Goal: Task Accomplishment & Management: Use online tool/utility

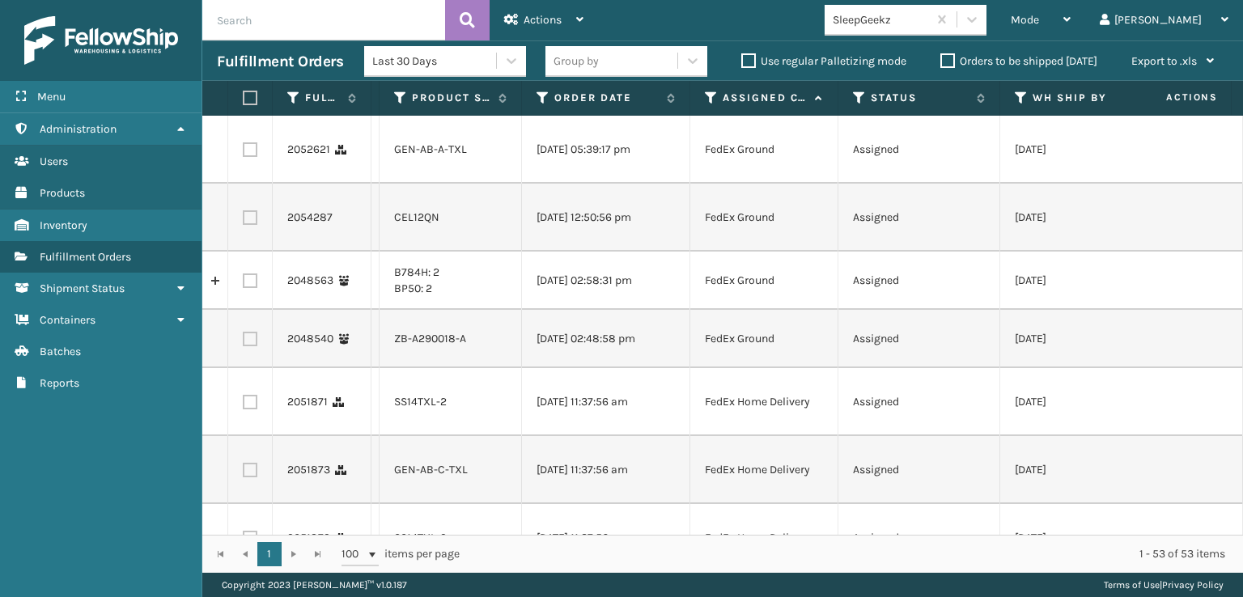
click at [249, 153] on label at bounding box center [250, 149] width 15 height 15
click at [244, 153] on input "checkbox" at bounding box center [243, 147] width 1 height 11
checkbox input "true"
click at [246, 218] on label at bounding box center [250, 217] width 15 height 15
click at [244, 218] on input "checkbox" at bounding box center [243, 215] width 1 height 11
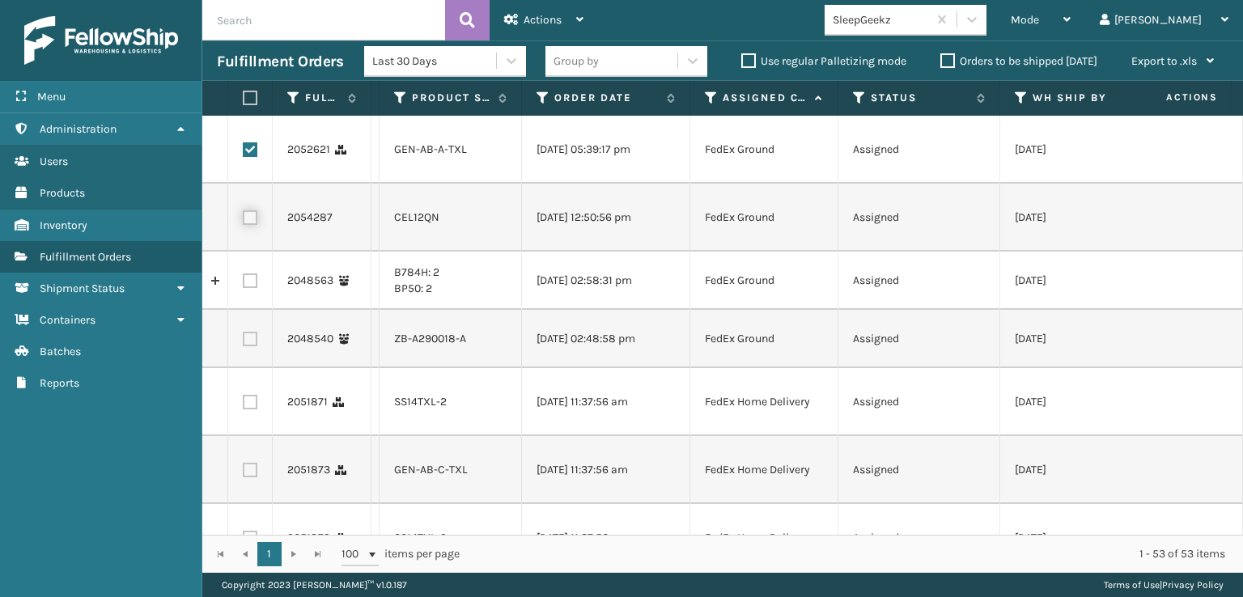
checkbox input "true"
click at [249, 410] on label at bounding box center [250, 402] width 15 height 15
click at [244, 406] on input "checkbox" at bounding box center [243, 400] width 1 height 11
checkbox input "true"
click at [253, 478] on label at bounding box center [250, 470] width 15 height 15
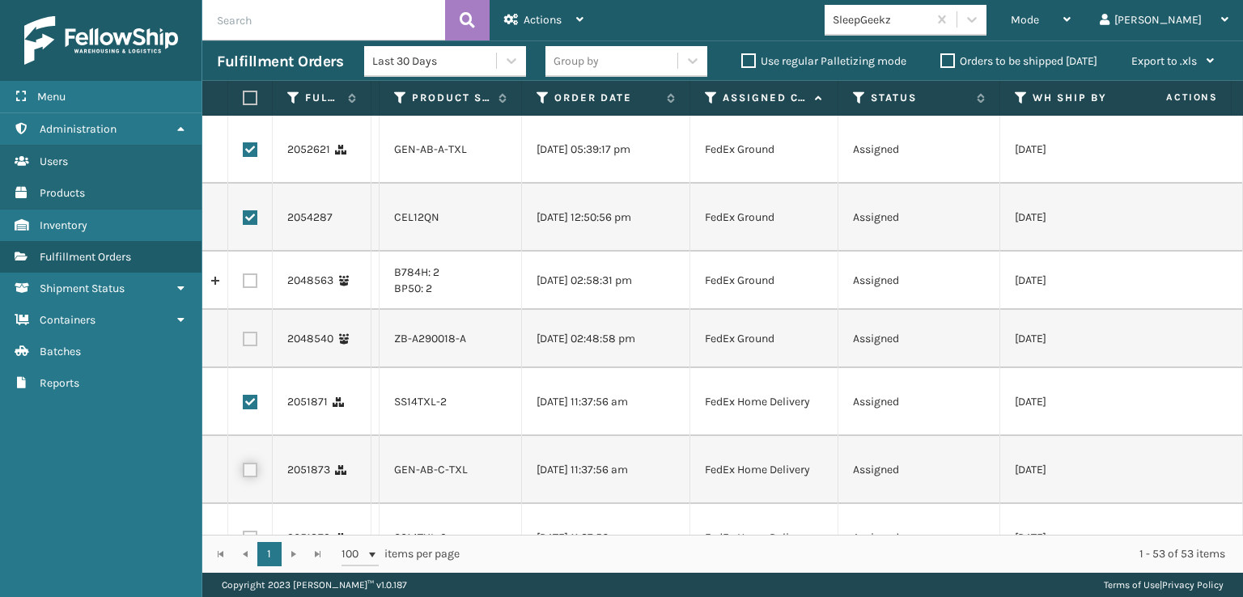
click at [244, 474] on input "checkbox" at bounding box center [243, 468] width 1 height 11
checkbox input "true"
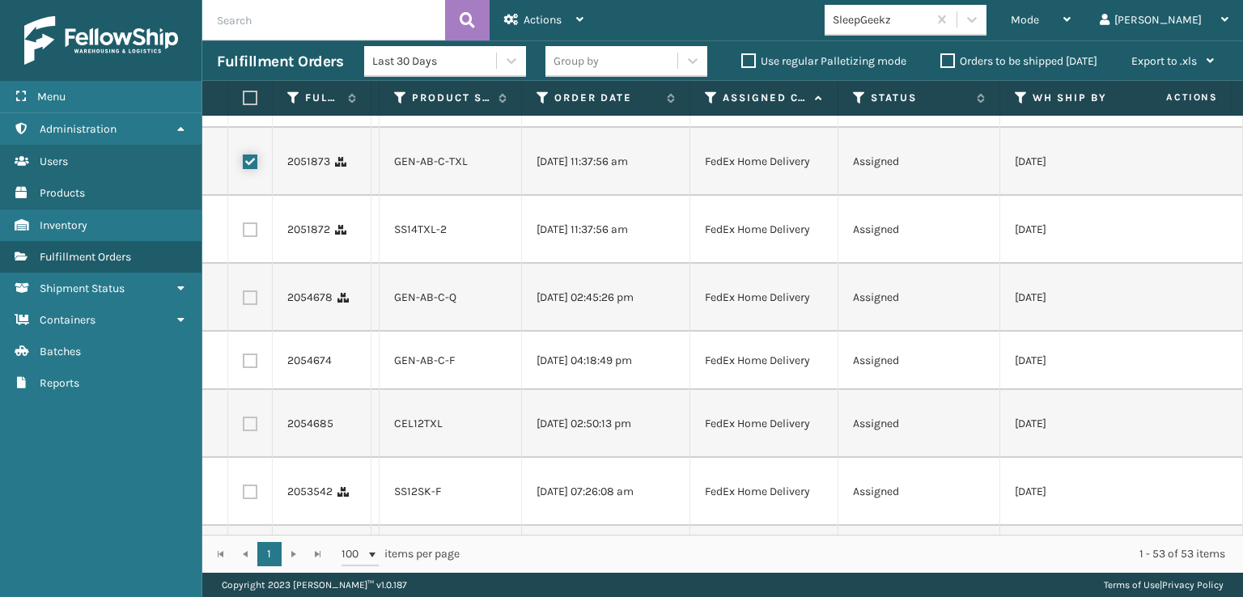
scroll to position [324, 0]
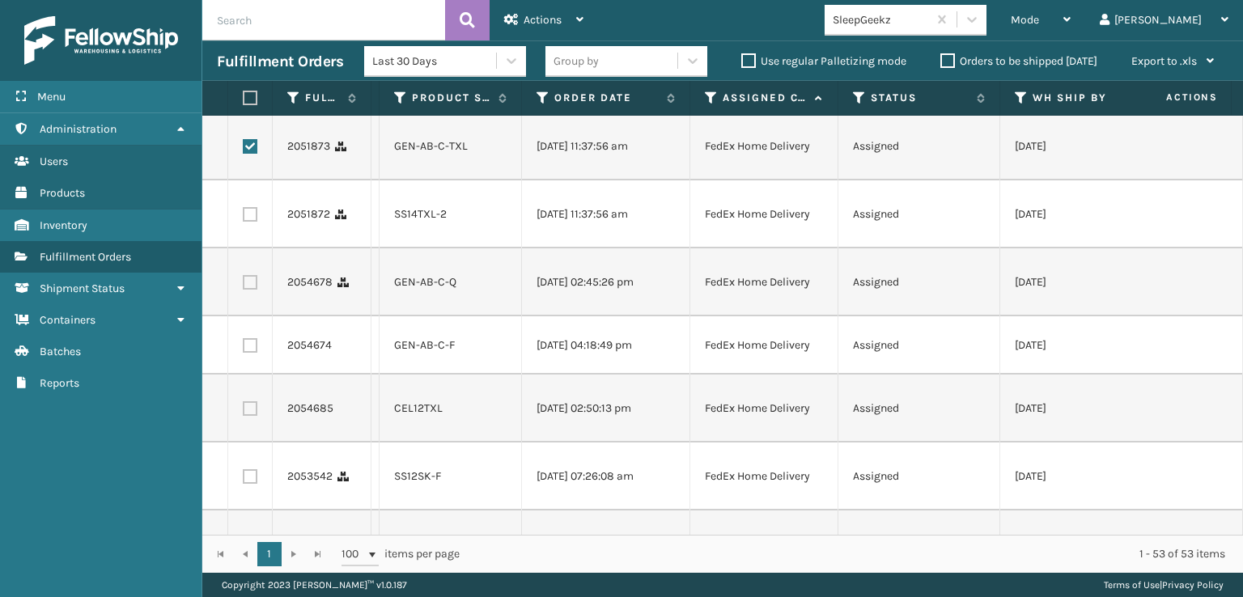
click at [253, 222] on label at bounding box center [250, 214] width 15 height 15
click at [244, 218] on input "checkbox" at bounding box center [243, 212] width 1 height 11
checkbox input "true"
click at [252, 290] on label at bounding box center [250, 282] width 15 height 15
click at [244, 286] on input "checkbox" at bounding box center [243, 280] width 1 height 11
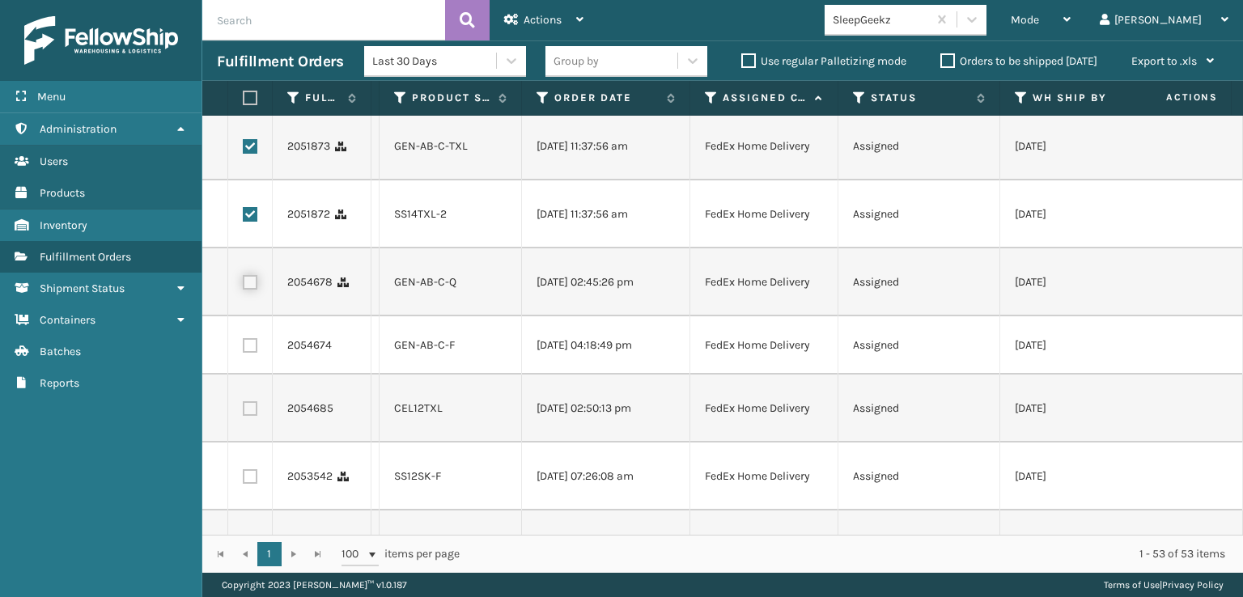
checkbox input "true"
click at [252, 353] on label at bounding box center [250, 345] width 15 height 15
click at [244, 349] on input "checkbox" at bounding box center [243, 343] width 1 height 11
checkbox input "true"
click at [250, 416] on label at bounding box center [250, 408] width 15 height 15
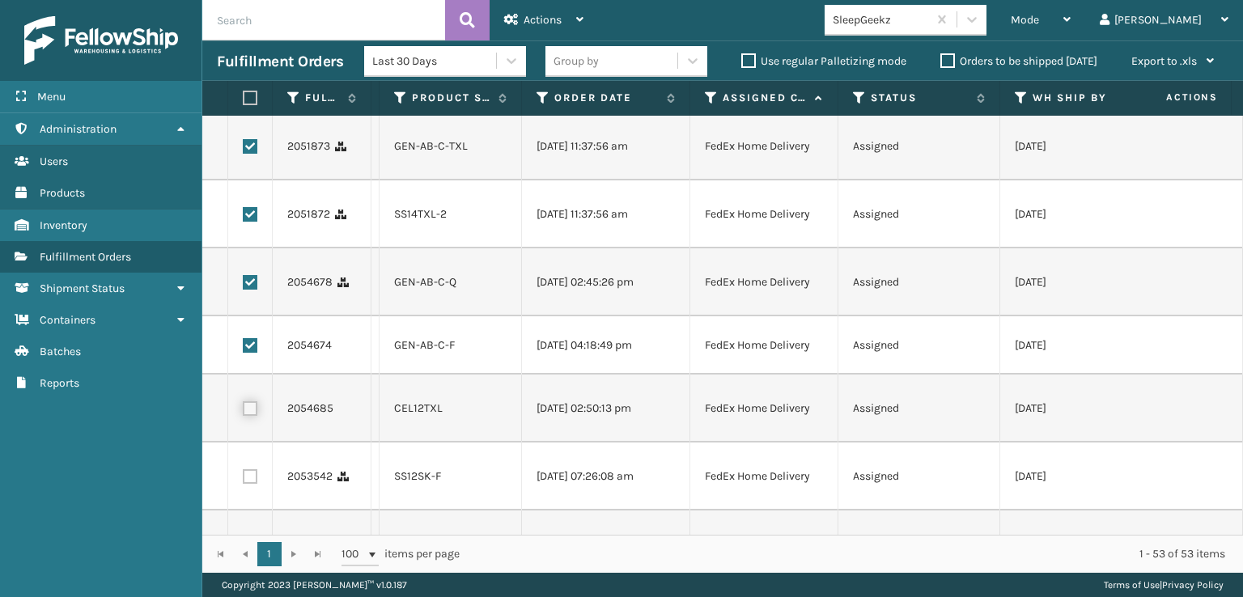
click at [244, 412] on input "checkbox" at bounding box center [243, 406] width 1 height 11
checkbox input "true"
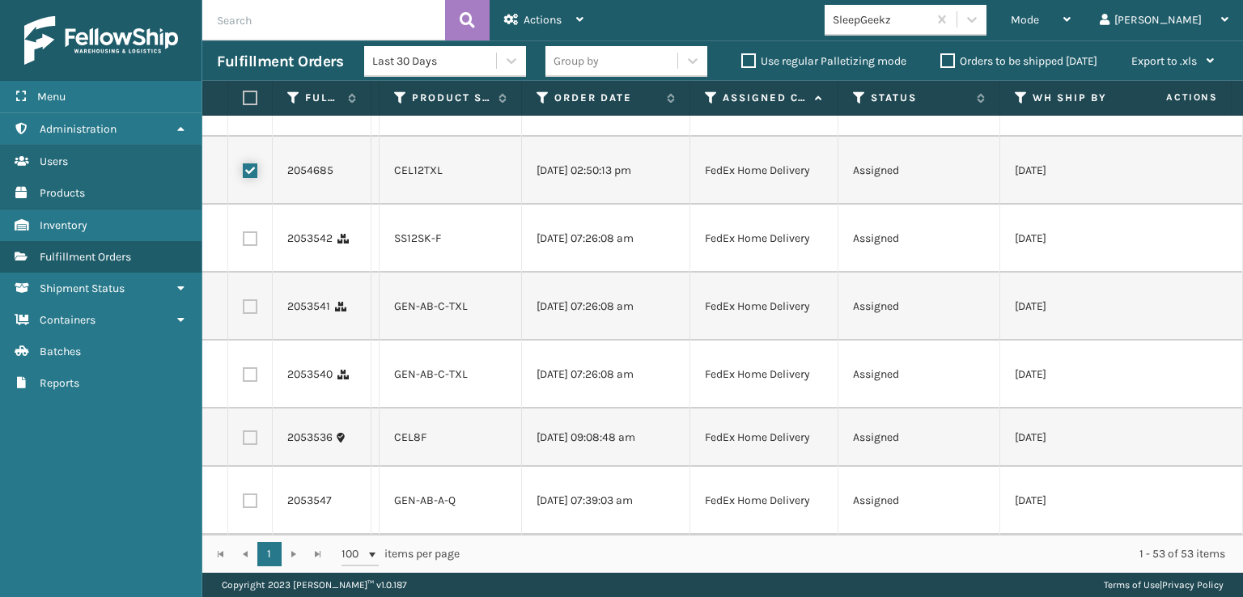
scroll to position [567, 0]
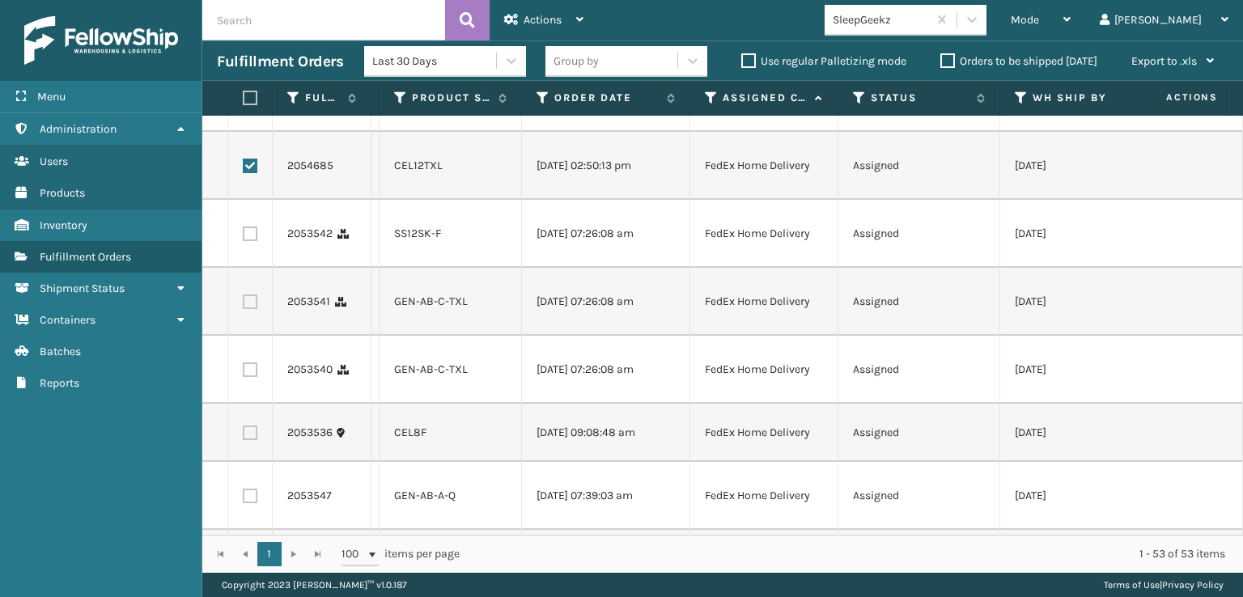
click at [253, 241] on label at bounding box center [250, 234] width 15 height 15
click at [244, 237] on input "checkbox" at bounding box center [243, 232] width 1 height 11
checkbox input "true"
click at [248, 309] on label at bounding box center [250, 302] width 15 height 15
click at [244, 305] on input "checkbox" at bounding box center [243, 300] width 1 height 11
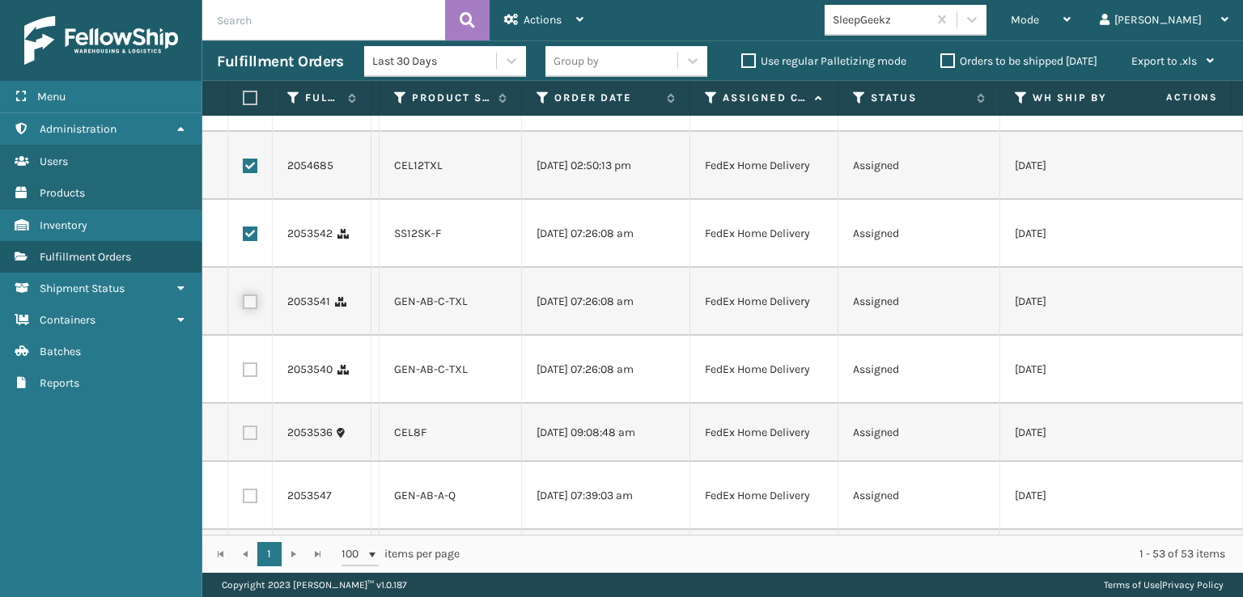
checkbox input "true"
click at [249, 377] on label at bounding box center [250, 370] width 15 height 15
click at [244, 373] on input "checkbox" at bounding box center [243, 368] width 1 height 11
checkbox input "true"
click at [253, 440] on label at bounding box center [250, 433] width 15 height 15
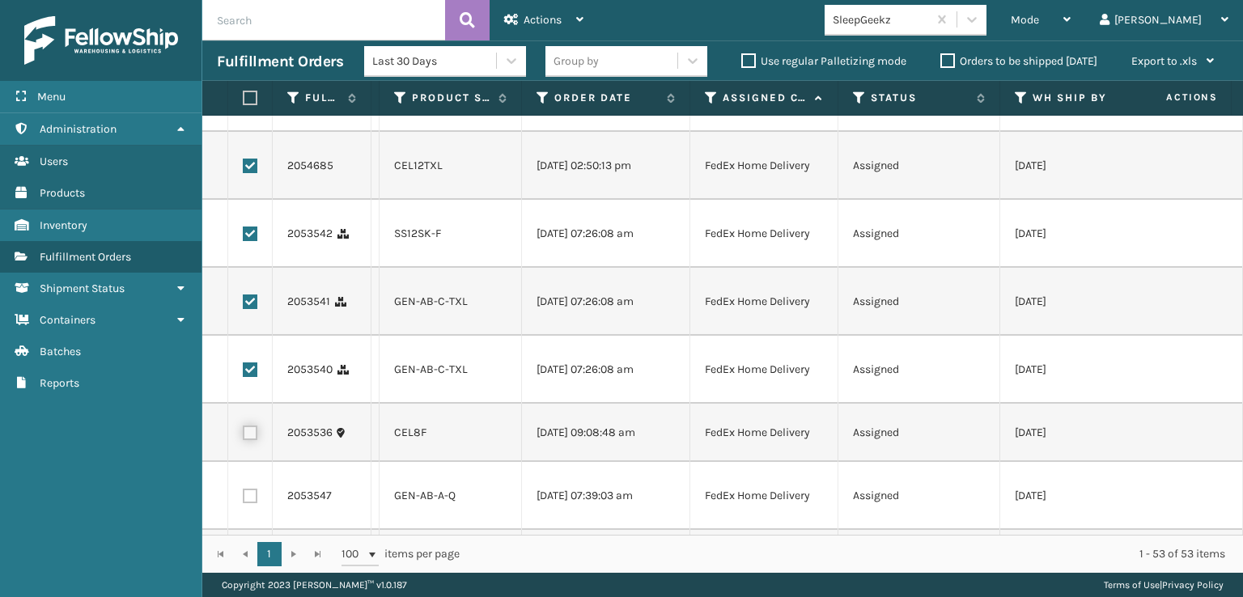
click at [244, 436] on input "checkbox" at bounding box center [243, 431] width 1 height 11
checkbox input "true"
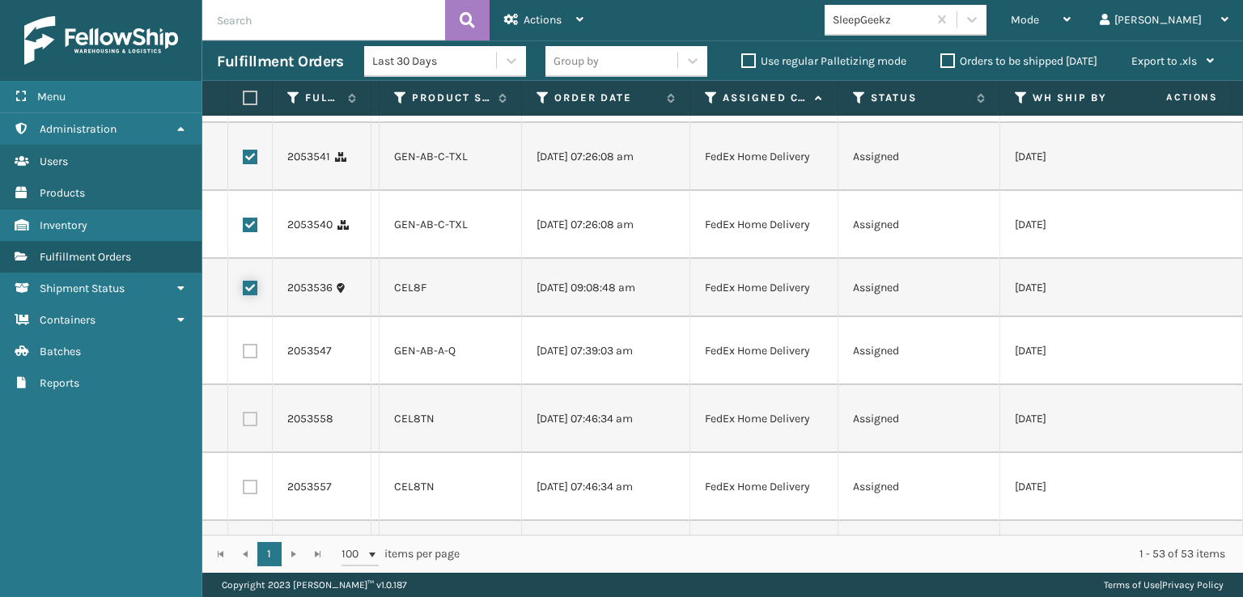
scroll to position [890, 0]
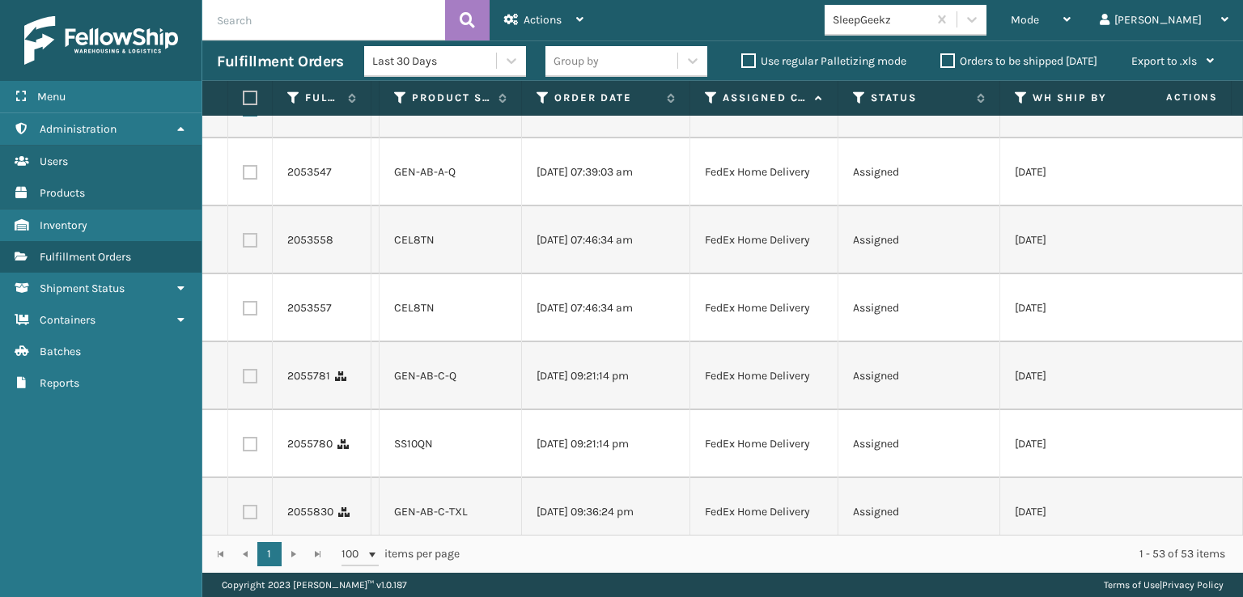
click at [258, 206] on td at bounding box center [250, 172] width 45 height 68
click at [246, 180] on label at bounding box center [250, 172] width 15 height 15
click at [244, 176] on input "checkbox" at bounding box center [243, 170] width 1 height 11
checkbox input "true"
click at [254, 248] on label at bounding box center [250, 240] width 15 height 15
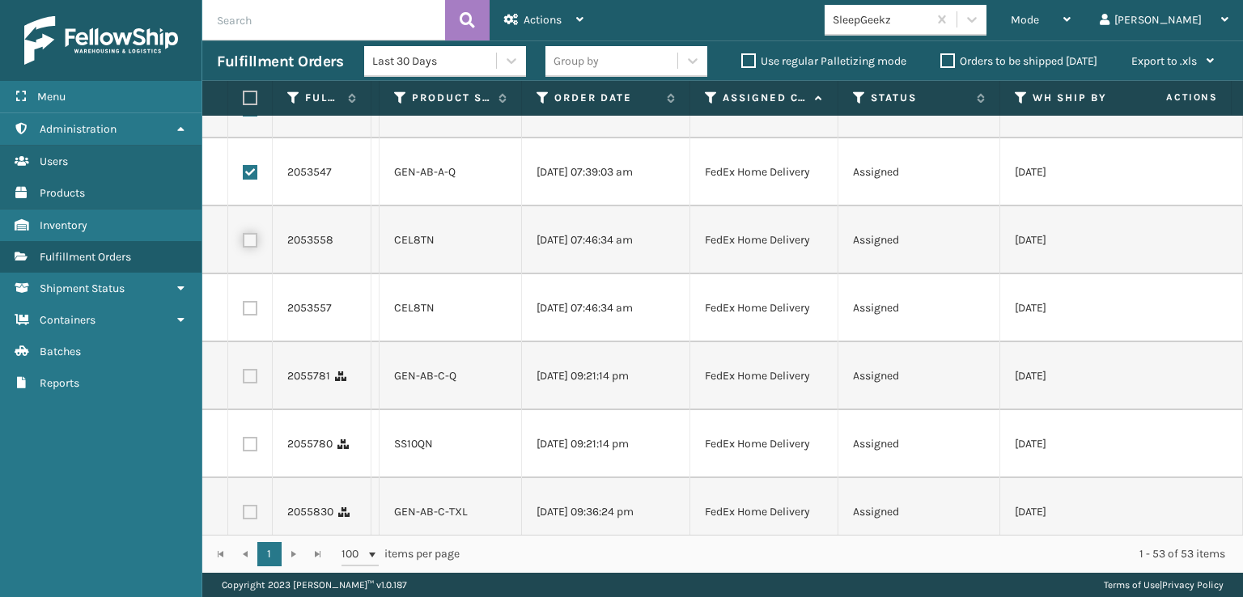
click at [244, 244] on input "checkbox" at bounding box center [243, 238] width 1 height 11
checkbox input "true"
click at [253, 316] on label at bounding box center [250, 308] width 15 height 15
click at [244, 312] on input "checkbox" at bounding box center [243, 306] width 1 height 11
checkbox input "true"
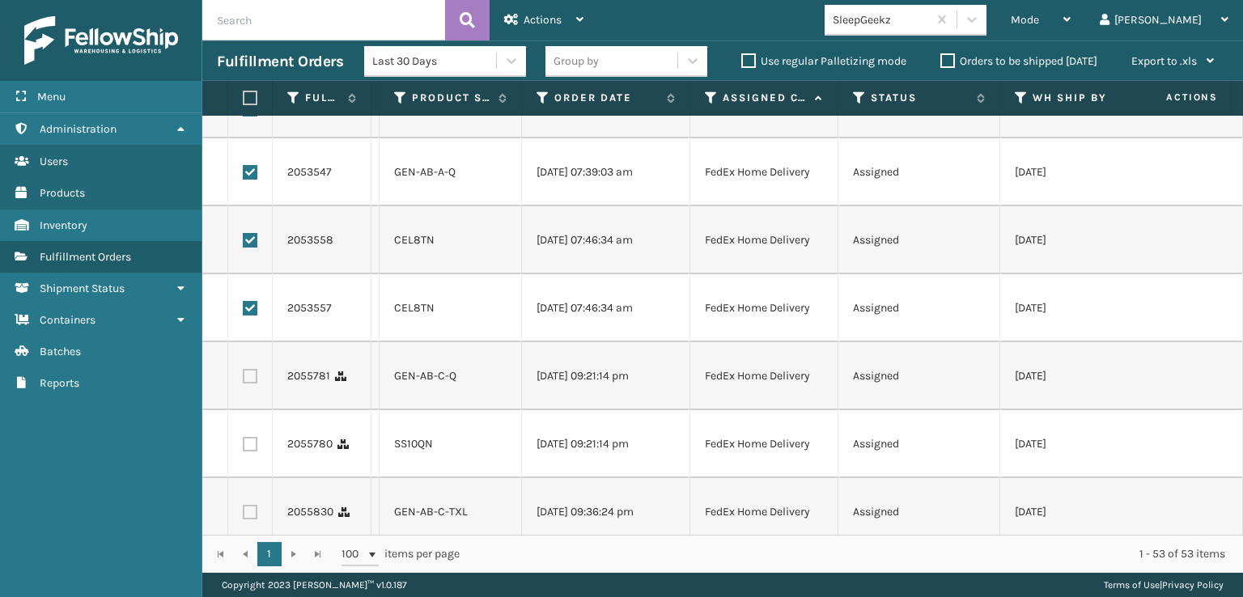
click at [252, 384] on label at bounding box center [250, 376] width 15 height 15
click at [244, 380] on input "checkbox" at bounding box center [243, 374] width 1 height 11
checkbox input "true"
click at [253, 452] on label at bounding box center [250, 444] width 15 height 15
click at [244, 448] on input "checkbox" at bounding box center [243, 442] width 1 height 11
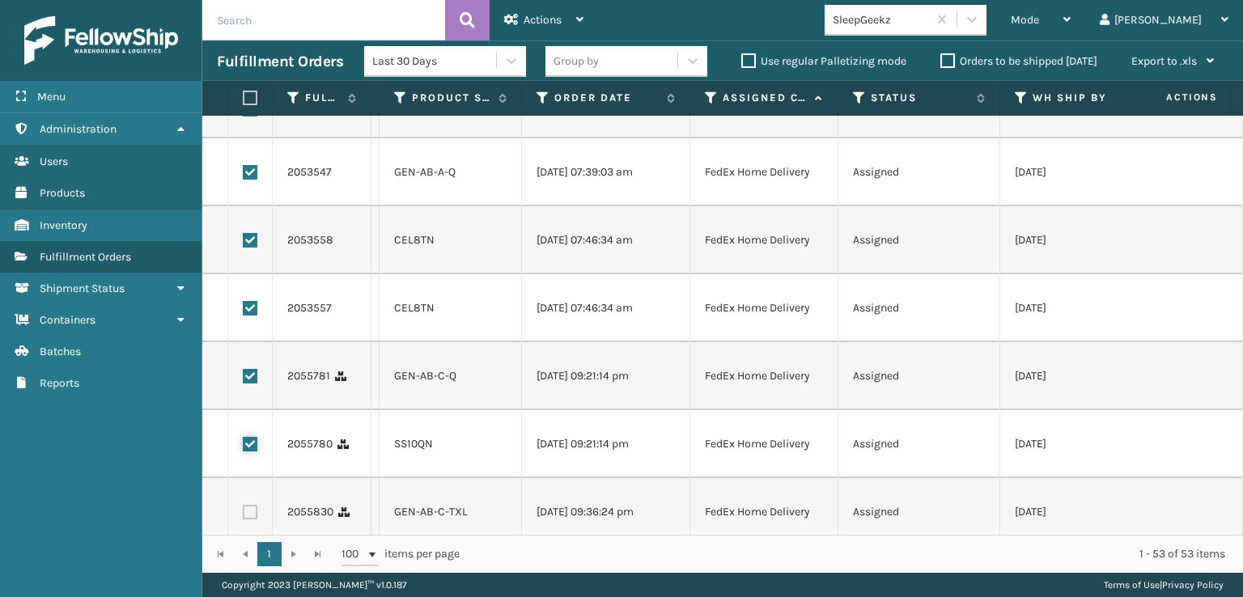
checkbox input "true"
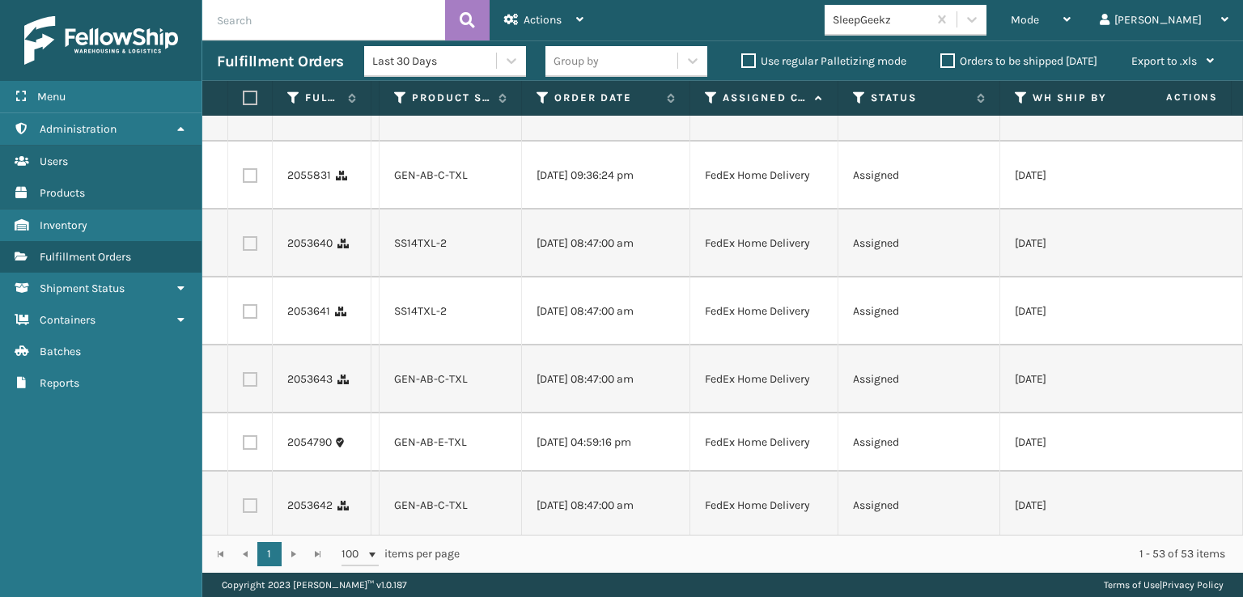
scroll to position [1133, 0]
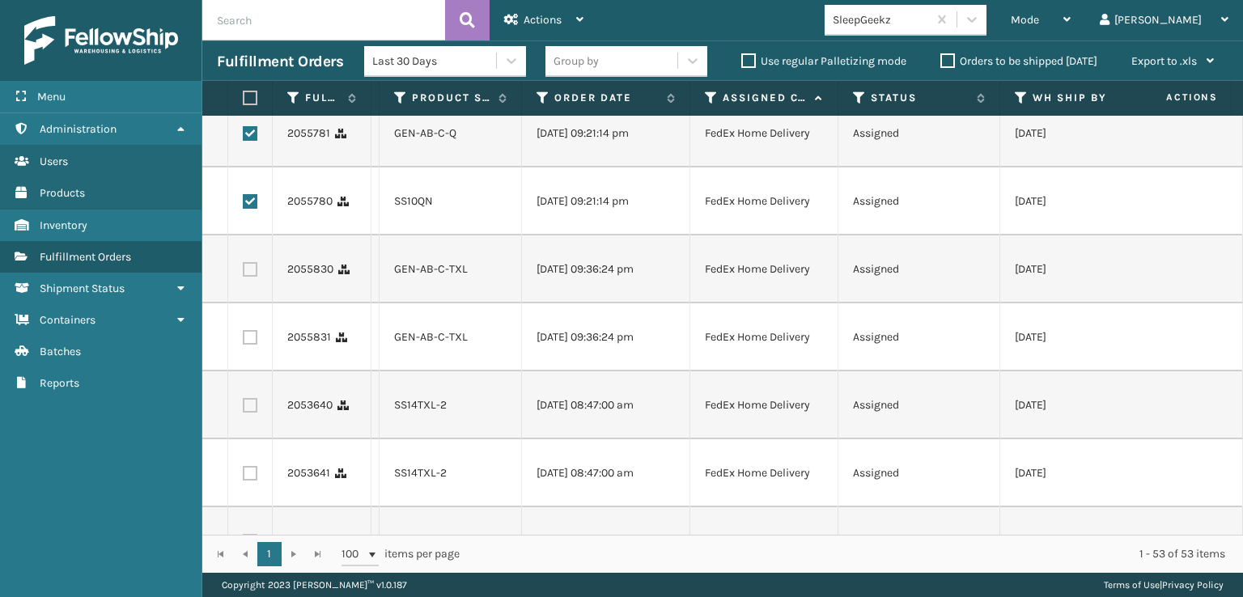
click at [253, 277] on label at bounding box center [250, 269] width 15 height 15
click at [244, 273] on input "checkbox" at bounding box center [243, 267] width 1 height 11
checkbox input "true"
click at [251, 372] on td at bounding box center [250, 338] width 45 height 68
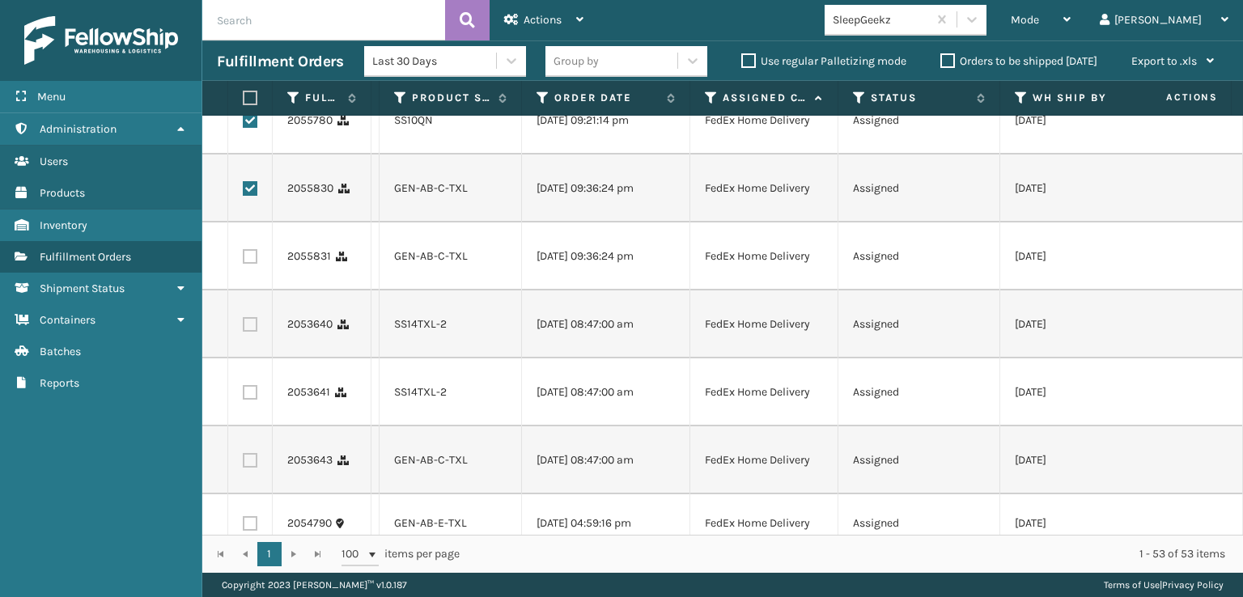
click at [252, 264] on label at bounding box center [250, 256] width 15 height 15
click at [244, 260] on input "checkbox" at bounding box center [243, 254] width 1 height 11
checkbox input "true"
click at [246, 332] on label at bounding box center [250, 324] width 15 height 15
click at [244, 328] on input "checkbox" at bounding box center [243, 322] width 1 height 11
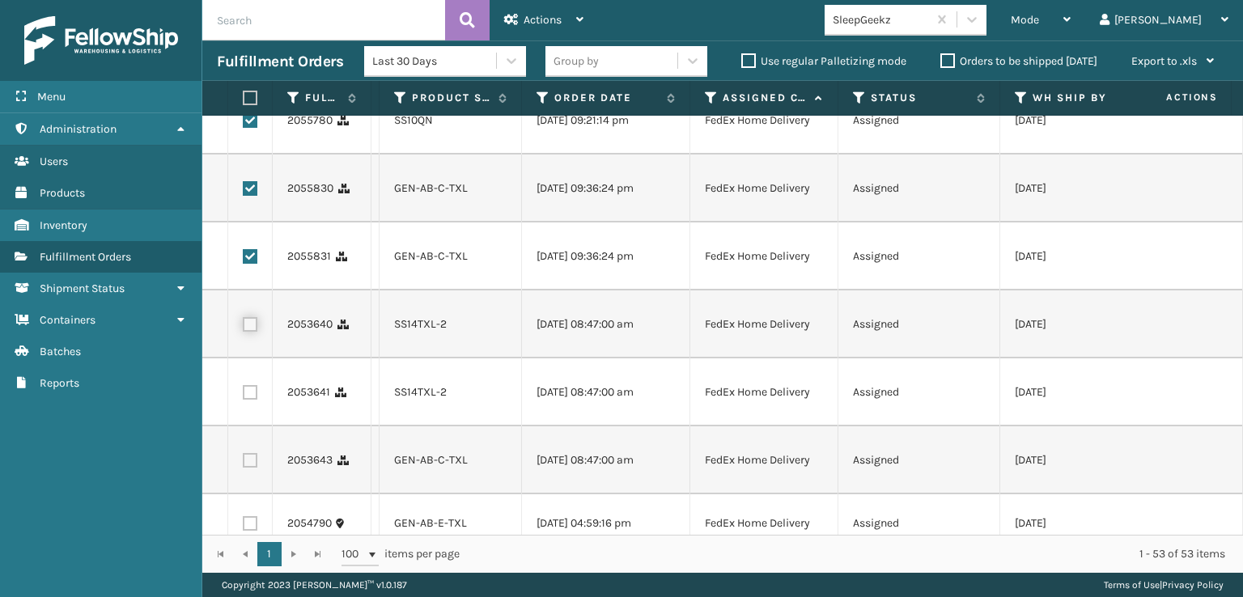
checkbox input "true"
click at [248, 400] on label at bounding box center [250, 392] width 15 height 15
click at [244, 396] on input "checkbox" at bounding box center [243, 390] width 1 height 11
checkbox input "true"
click at [253, 468] on label at bounding box center [250, 460] width 15 height 15
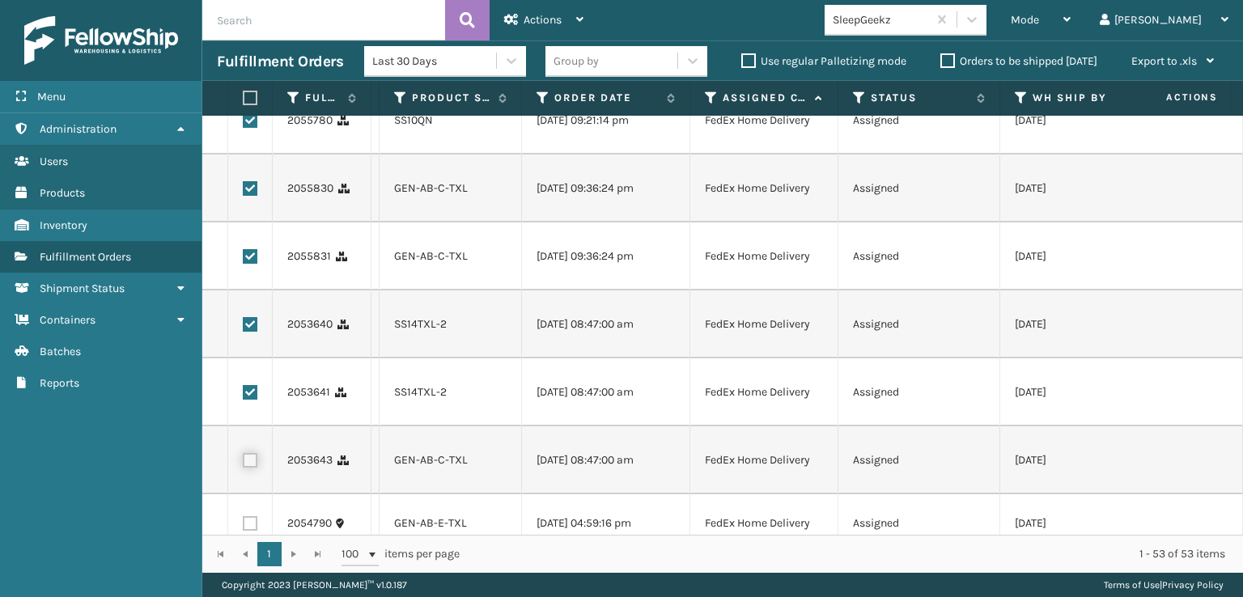
click at [244, 464] on input "checkbox" at bounding box center [243, 458] width 1 height 11
checkbox input "true"
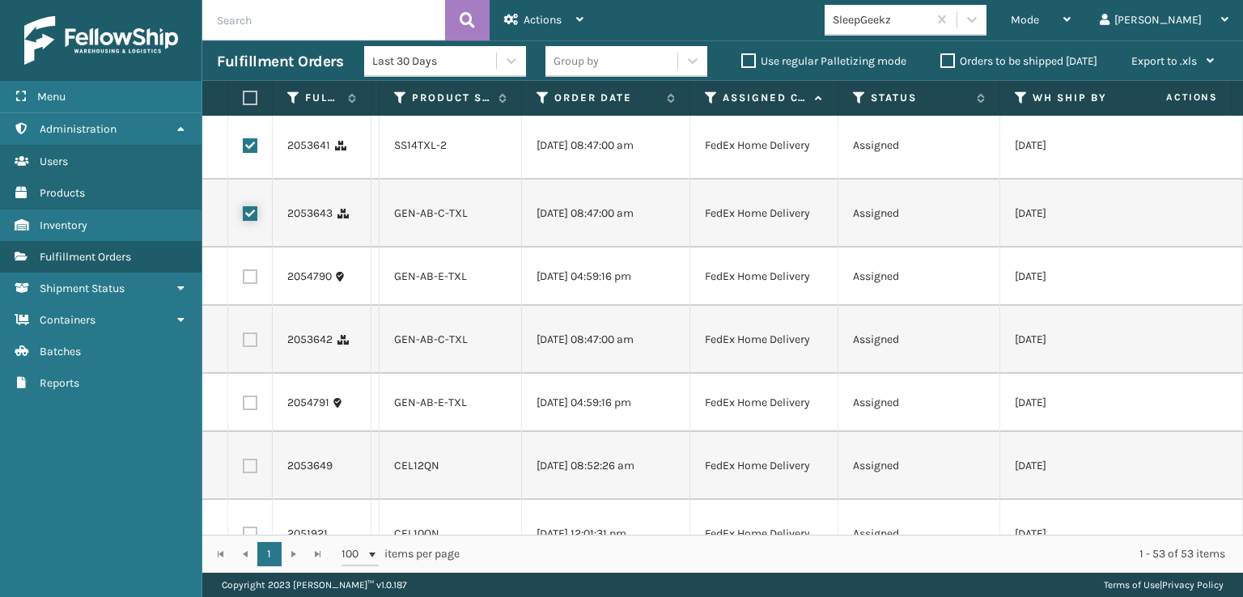
scroll to position [1538, 0]
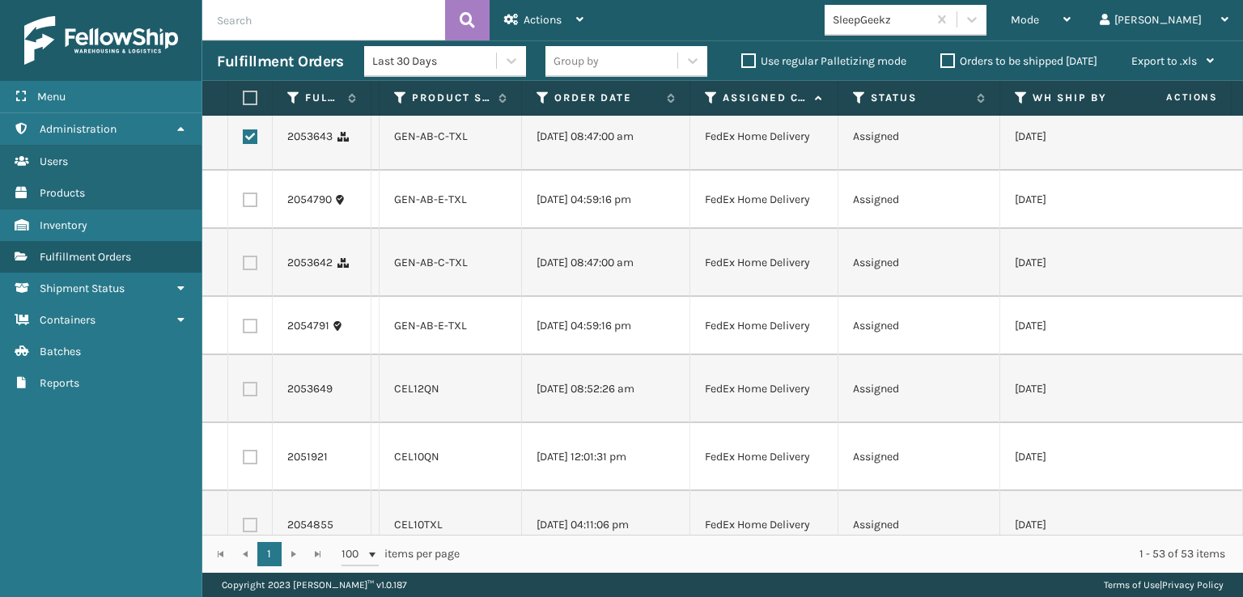
click at [253, 207] on label at bounding box center [250, 200] width 15 height 15
click at [244, 203] on input "checkbox" at bounding box center [243, 198] width 1 height 11
checkbox input "true"
click at [249, 270] on label at bounding box center [250, 263] width 15 height 15
click at [244, 266] on input "checkbox" at bounding box center [243, 261] width 1 height 11
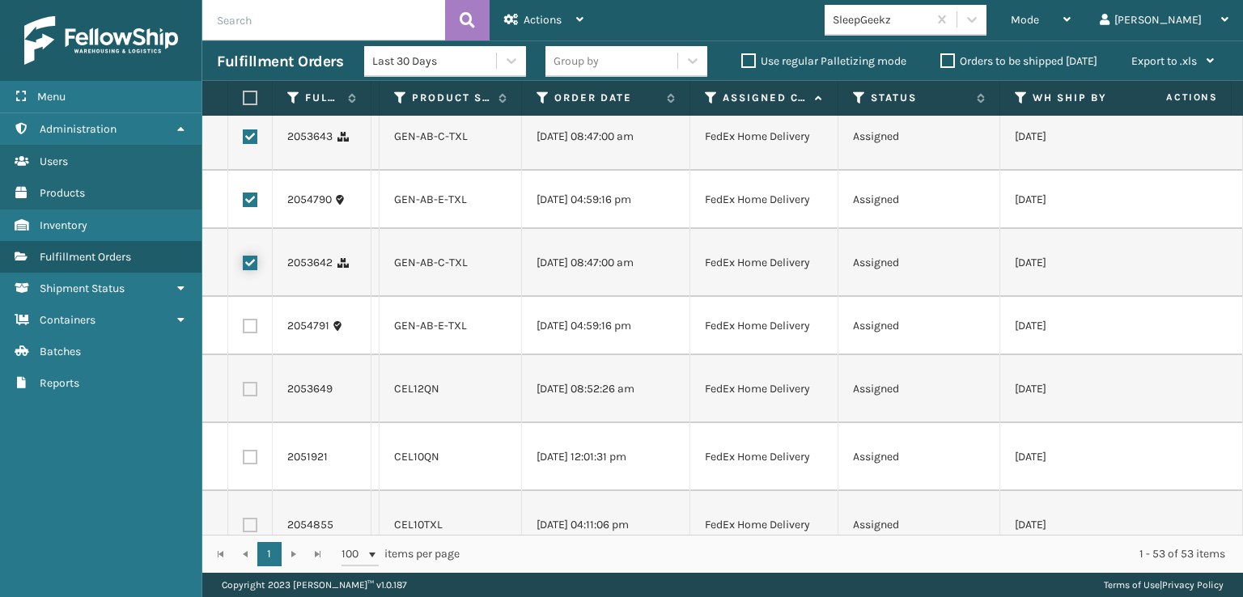
checkbox input "true"
click at [252, 333] on label at bounding box center [250, 326] width 15 height 15
click at [244, 329] on input "checkbox" at bounding box center [243, 324] width 1 height 11
checkbox input "true"
click at [246, 397] on label at bounding box center [250, 389] width 15 height 15
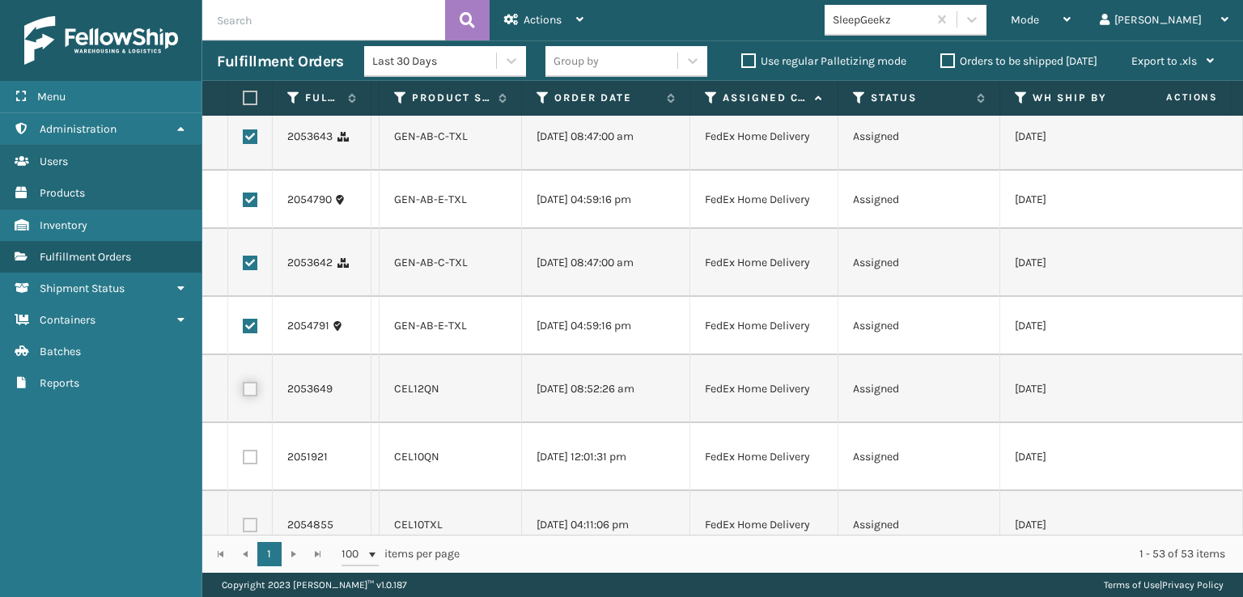
click at [244, 393] on input "checkbox" at bounding box center [243, 387] width 1 height 11
checkbox input "true"
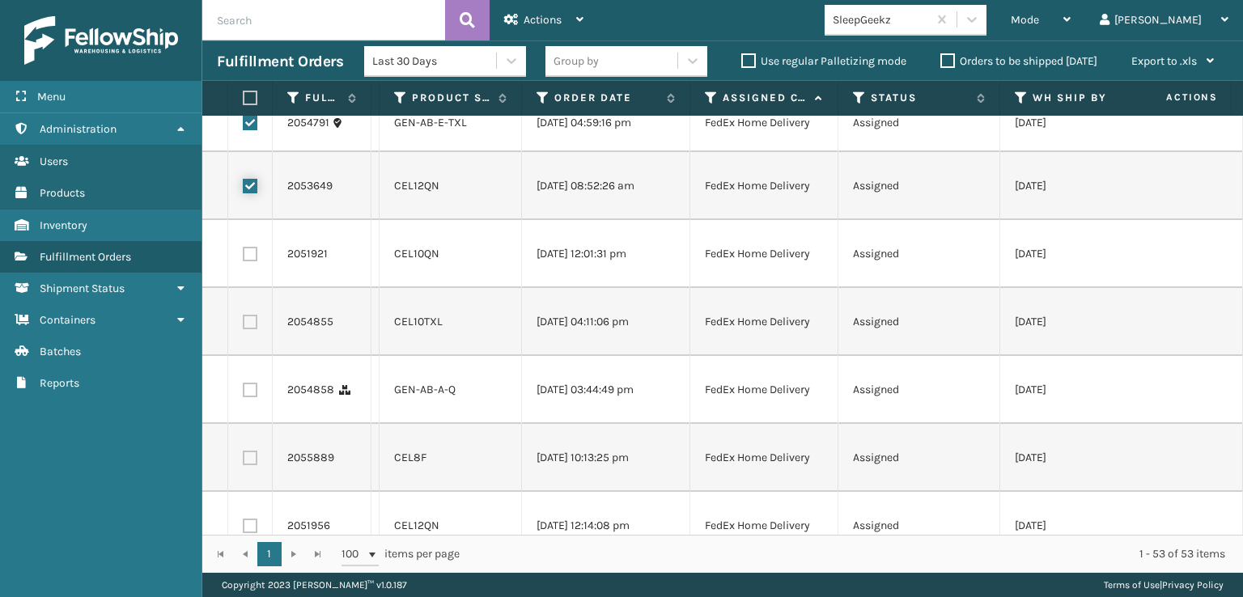
scroll to position [1781, 0]
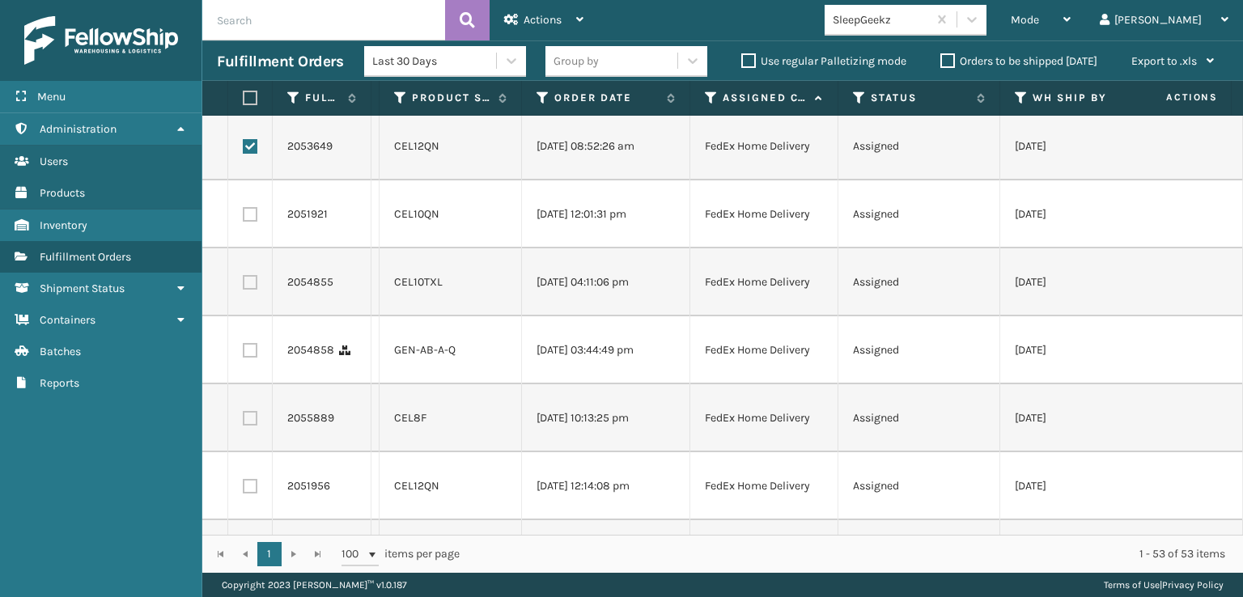
click at [253, 222] on label at bounding box center [250, 214] width 15 height 15
click at [244, 218] on input "checkbox" at bounding box center [243, 212] width 1 height 11
checkbox input "true"
click at [253, 290] on label at bounding box center [250, 282] width 15 height 15
click at [244, 286] on input "checkbox" at bounding box center [243, 280] width 1 height 11
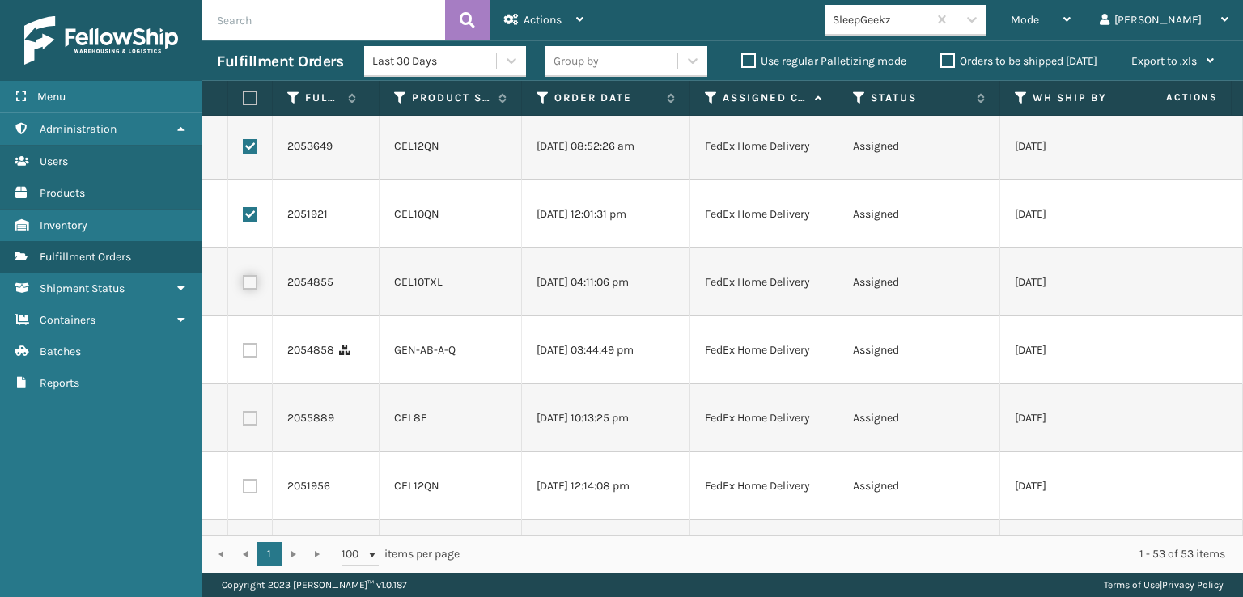
checkbox input "true"
click at [255, 358] on label at bounding box center [250, 350] width 15 height 15
click at [244, 354] on input "checkbox" at bounding box center [243, 348] width 1 height 11
checkbox input "true"
click at [249, 426] on label at bounding box center [250, 418] width 15 height 15
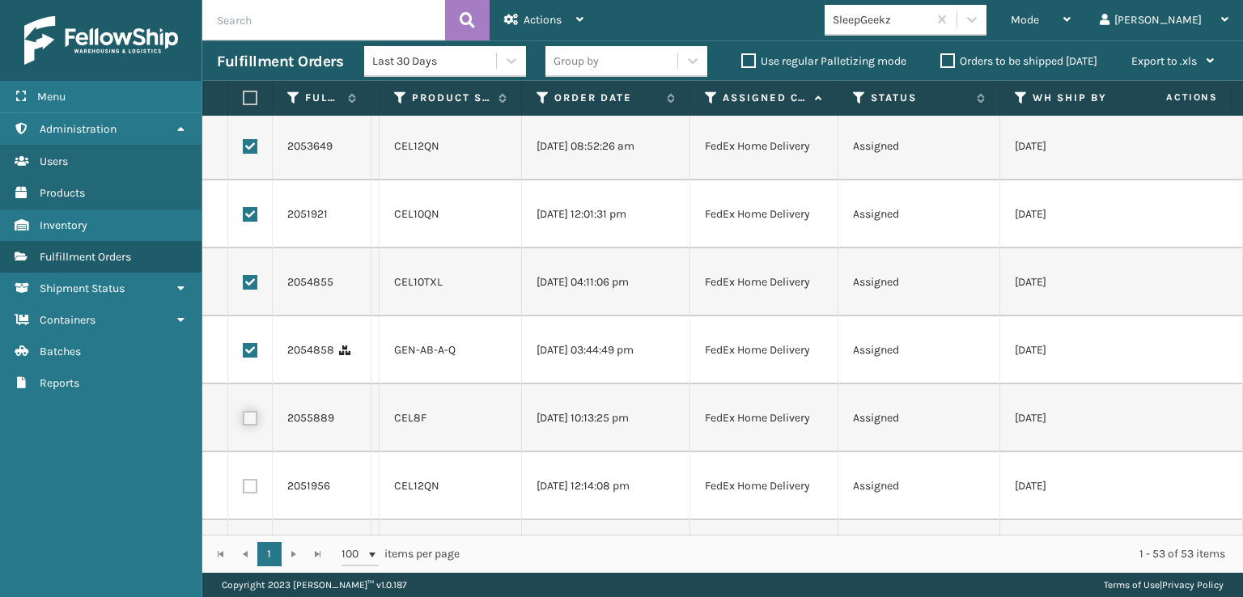
click at [244, 422] on input "checkbox" at bounding box center [243, 416] width 1 height 11
checkbox input "true"
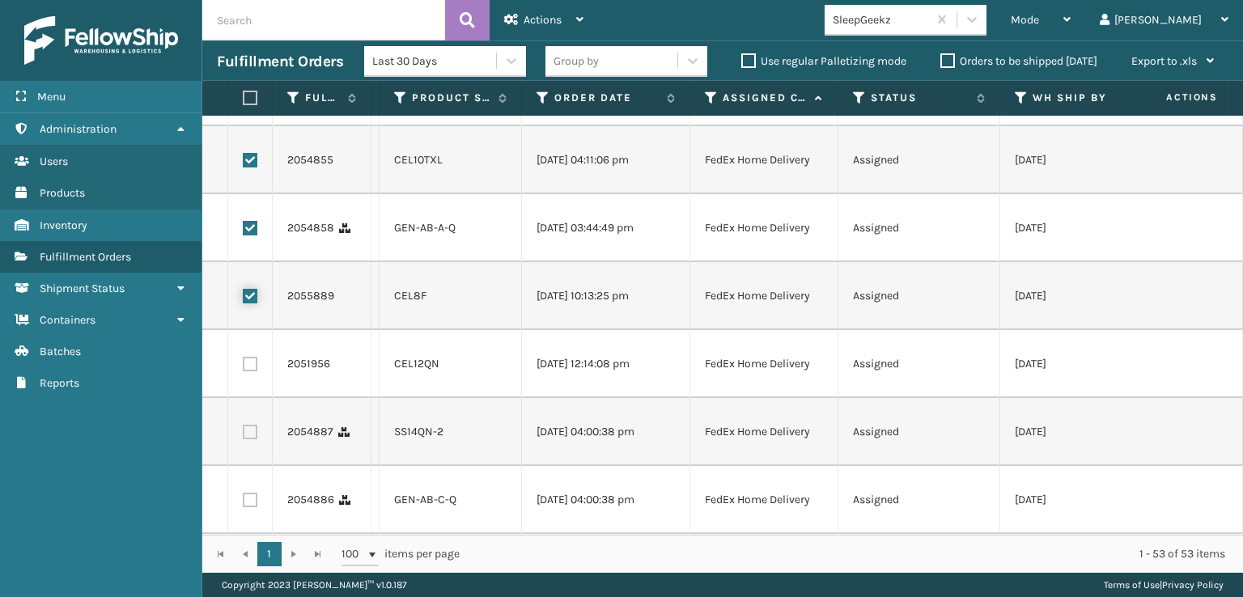
scroll to position [1943, 0]
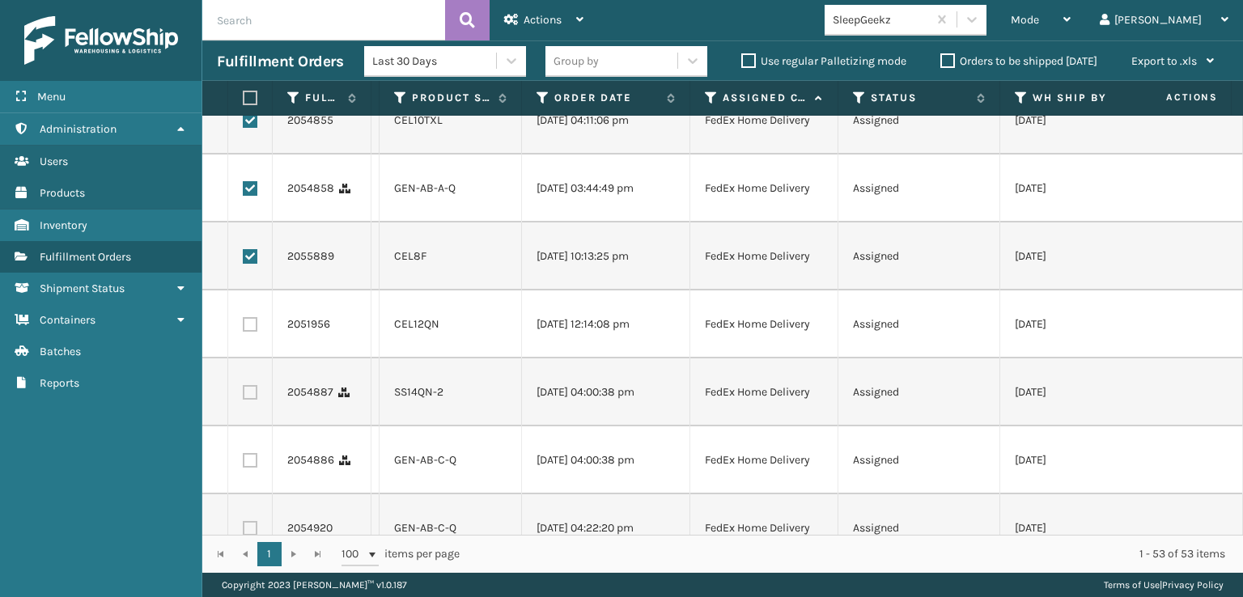
click at [248, 332] on label at bounding box center [250, 324] width 15 height 15
click at [244, 328] on input "checkbox" at bounding box center [243, 322] width 1 height 11
checkbox input "true"
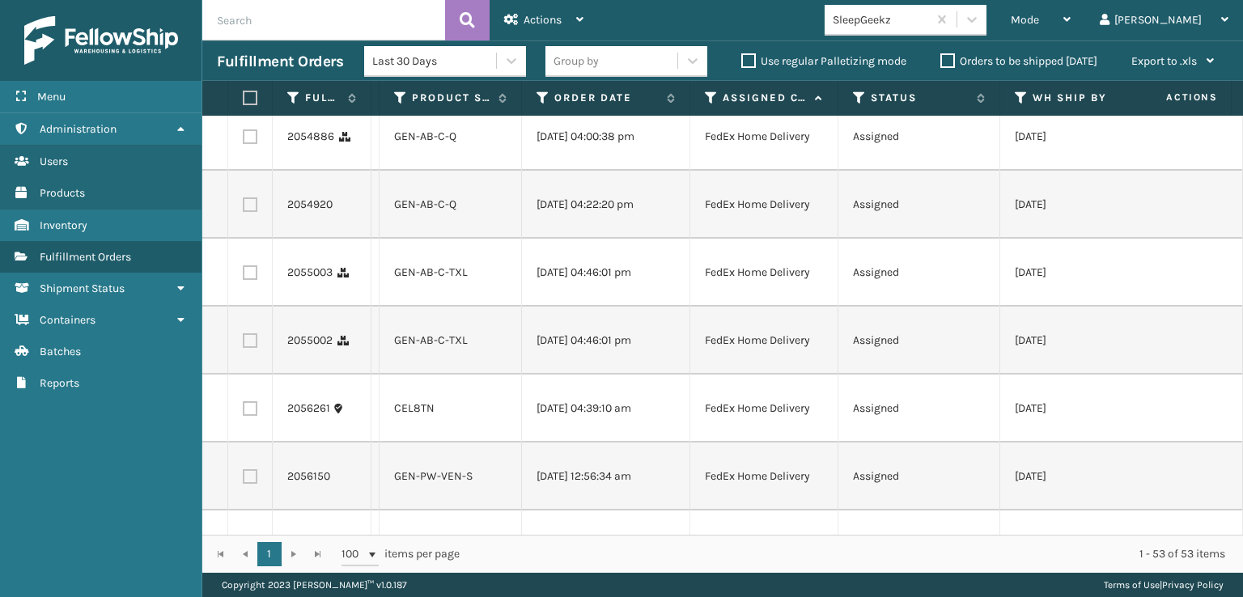
scroll to position [2185, 0]
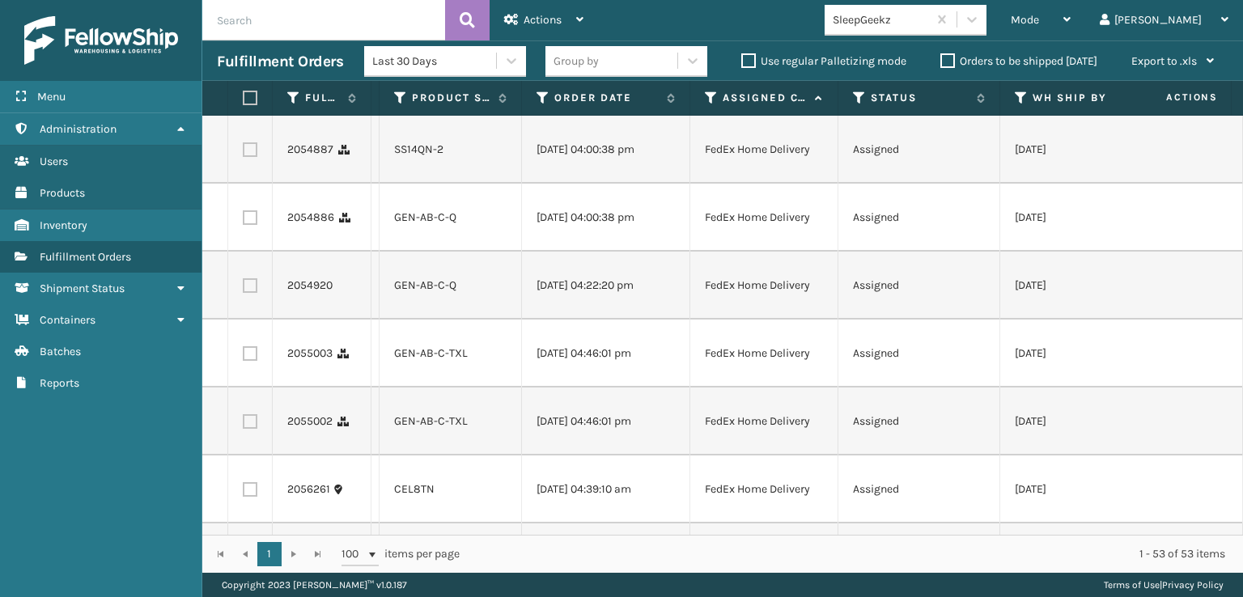
click at [248, 157] on label at bounding box center [250, 149] width 15 height 15
click at [244, 153] on input "checkbox" at bounding box center [243, 147] width 1 height 11
checkbox input "true"
click at [251, 225] on label at bounding box center [250, 217] width 15 height 15
click at [244, 221] on input "checkbox" at bounding box center [243, 215] width 1 height 11
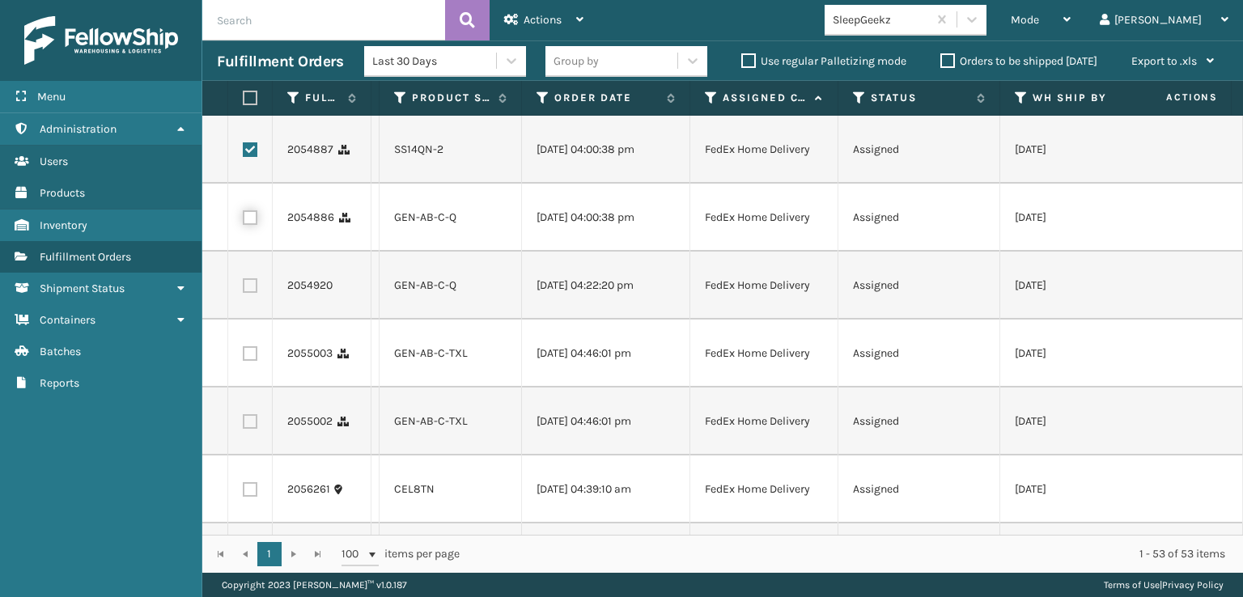
checkbox input "true"
click at [252, 293] on label at bounding box center [250, 285] width 15 height 15
click at [244, 289] on input "checkbox" at bounding box center [243, 283] width 1 height 11
checkbox input "true"
click at [251, 361] on label at bounding box center [250, 353] width 15 height 15
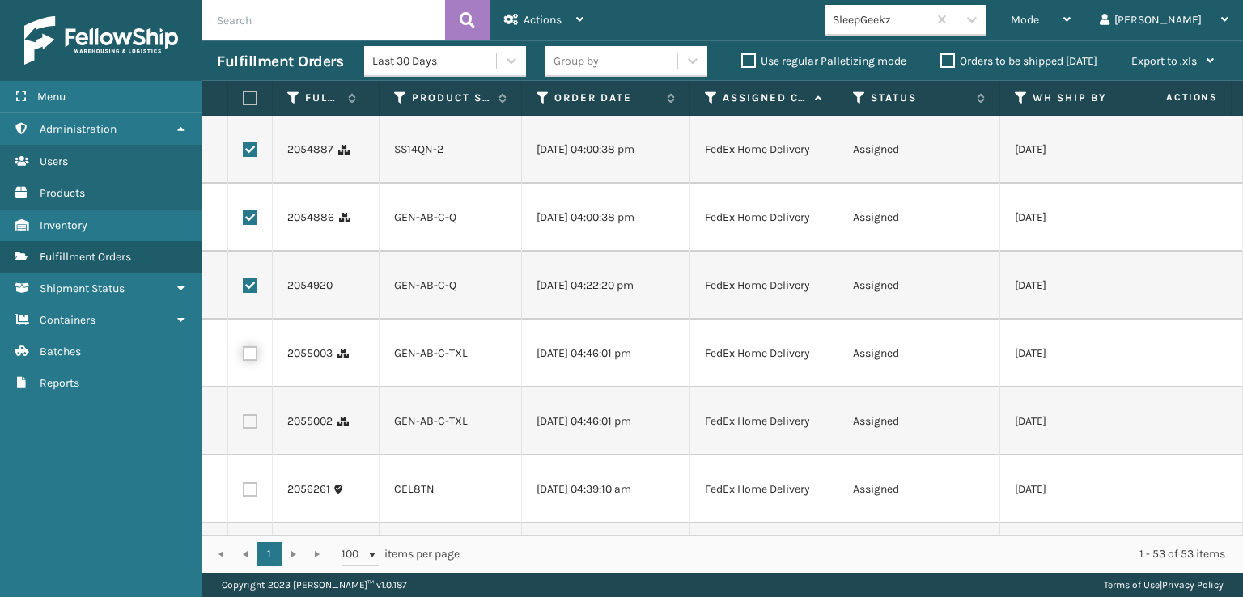
click at [244, 357] on input "checkbox" at bounding box center [243, 351] width 1 height 11
checkbox input "true"
click at [251, 429] on label at bounding box center [250, 421] width 15 height 15
click at [244, 425] on input "checkbox" at bounding box center [243, 419] width 1 height 11
checkbox input "true"
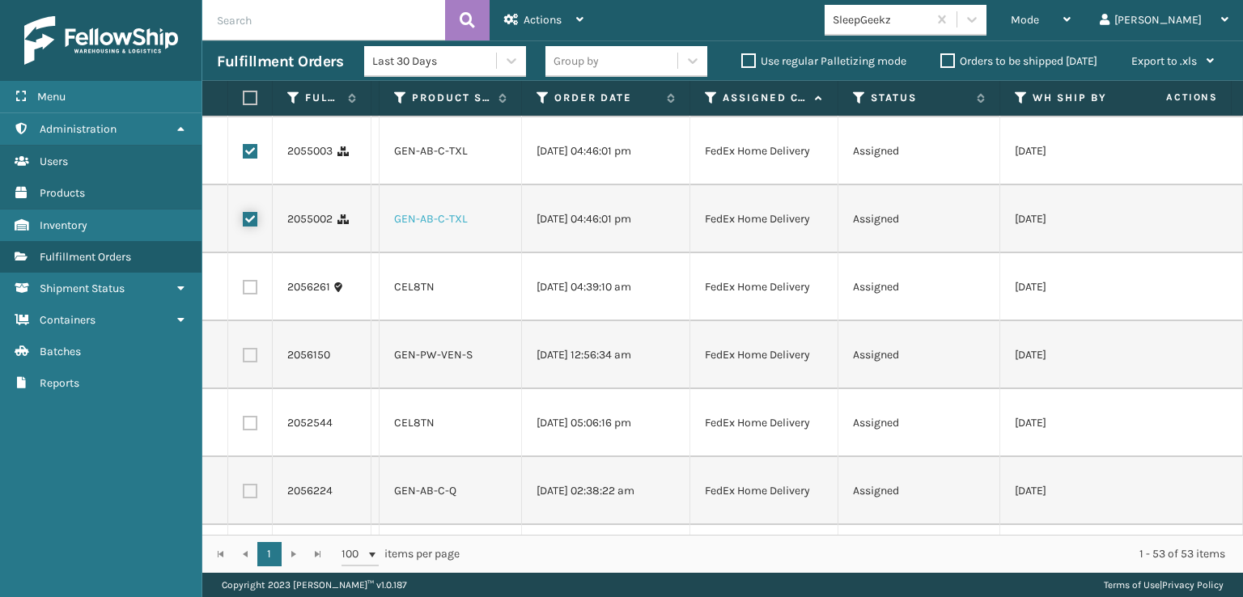
scroll to position [2428, 0]
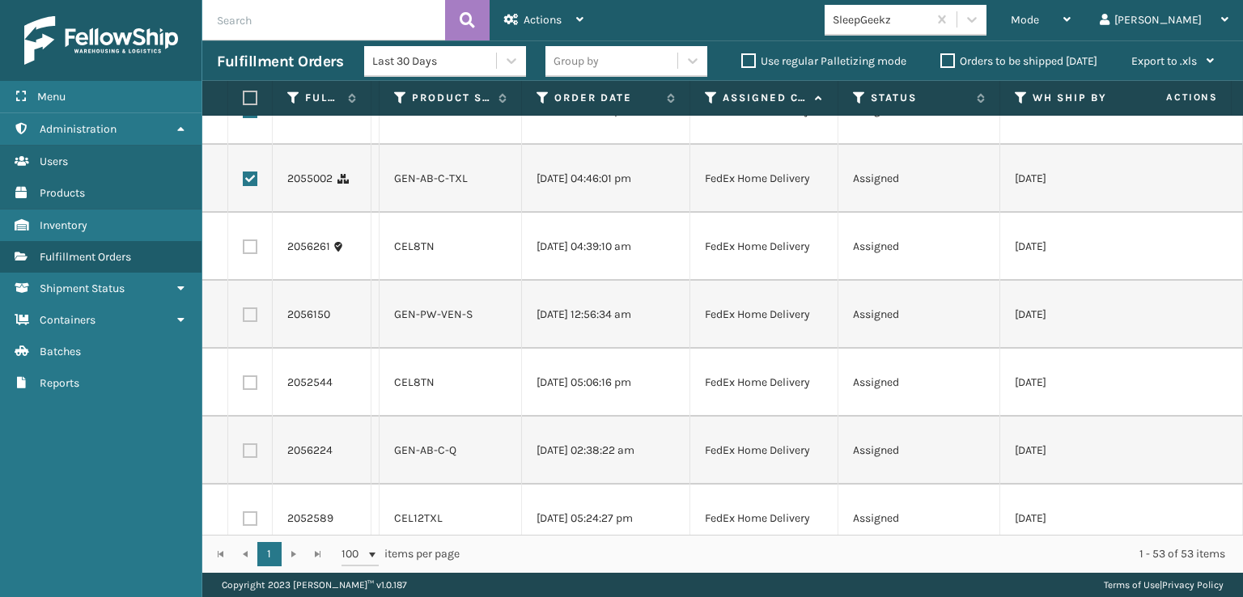
click at [254, 254] on label at bounding box center [250, 247] width 15 height 15
click at [244, 250] on input "checkbox" at bounding box center [243, 245] width 1 height 11
checkbox input "true"
click at [248, 390] on label at bounding box center [250, 383] width 15 height 15
click at [244, 386] on input "checkbox" at bounding box center [243, 381] width 1 height 11
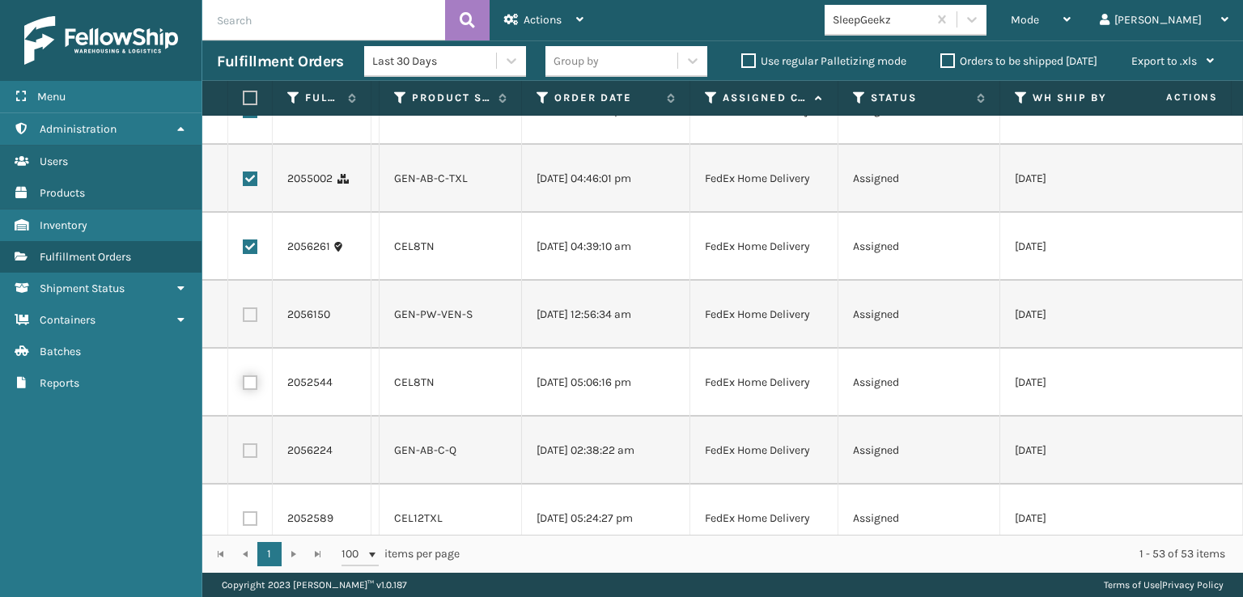
checkbox input "true"
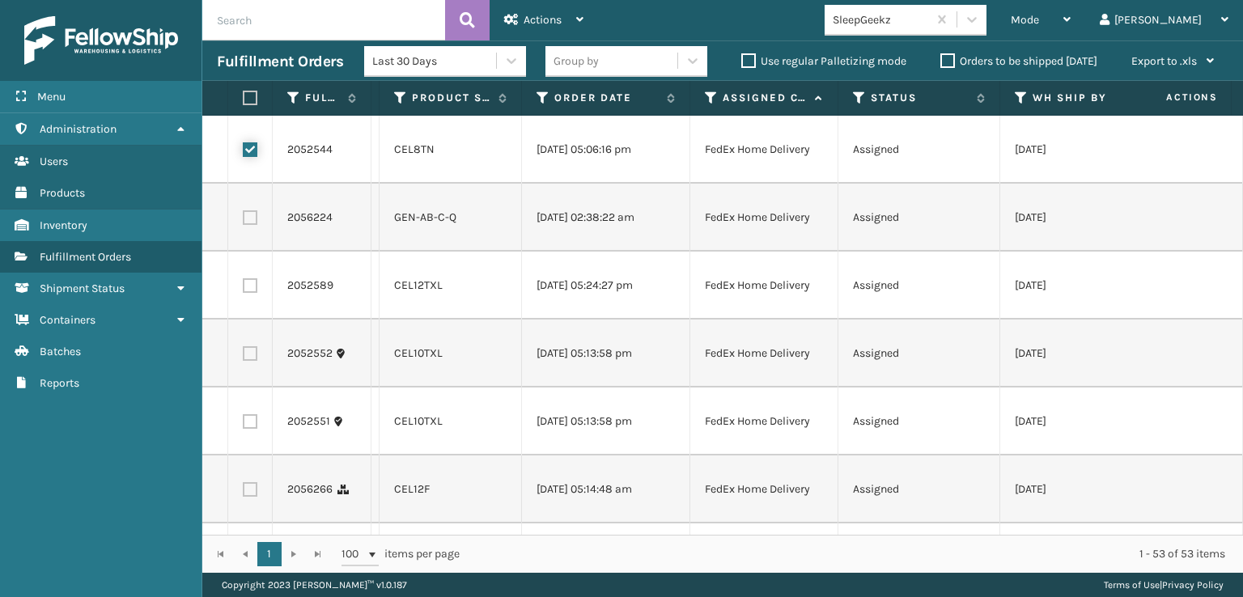
scroll to position [2671, 0]
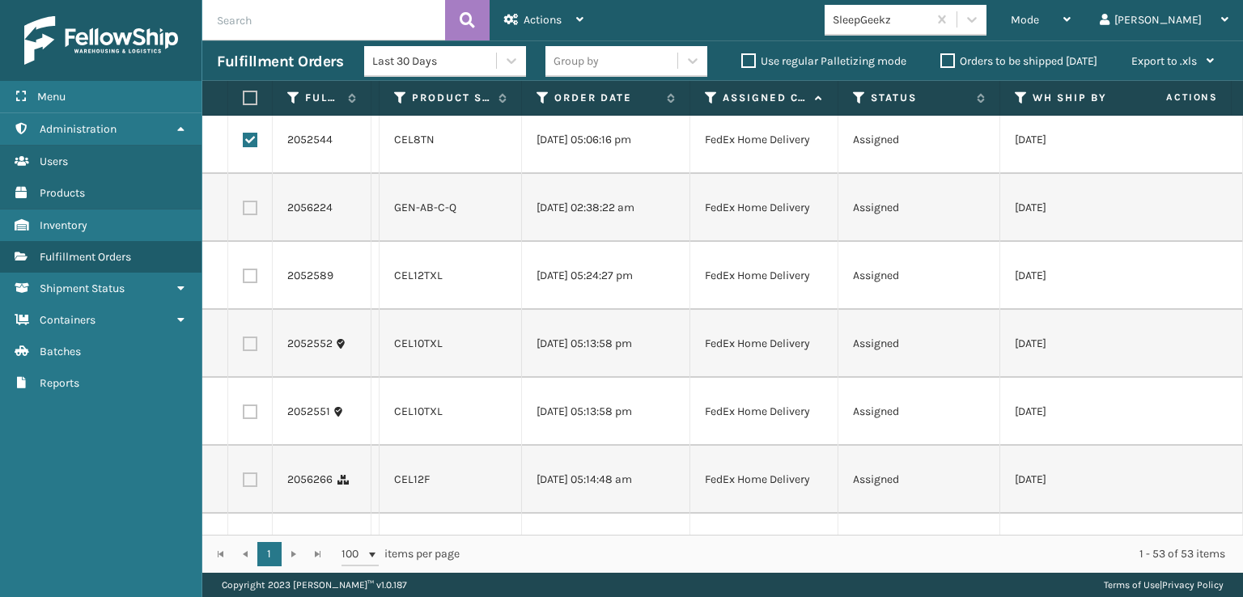
click at [248, 215] on label at bounding box center [250, 208] width 15 height 15
click at [244, 211] on input "checkbox" at bounding box center [243, 206] width 1 height 11
checkbox input "true"
click at [257, 310] on td at bounding box center [250, 276] width 45 height 68
click at [256, 283] on label at bounding box center [250, 276] width 15 height 15
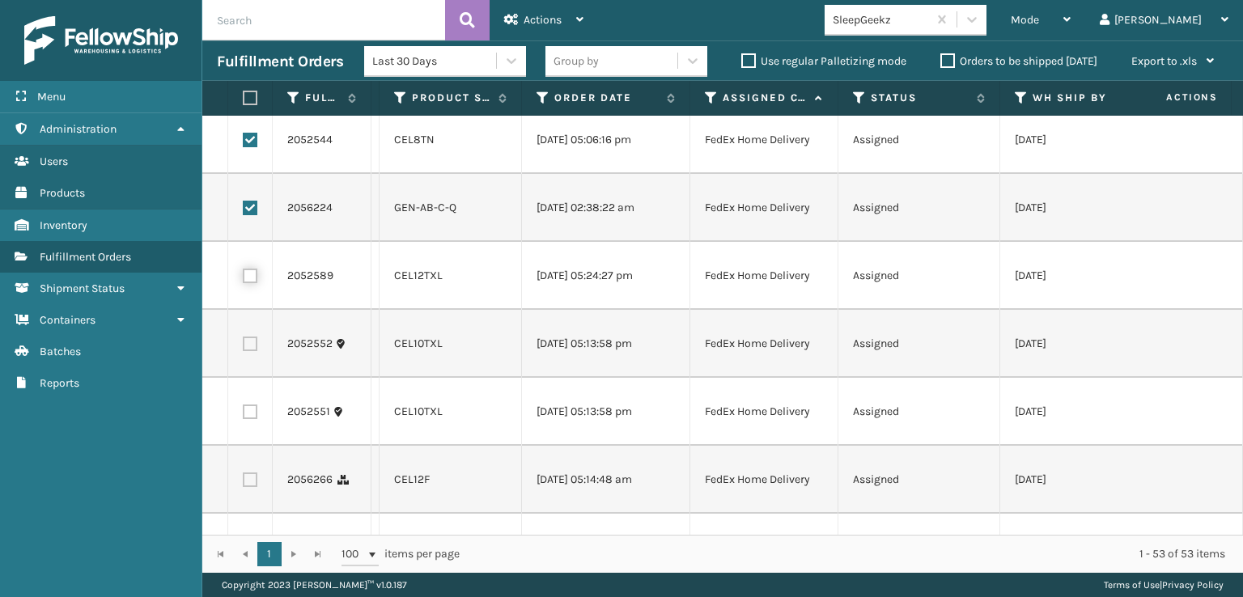
click at [244, 279] on input "checkbox" at bounding box center [243, 274] width 1 height 11
checkbox input "true"
click at [245, 351] on label at bounding box center [250, 344] width 15 height 15
click at [244, 347] on input "checkbox" at bounding box center [243, 342] width 1 height 11
checkbox input "true"
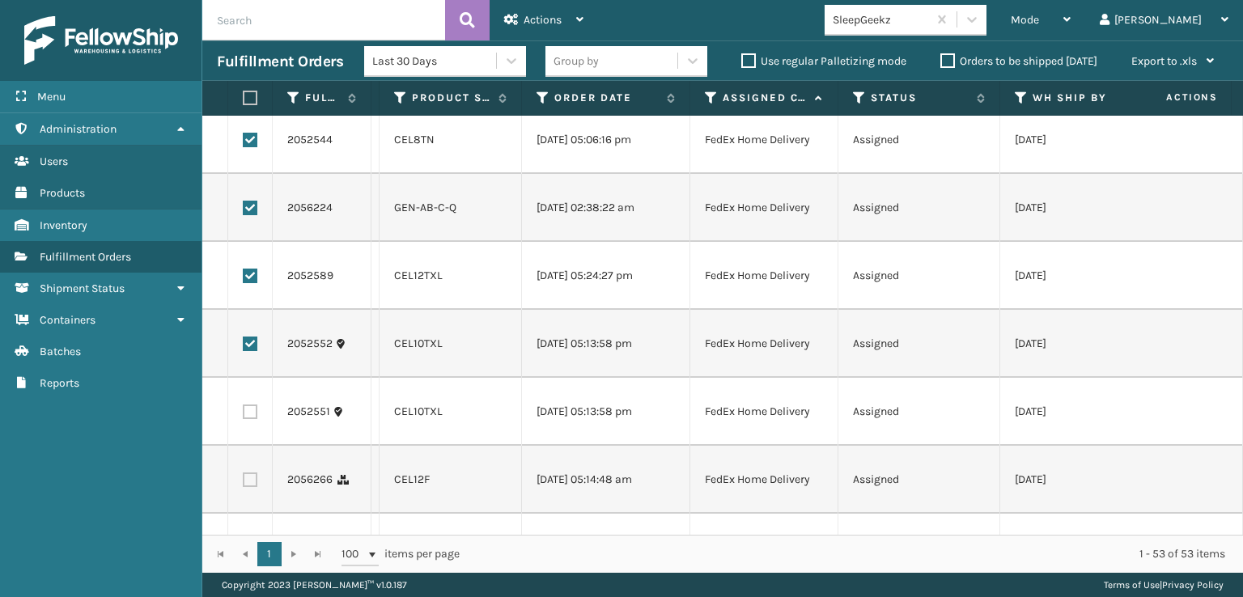
drag, startPoint x: 252, startPoint y: 474, endPoint x: 287, endPoint y: 457, distance: 38.4
click at [253, 419] on label at bounding box center [250, 412] width 15 height 15
click at [244, 415] on input "checkbox" at bounding box center [243, 410] width 1 height 11
checkbox input "true"
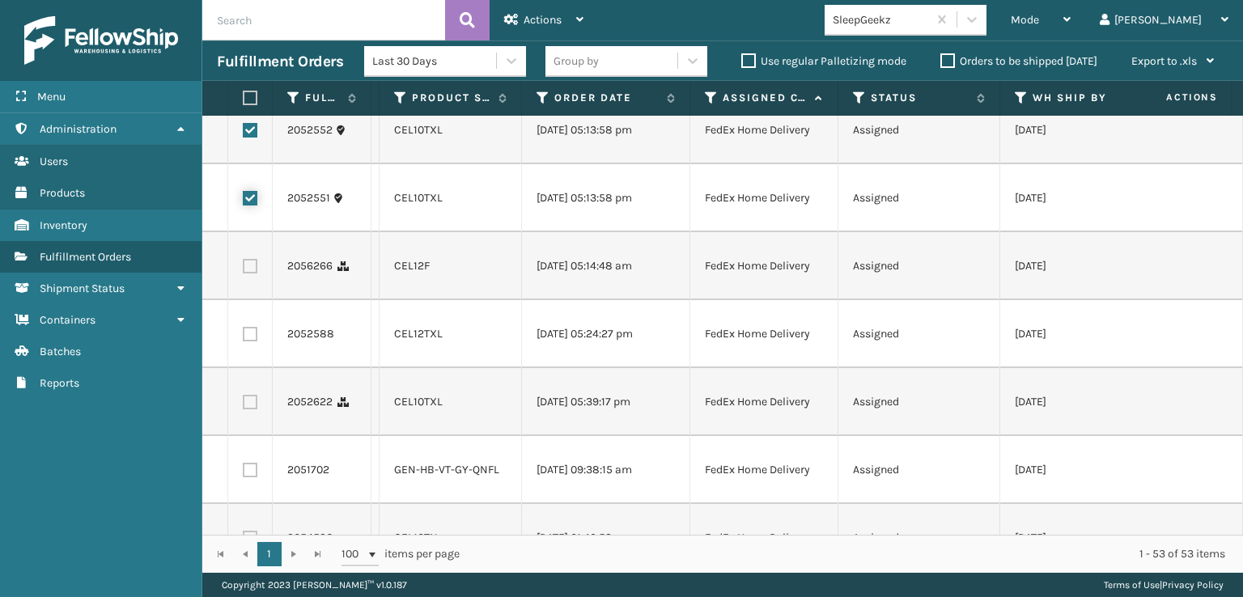
scroll to position [2914, 0]
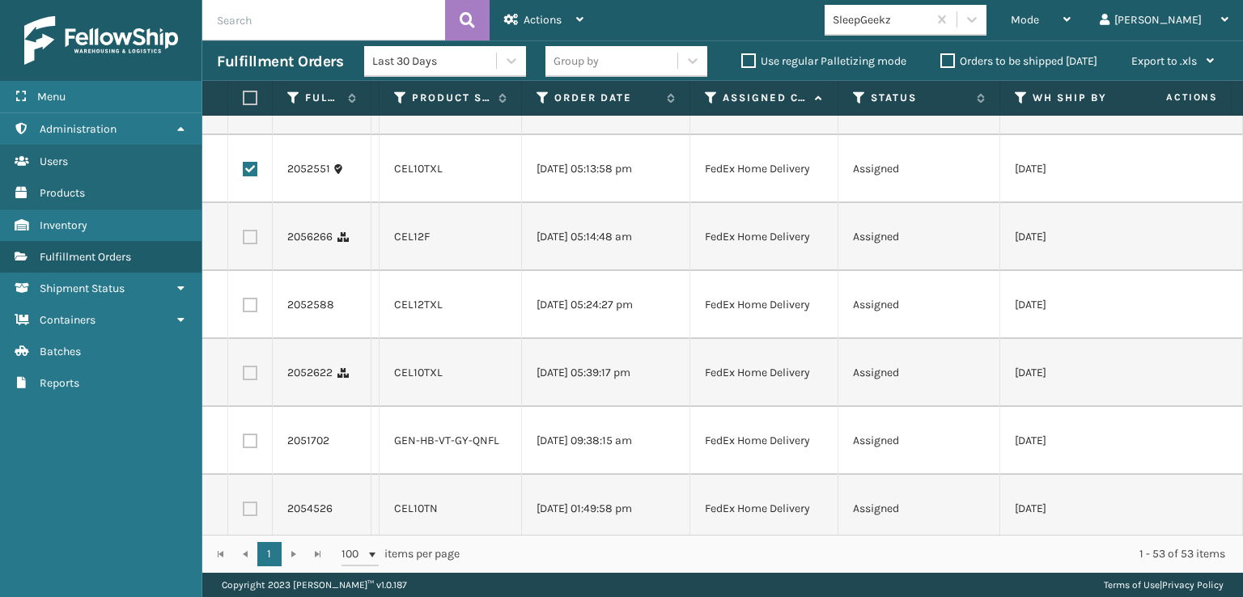
click at [249, 244] on label at bounding box center [250, 237] width 15 height 15
click at [244, 240] on input "checkbox" at bounding box center [243, 235] width 1 height 11
checkbox input "true"
click at [253, 312] on label at bounding box center [250, 305] width 15 height 15
click at [244, 308] on input "checkbox" at bounding box center [243, 303] width 1 height 11
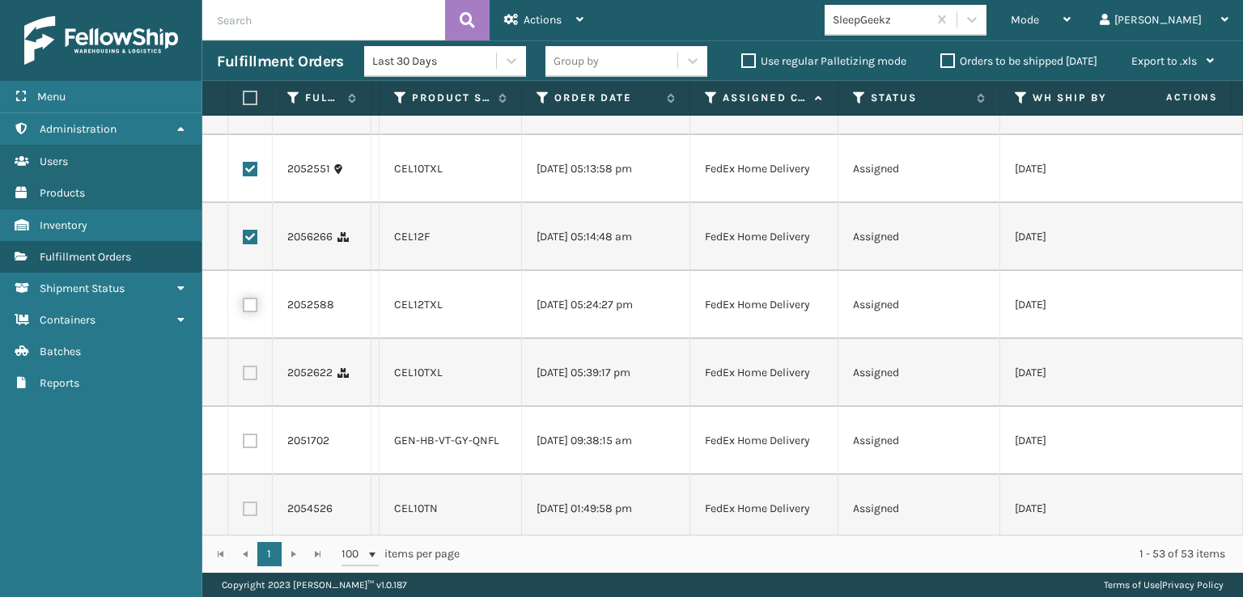
checkbox input "true"
click at [254, 380] on label at bounding box center [250, 373] width 15 height 15
click at [244, 376] on input "checkbox" at bounding box center [243, 371] width 1 height 11
checkbox input "true"
click at [254, 448] on label at bounding box center [250, 441] width 15 height 15
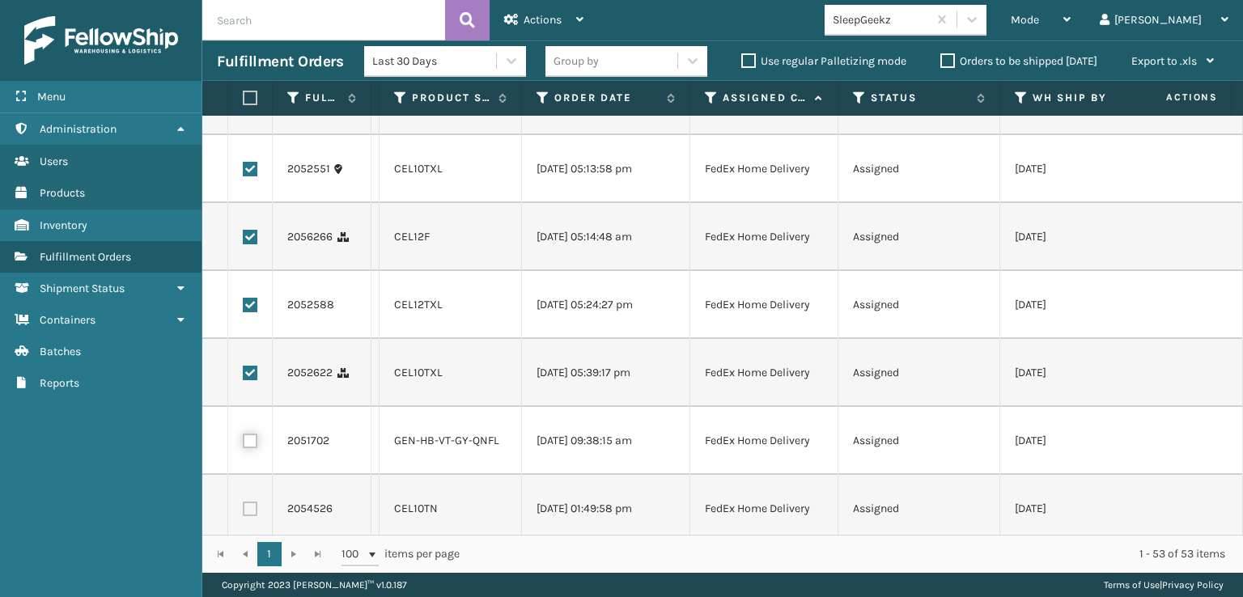
click at [244, 444] on input "checkbox" at bounding box center [243, 439] width 1 height 11
checkbox input "true"
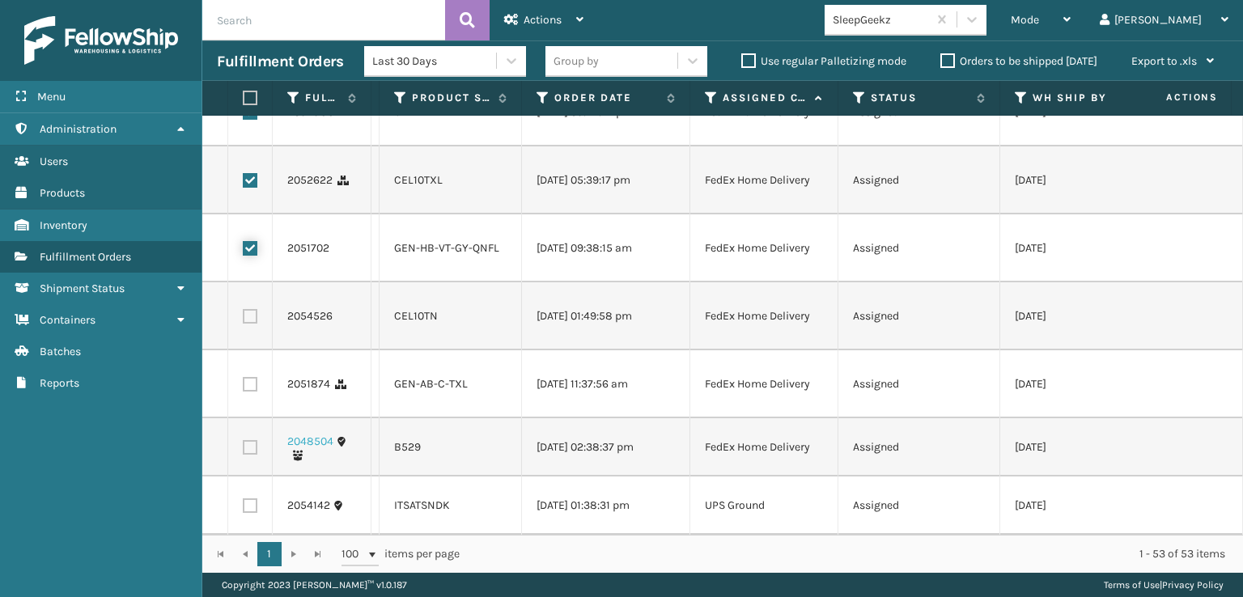
scroll to position [3157, 0]
click at [250, 324] on label at bounding box center [250, 316] width 15 height 15
click at [244, 320] on input "checkbox" at bounding box center [243, 314] width 1 height 11
checkbox input "true"
click at [249, 392] on label at bounding box center [250, 384] width 15 height 15
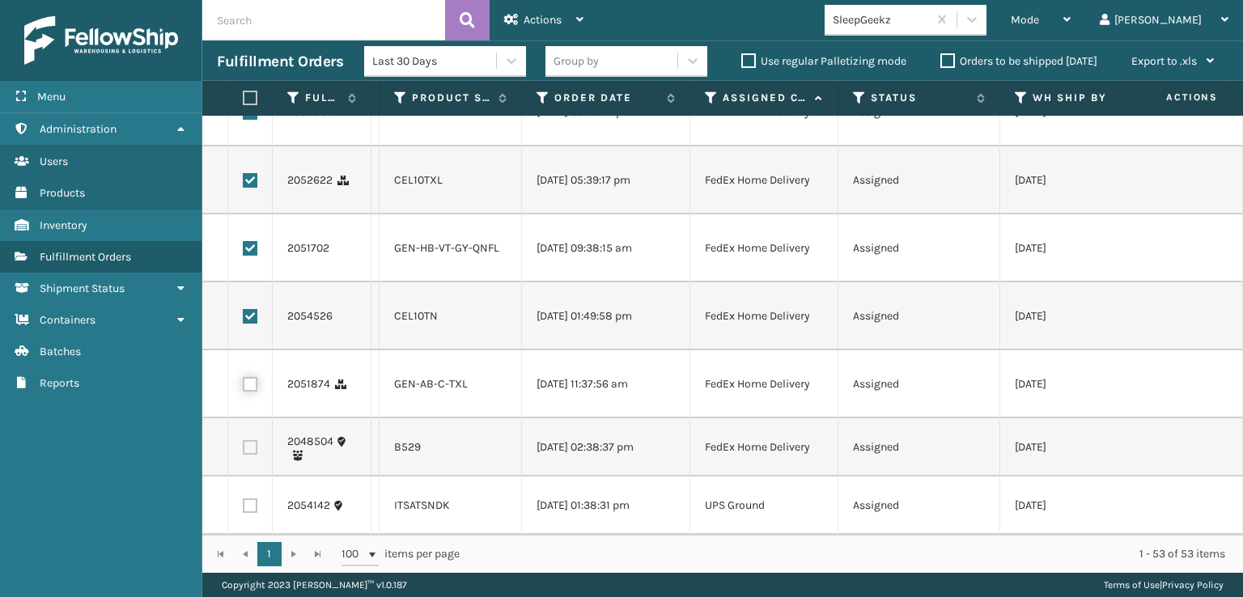
click at [244, 388] on input "checkbox" at bounding box center [243, 382] width 1 height 11
checkbox input "true"
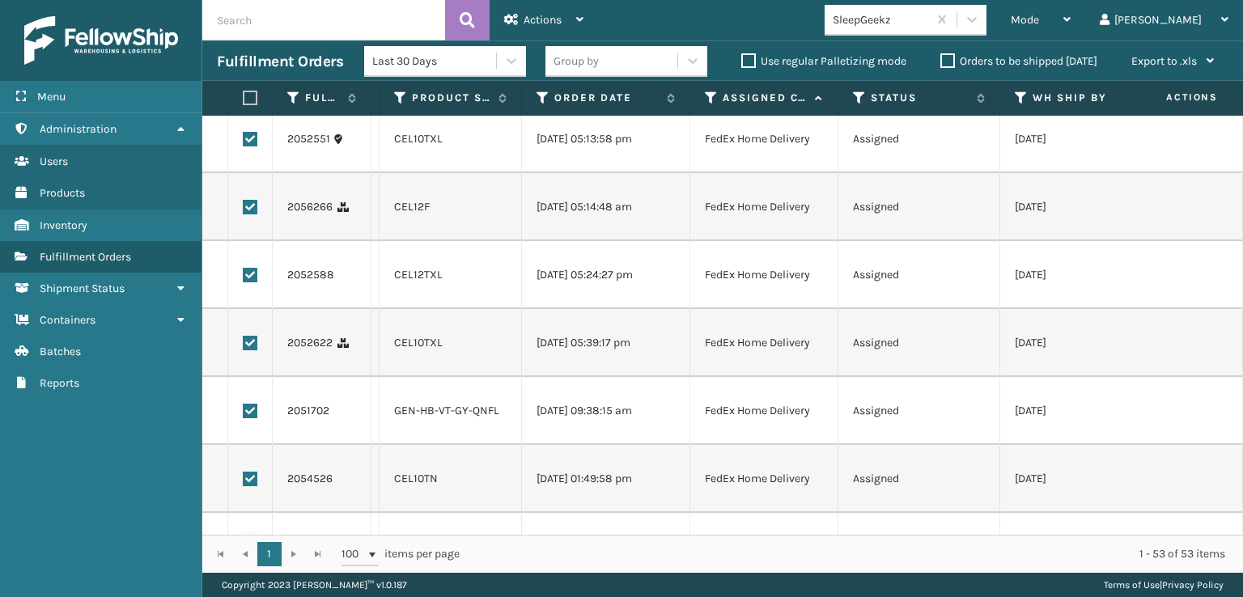
scroll to position [2943, 0]
click at [549, 14] on span "Actions" at bounding box center [543, 20] width 38 height 14
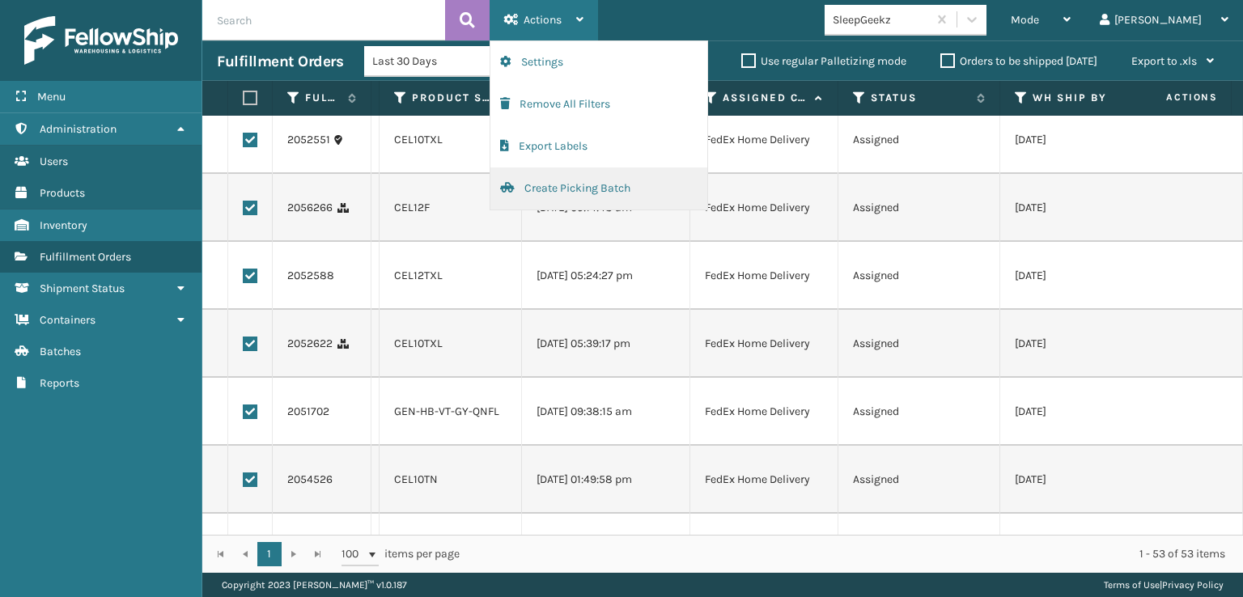
click at [539, 189] on button "Create Picking Batch" at bounding box center [599, 189] width 217 height 42
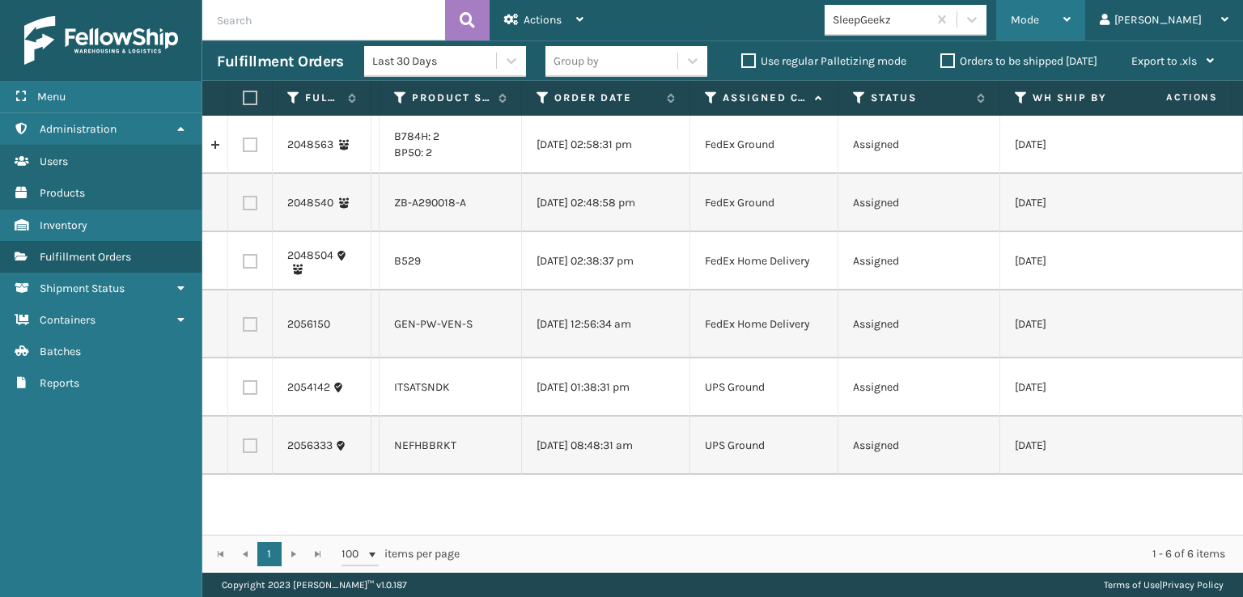
click at [1039, 19] on span "Mode" at bounding box center [1025, 20] width 28 height 14
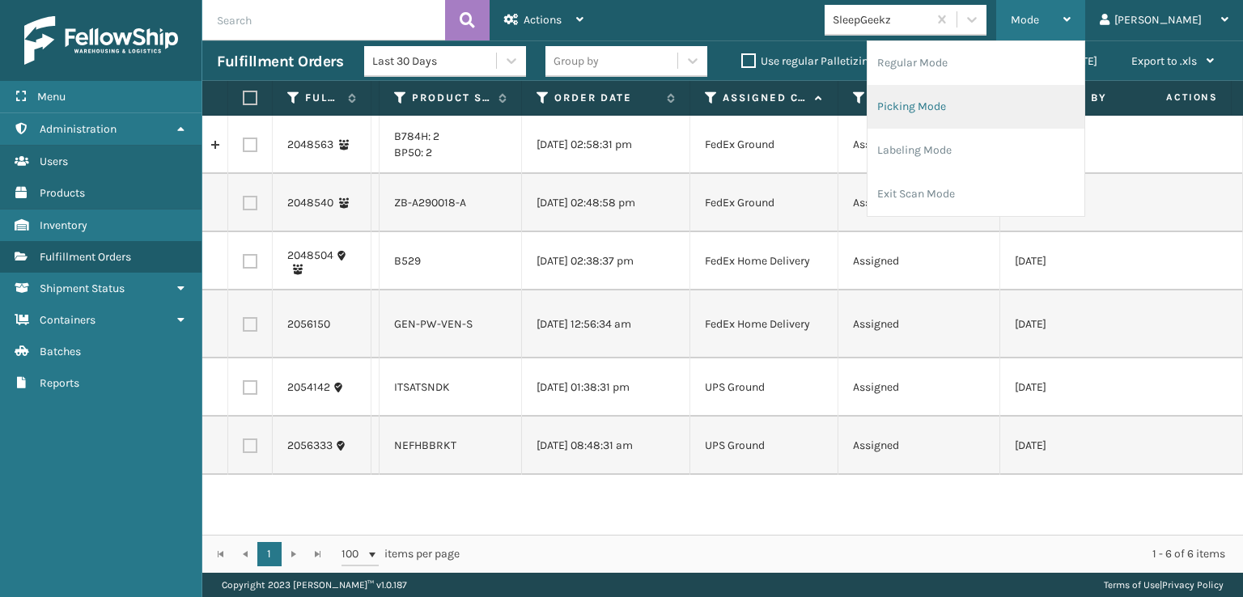
click at [981, 101] on li "Picking Mode" at bounding box center [976, 107] width 217 height 44
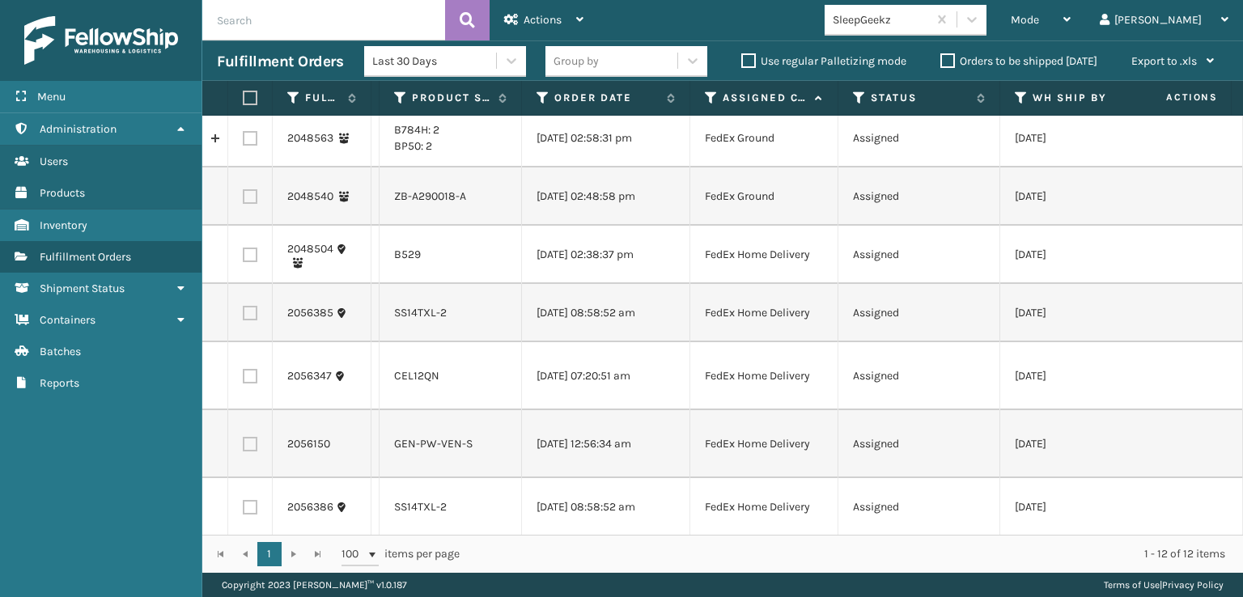
scroll to position [0, 0]
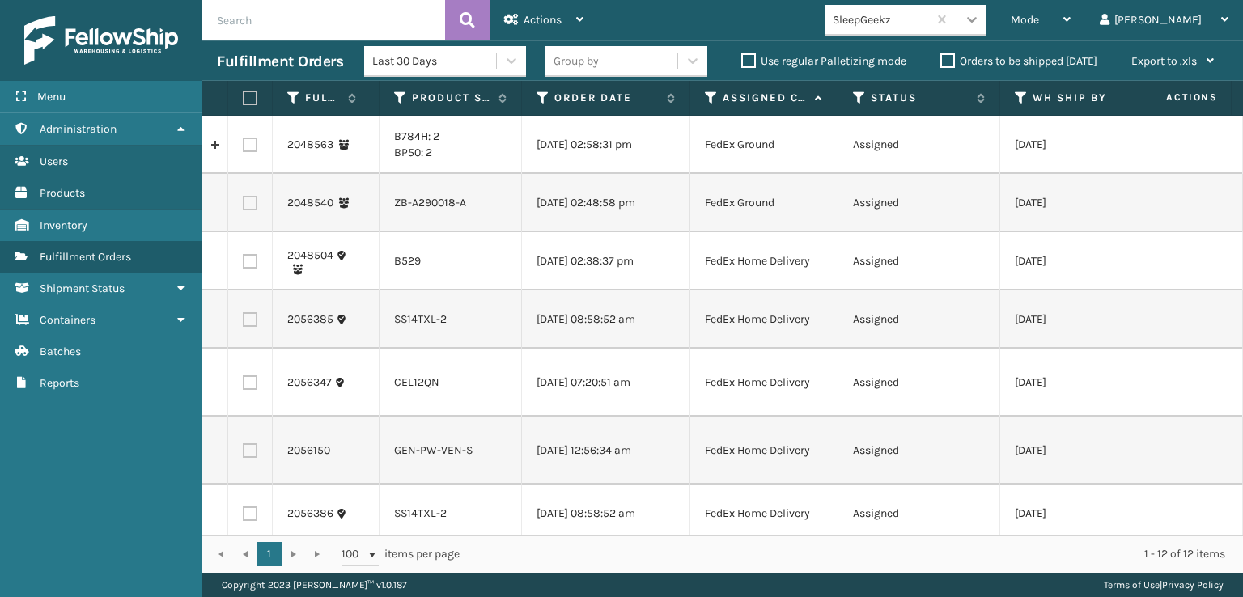
click at [980, 16] on icon at bounding box center [972, 19] width 16 height 16
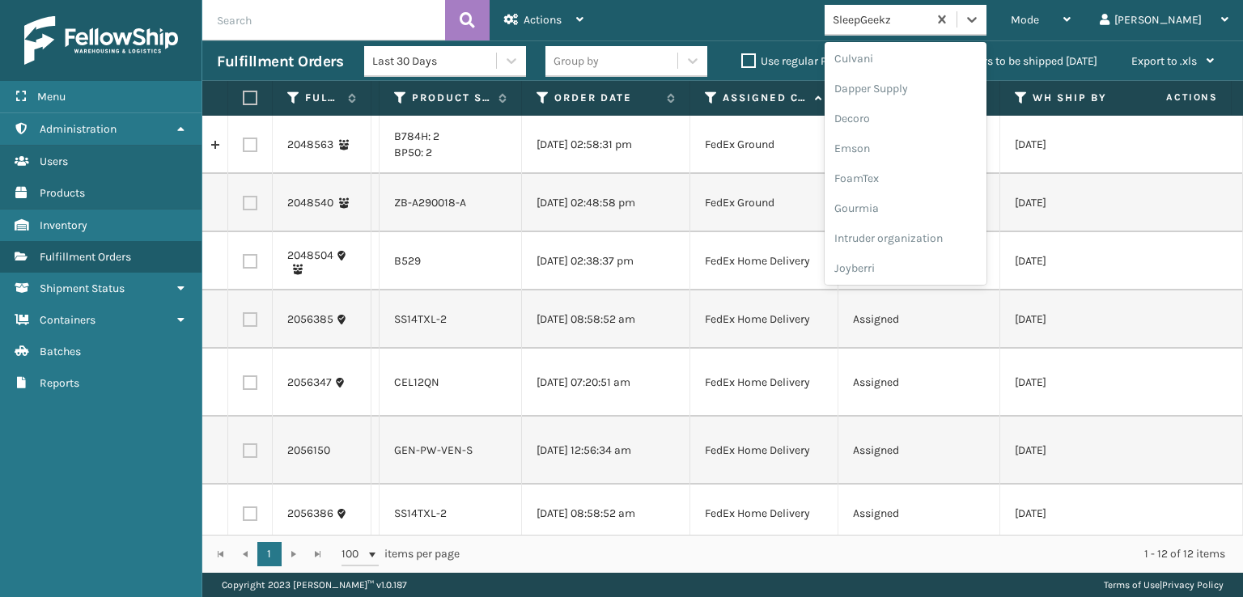
scroll to position [324, 0]
click at [913, 126] on div "FoamTex" at bounding box center [906, 126] width 162 height 30
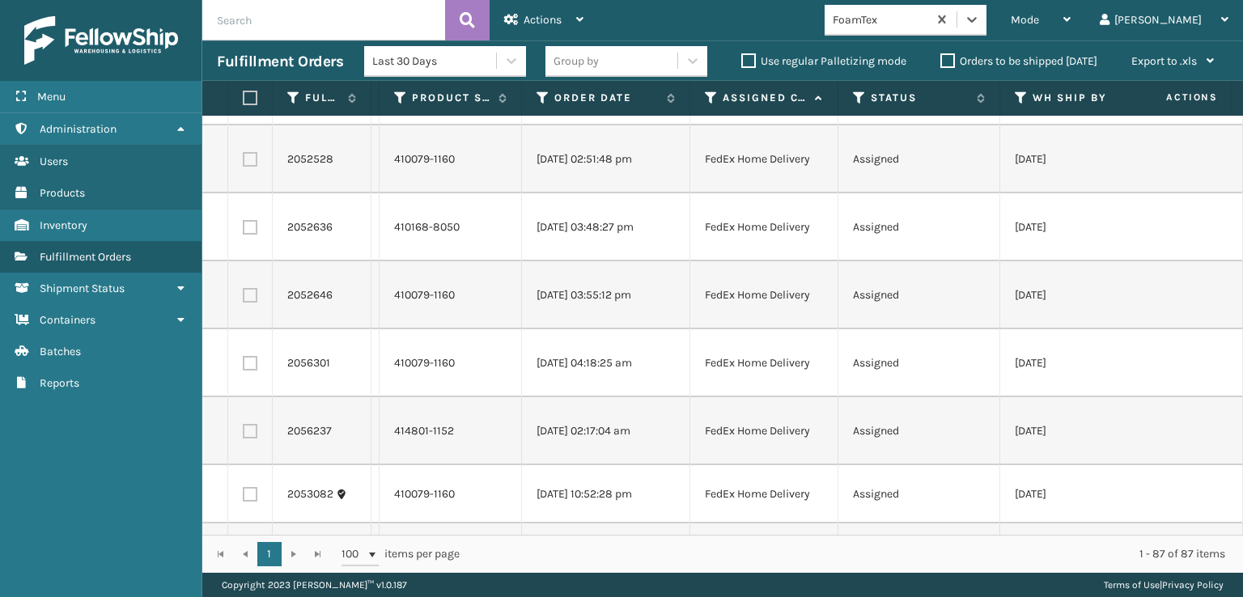
scroll to position [405, 0]
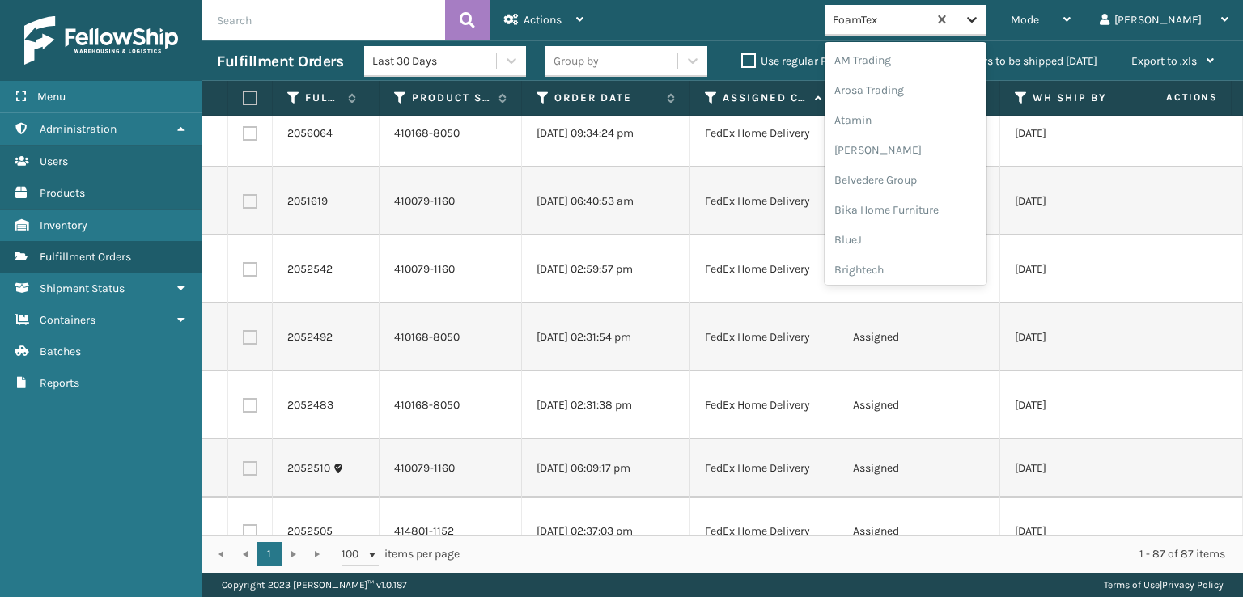
click at [987, 28] on div at bounding box center [972, 19] width 29 height 29
click at [928, 266] on div "[PERSON_NAME] Brands" at bounding box center [906, 268] width 162 height 30
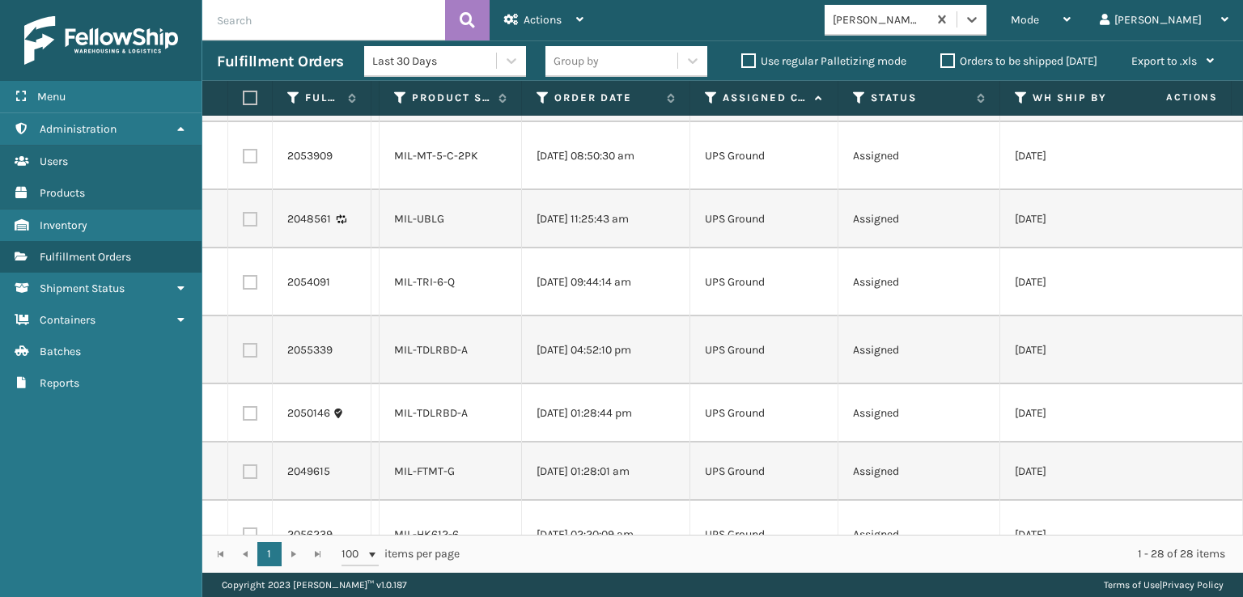
scroll to position [0, 0]
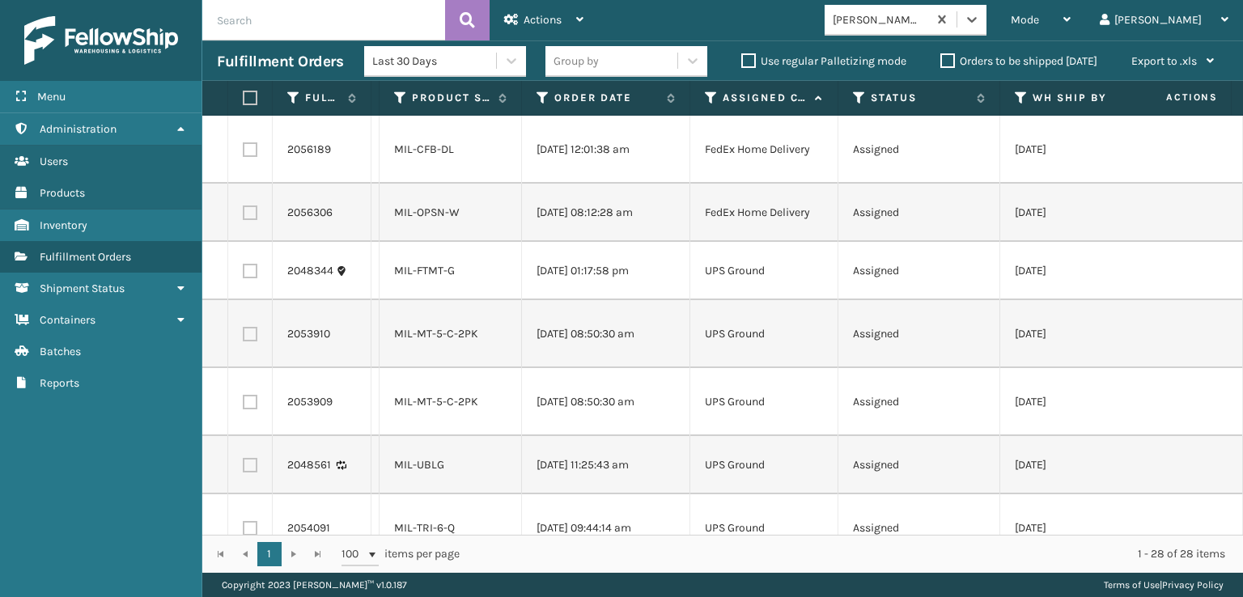
click at [250, 91] on label at bounding box center [248, 98] width 10 height 15
click at [244, 93] on input "checkbox" at bounding box center [243, 98] width 1 height 11
checkbox input "true"
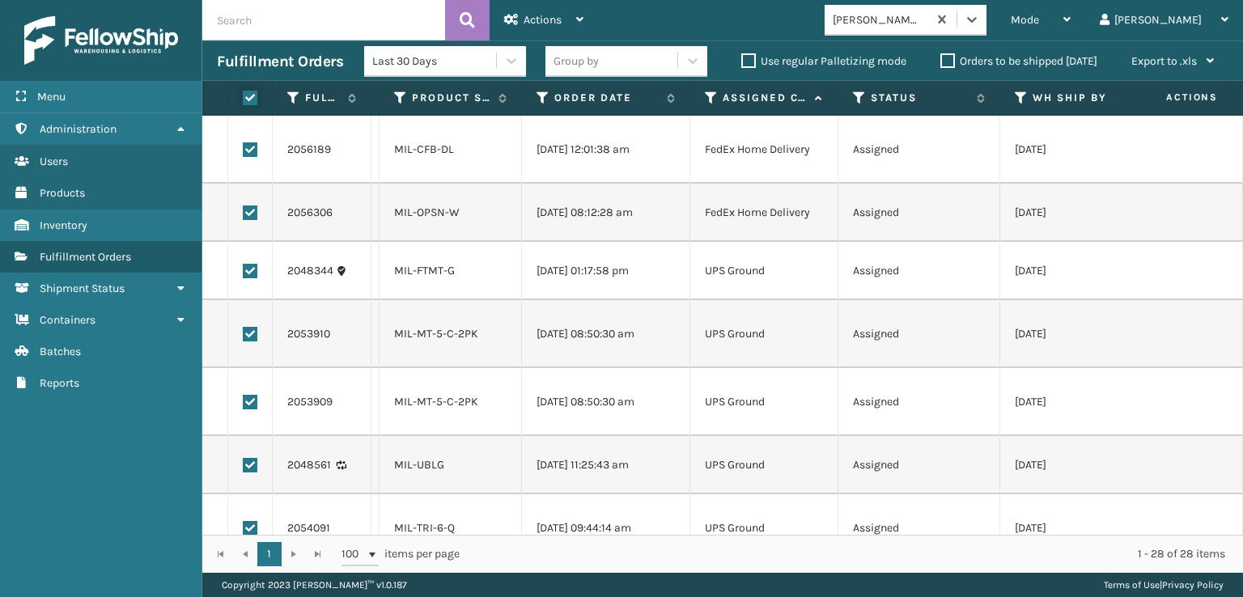
checkbox input "true"
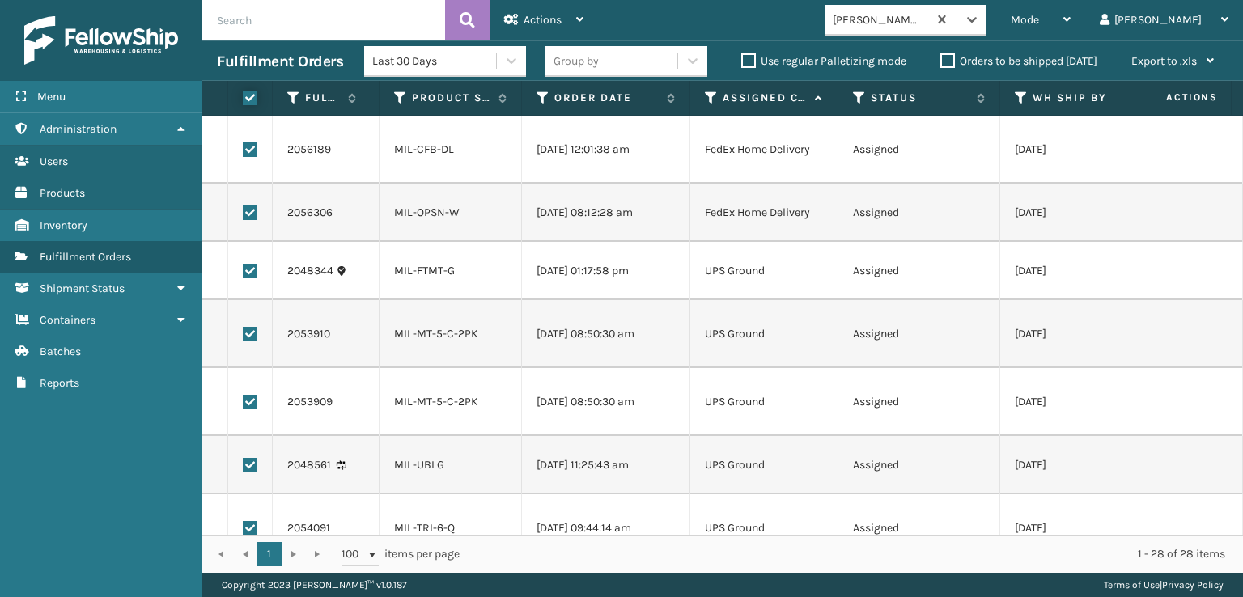
checkbox input "true"
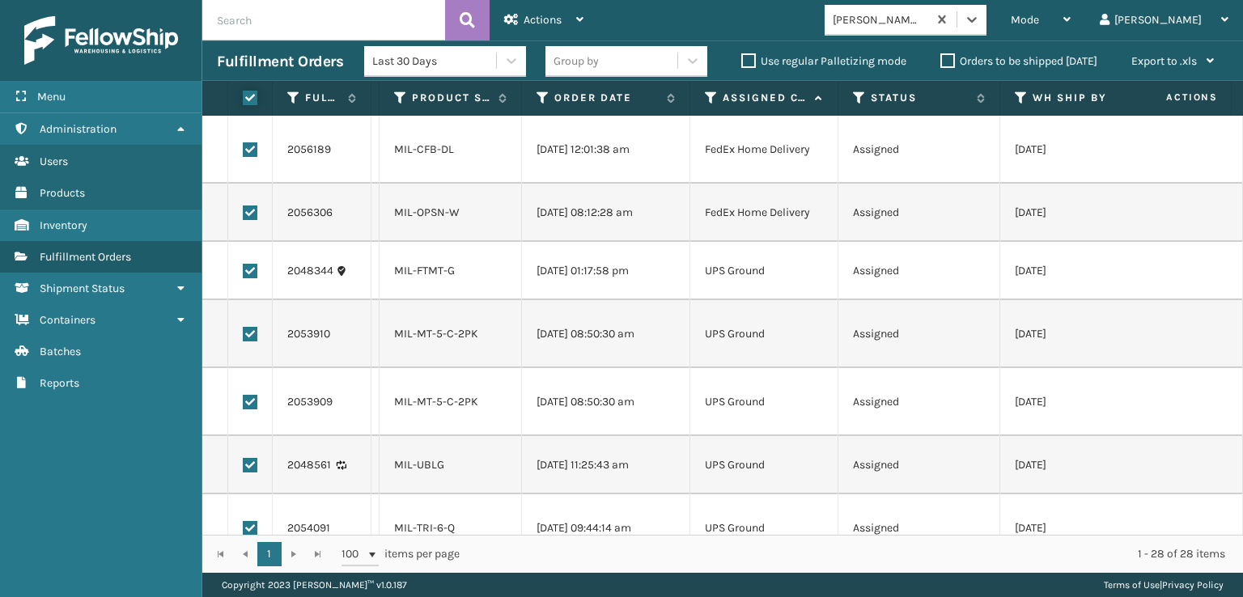
checkbox input "true"
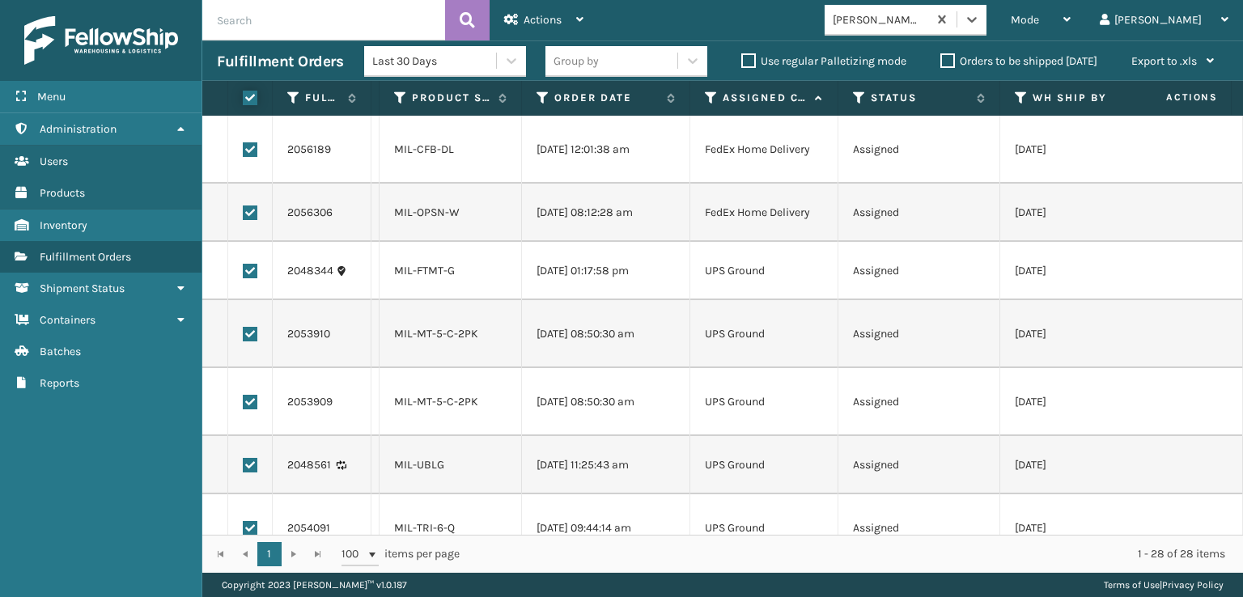
checkbox input "true"
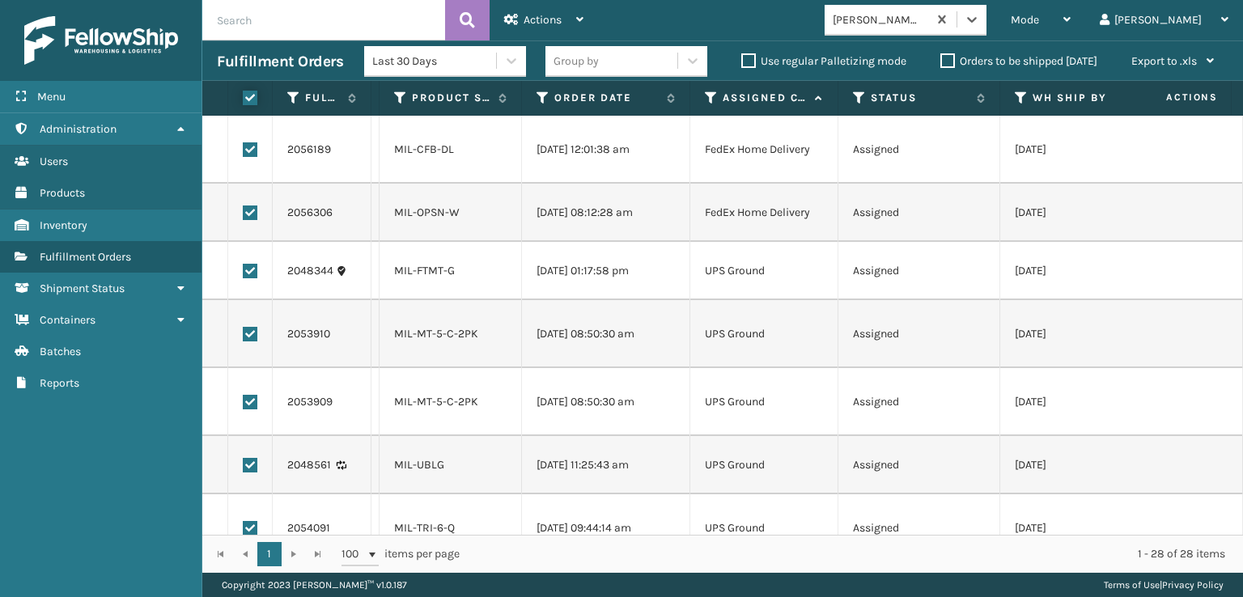
checkbox input "true"
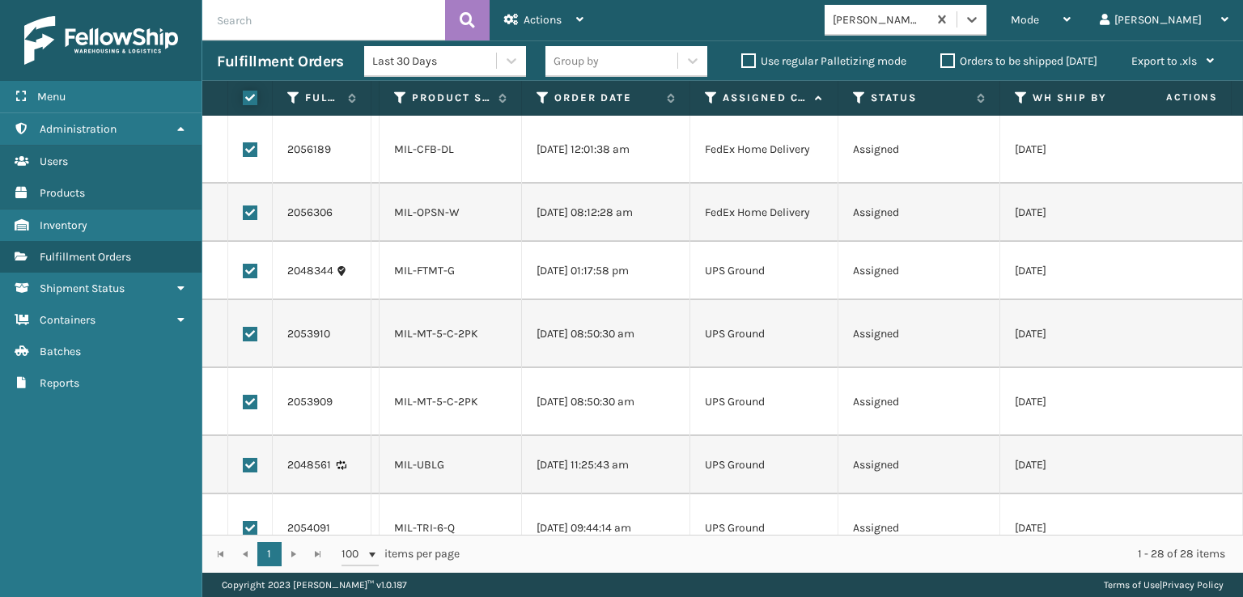
checkbox input "true"
click at [248, 212] on label at bounding box center [250, 213] width 15 height 15
click at [244, 212] on input "checkbox" at bounding box center [243, 211] width 1 height 11
checkbox input "false"
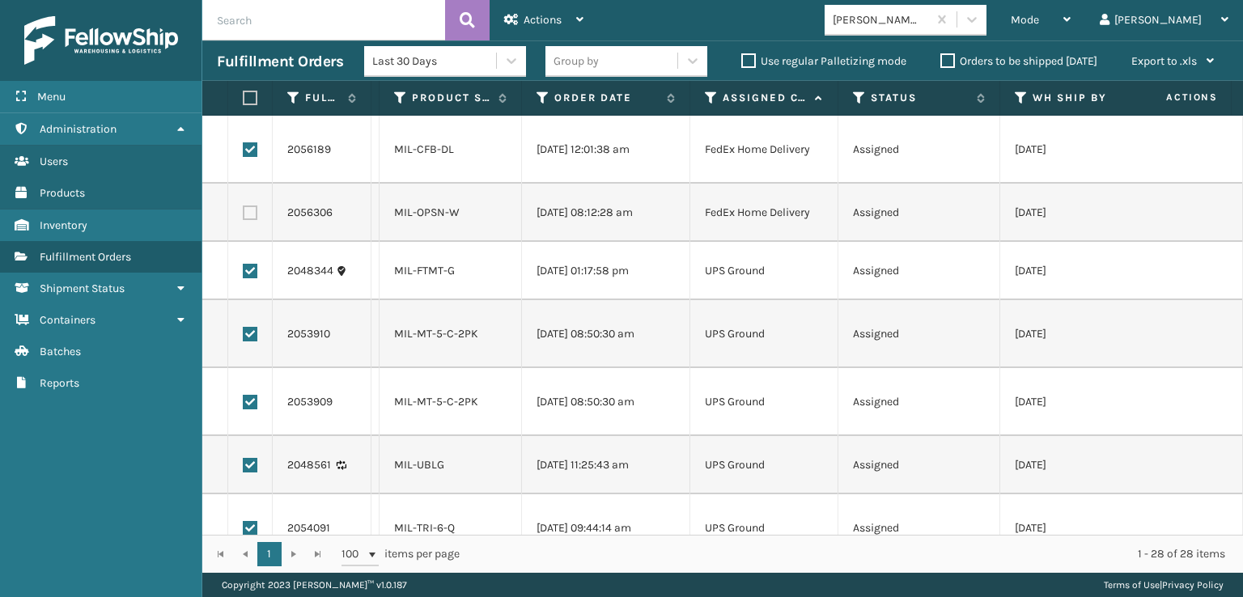
click at [249, 148] on label at bounding box center [250, 149] width 15 height 15
click at [244, 148] on input "checkbox" at bounding box center [243, 147] width 1 height 11
checkbox input "false"
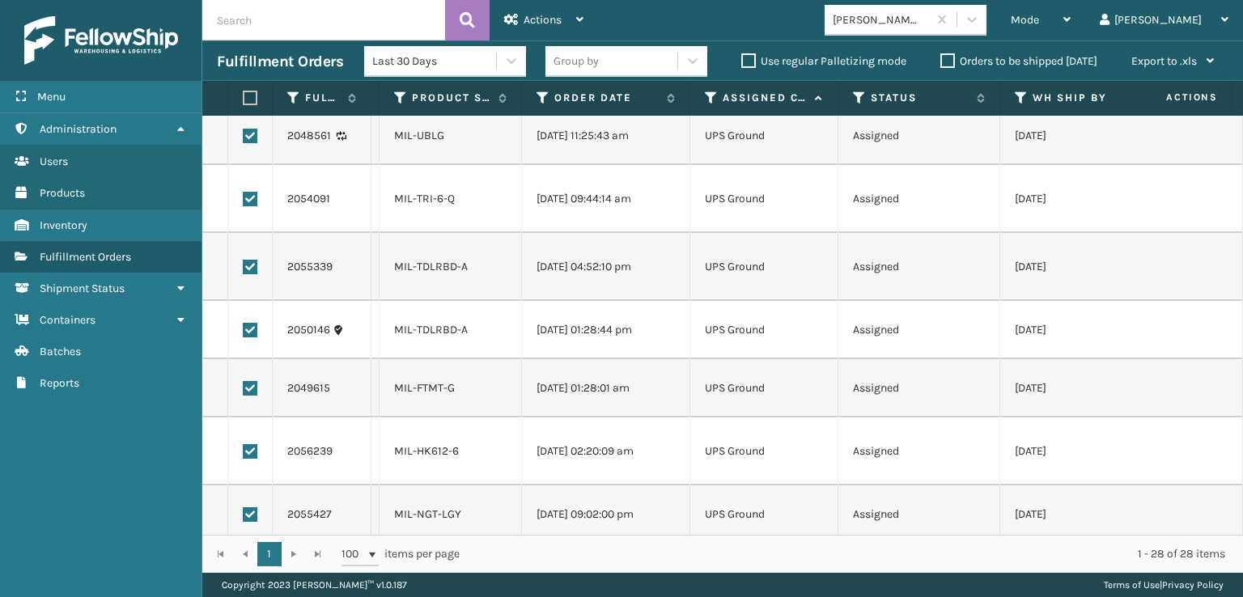
scroll to position [327, 0]
click at [554, 16] on span "Actions" at bounding box center [543, 20] width 38 height 14
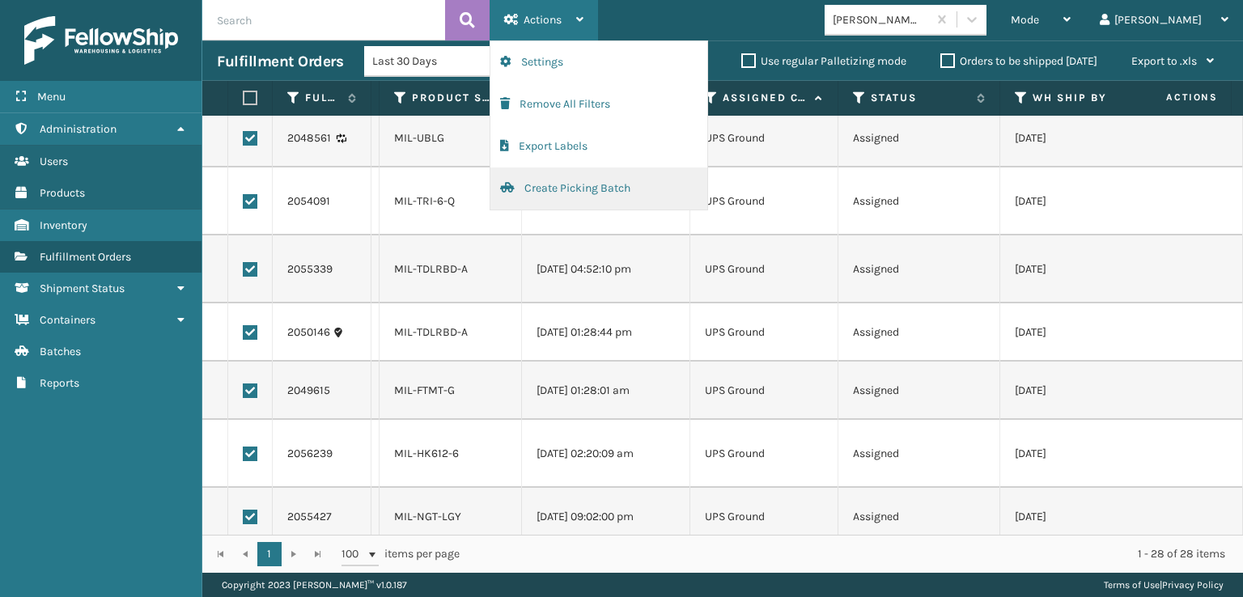
click at [571, 192] on button "Create Picking Batch" at bounding box center [599, 189] width 217 height 42
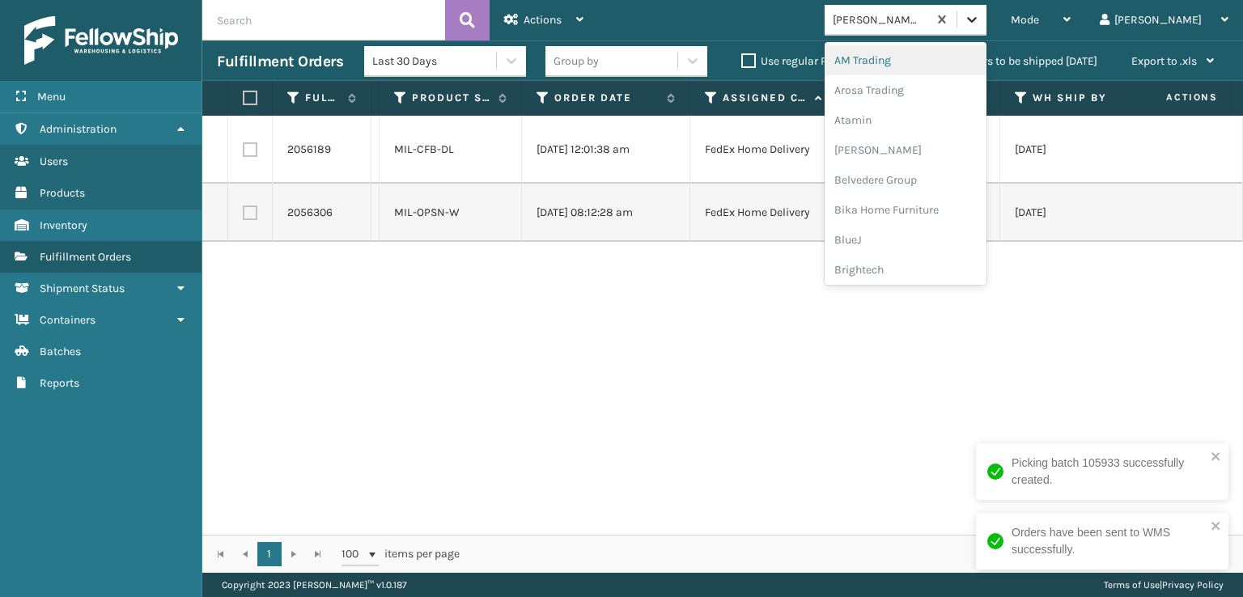
click at [980, 19] on icon at bounding box center [972, 19] width 16 height 16
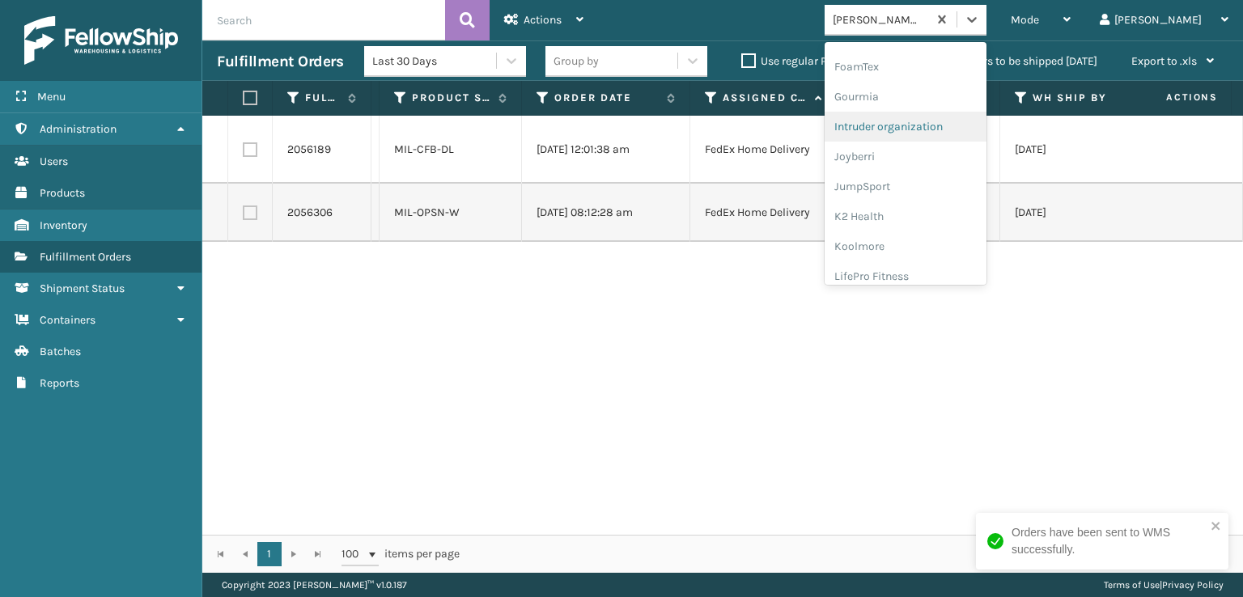
scroll to position [324, 0]
click at [926, 121] on div "FoamTex" at bounding box center [906, 126] width 162 height 30
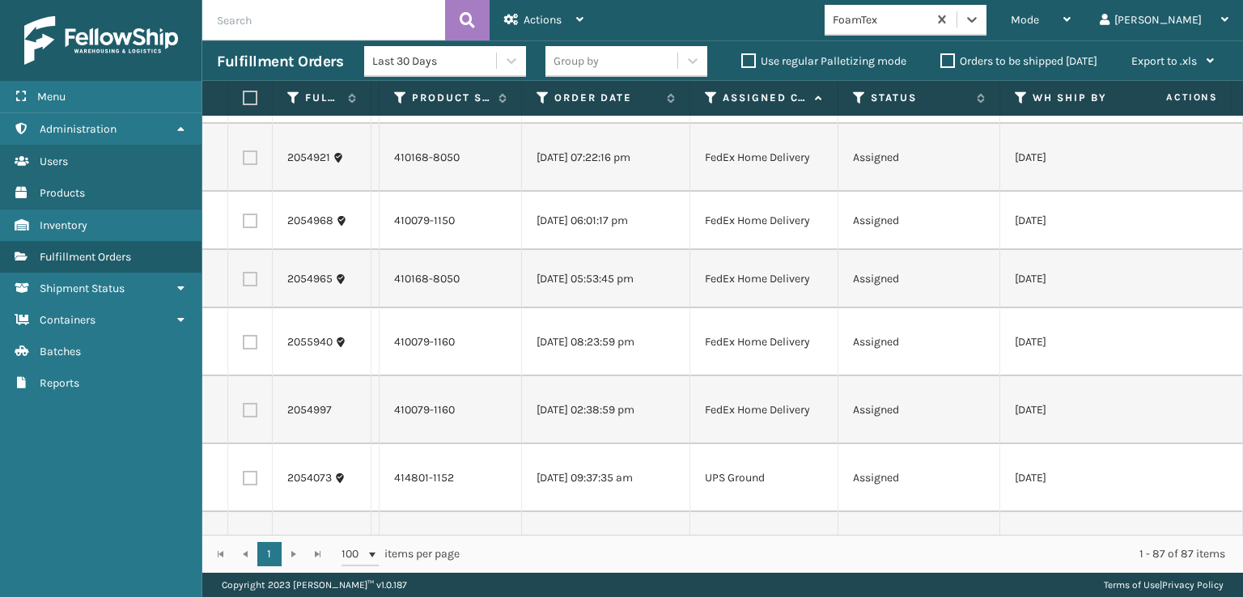
scroll to position [4232, 0]
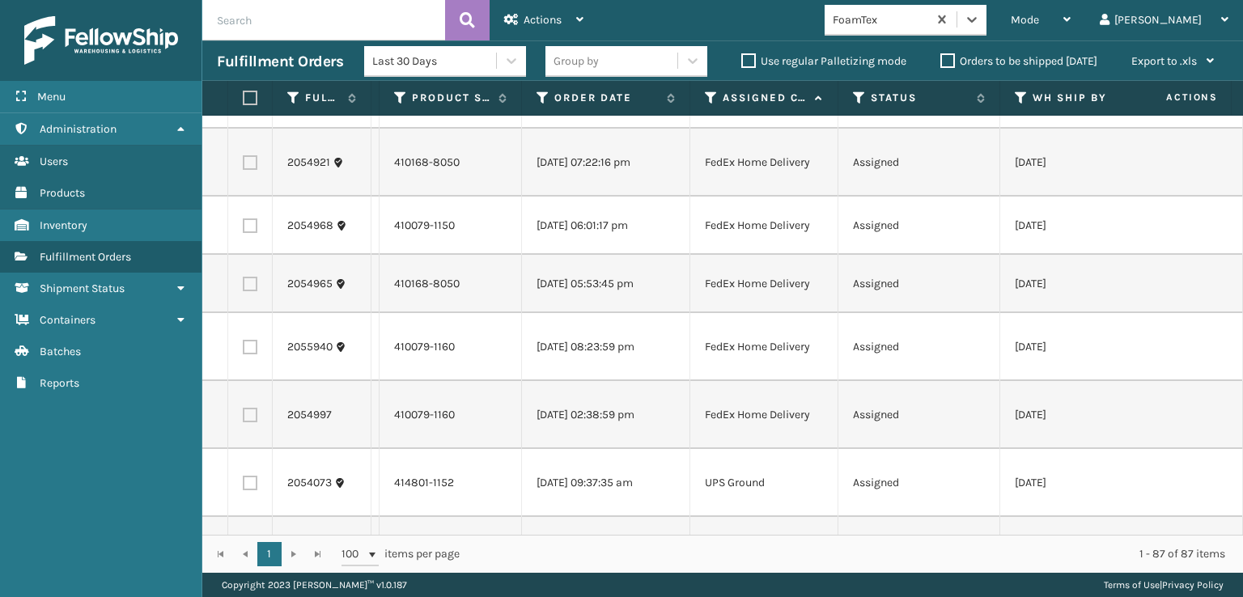
click at [246, 414] on label at bounding box center [250, 415] width 15 height 15
click at [244, 414] on input "checkbox" at bounding box center [243, 413] width 1 height 11
checkbox input "true"
click at [247, 349] on label at bounding box center [250, 347] width 15 height 15
click at [244, 349] on input "checkbox" at bounding box center [243, 345] width 1 height 11
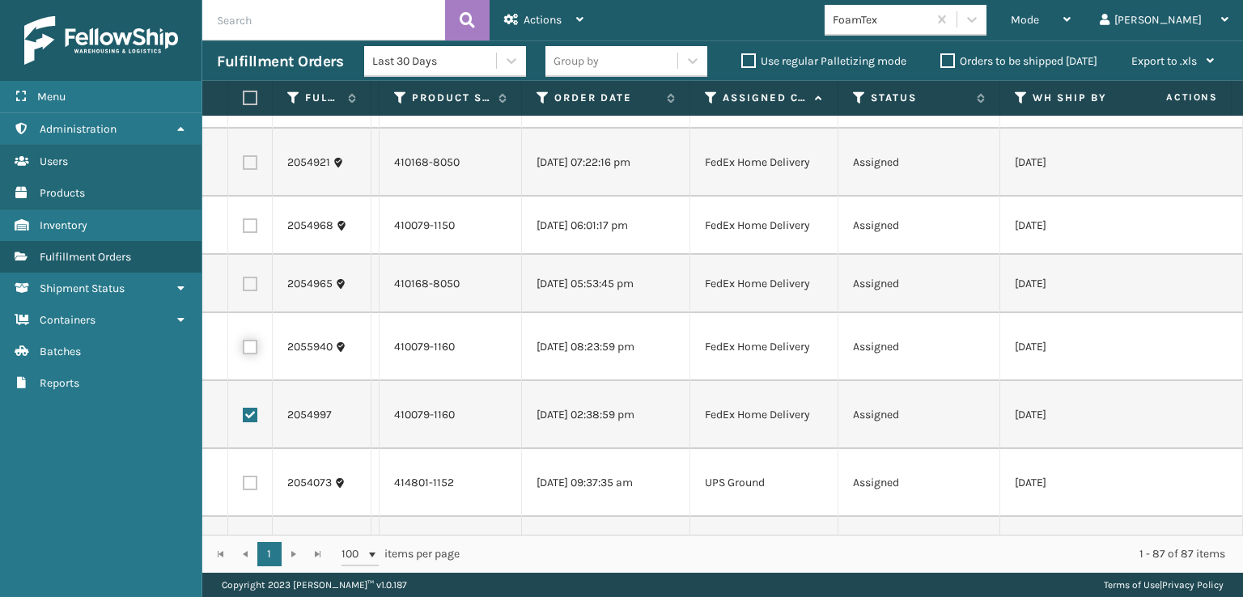
checkbox input "true"
click at [249, 293] on td at bounding box center [250, 284] width 45 height 58
click at [249, 227] on label at bounding box center [250, 226] width 15 height 15
click at [244, 227] on input "checkbox" at bounding box center [243, 224] width 1 height 11
checkbox input "true"
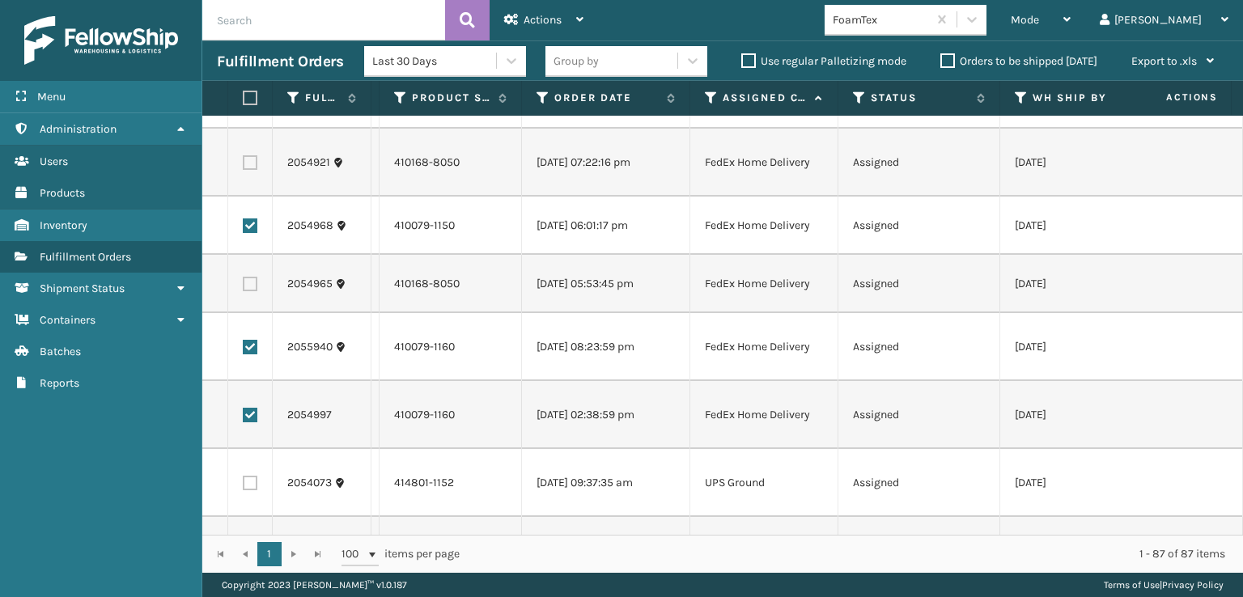
click at [249, 285] on label at bounding box center [250, 284] width 15 height 15
click at [244, 285] on input "checkbox" at bounding box center [243, 282] width 1 height 11
checkbox input "true"
click at [248, 167] on label at bounding box center [250, 162] width 15 height 15
click at [244, 166] on input "checkbox" at bounding box center [243, 160] width 1 height 11
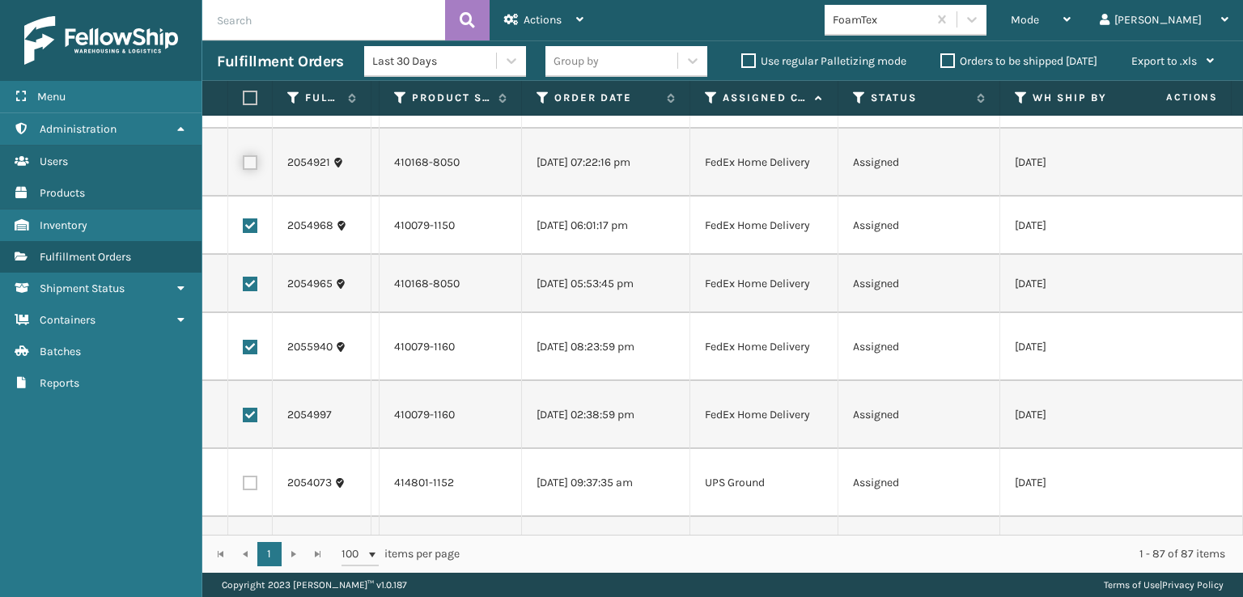
checkbox input "true"
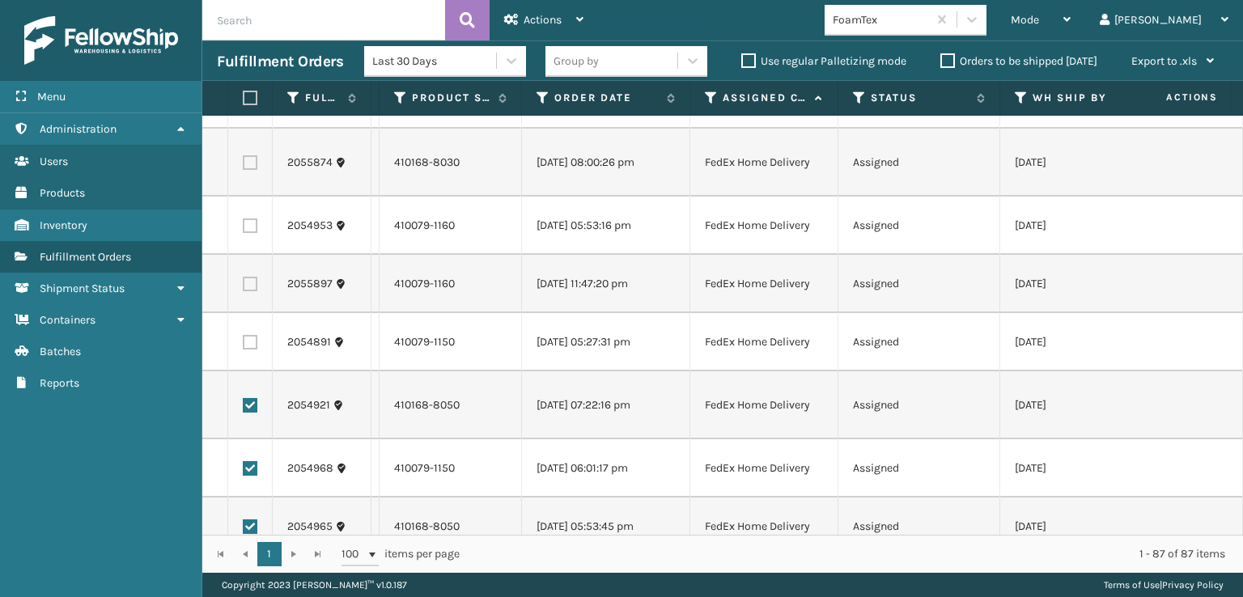
click at [255, 341] on label at bounding box center [250, 342] width 15 height 15
click at [244, 341] on input "checkbox" at bounding box center [243, 340] width 1 height 11
checkbox input "true"
click at [249, 289] on label at bounding box center [250, 284] width 15 height 15
click at [244, 287] on input "checkbox" at bounding box center [243, 282] width 1 height 11
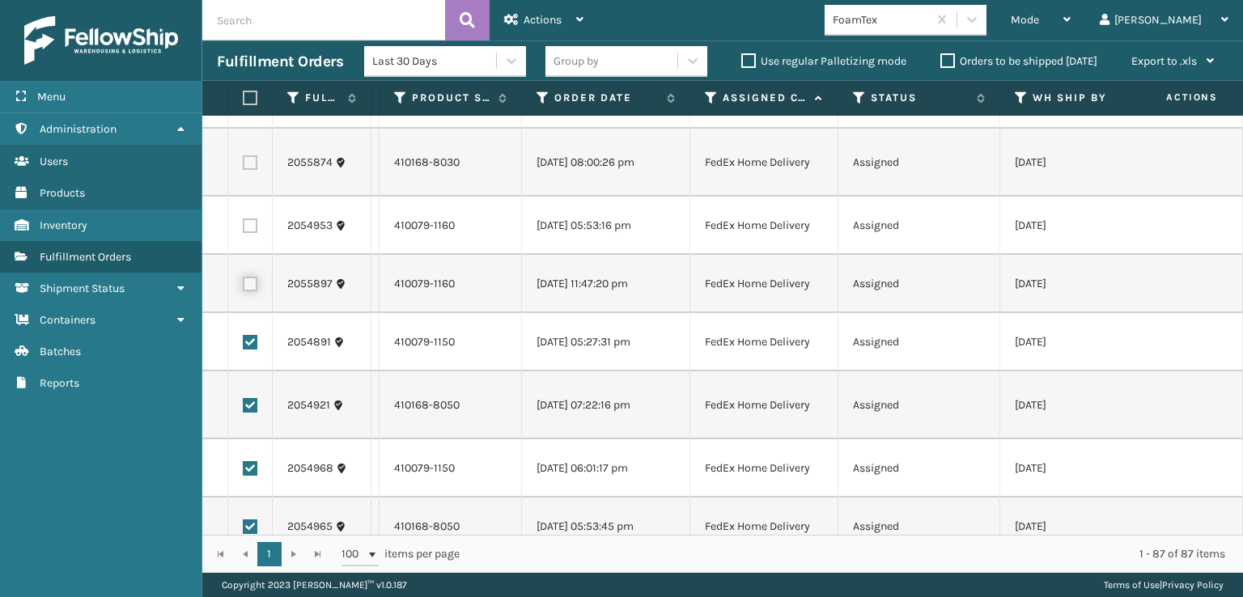
checkbox input "true"
click at [250, 227] on label at bounding box center [250, 226] width 15 height 15
click at [244, 227] on input "checkbox" at bounding box center [243, 224] width 1 height 11
checkbox input "true"
click at [253, 161] on label at bounding box center [250, 162] width 15 height 15
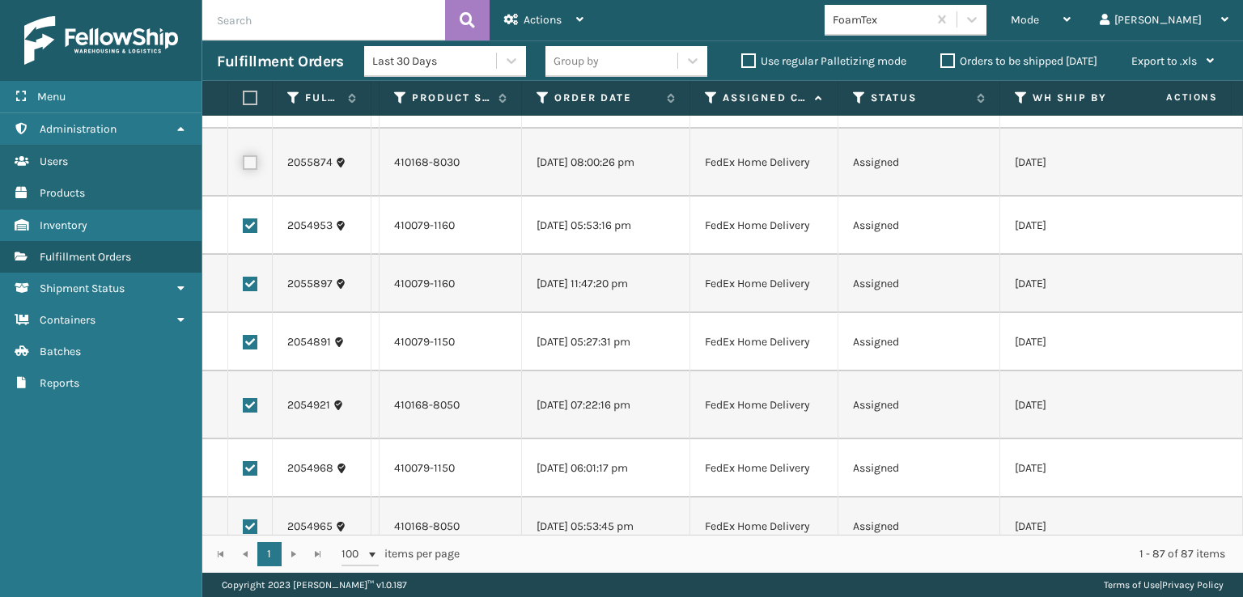
click at [244, 161] on input "checkbox" at bounding box center [243, 160] width 1 height 11
checkbox input "true"
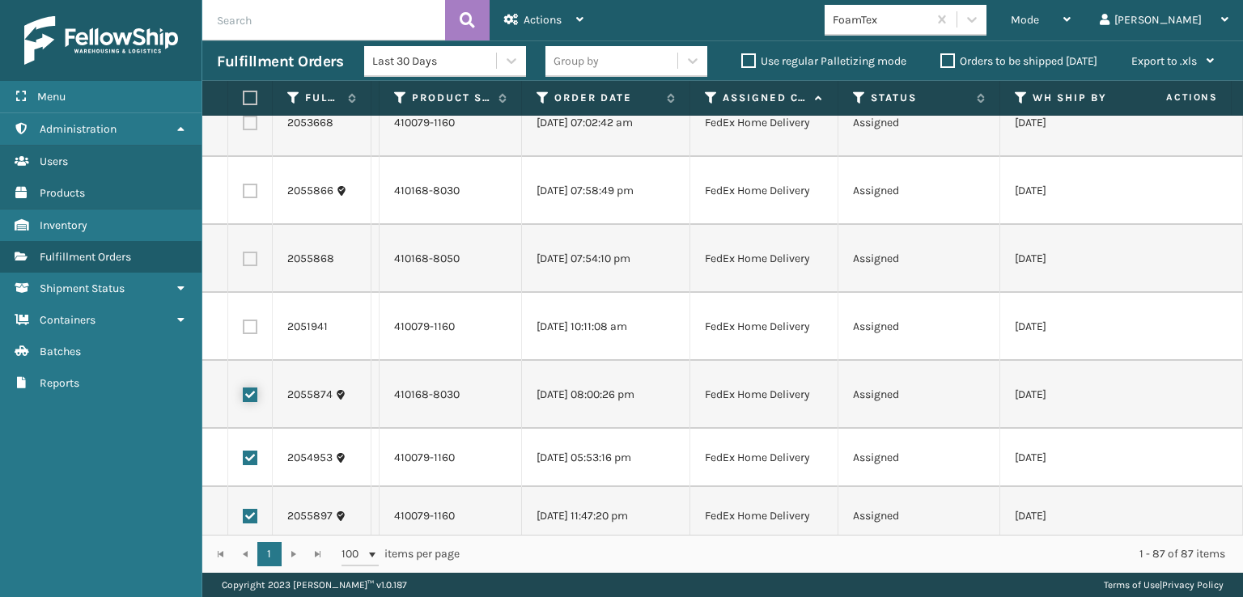
scroll to position [3746, 0]
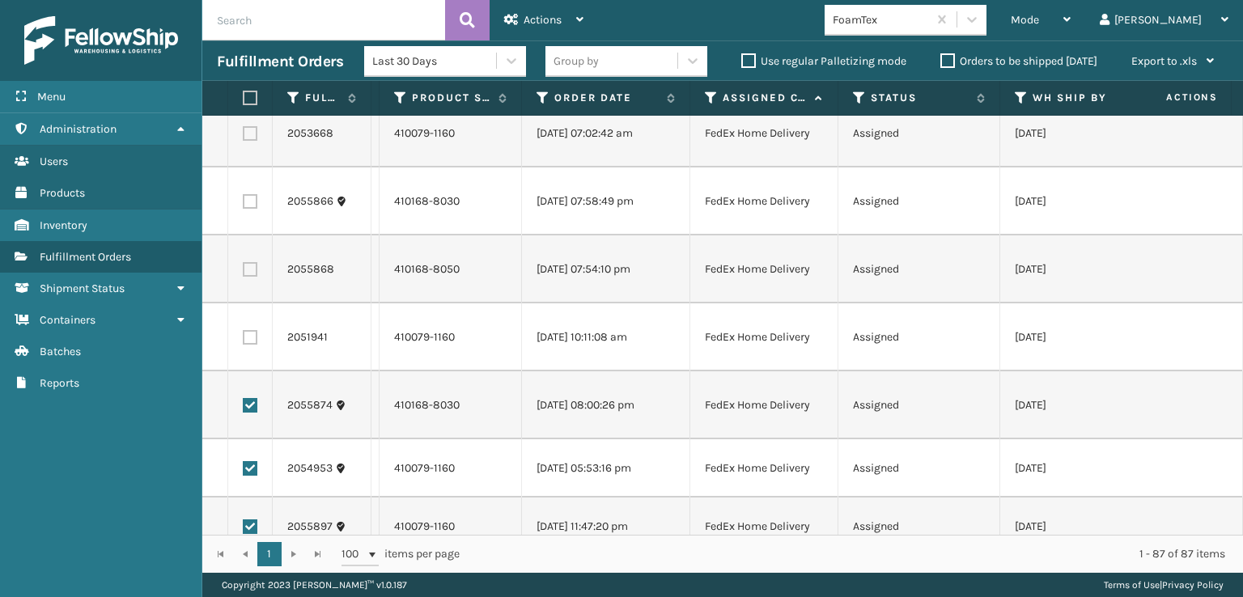
click at [248, 340] on label at bounding box center [250, 337] width 15 height 15
click at [244, 340] on input "checkbox" at bounding box center [243, 335] width 1 height 11
checkbox input "true"
click at [247, 278] on td at bounding box center [250, 270] width 45 height 68
click at [250, 205] on label at bounding box center [250, 201] width 15 height 15
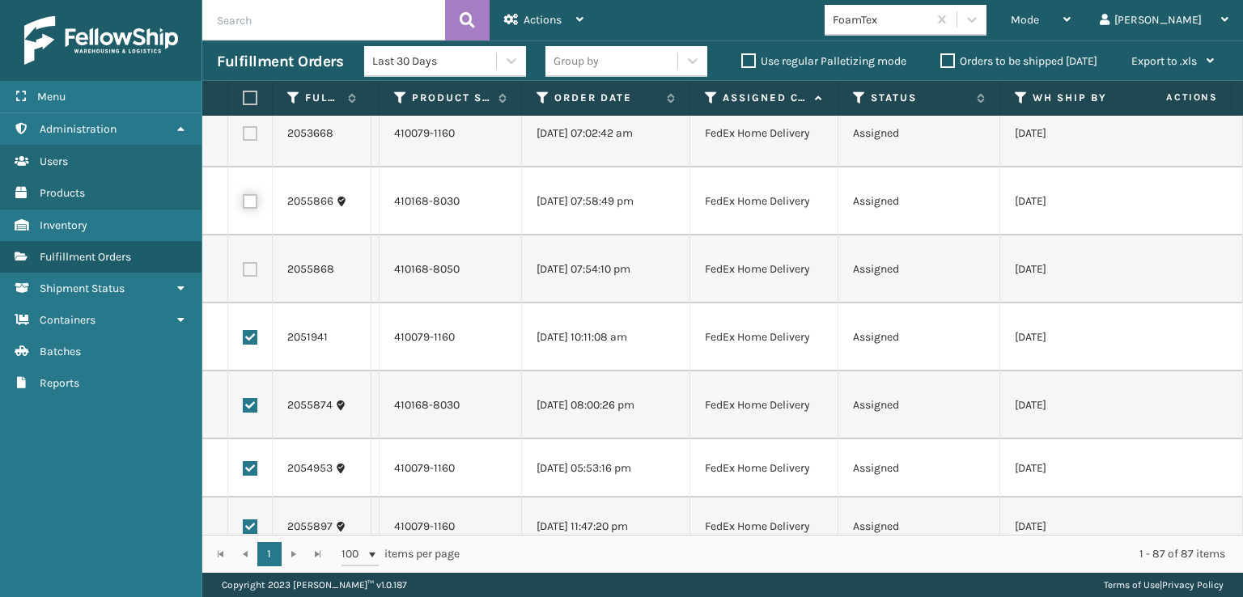
click at [244, 205] on input "checkbox" at bounding box center [243, 199] width 1 height 11
checkbox input "true"
click at [251, 270] on label at bounding box center [250, 269] width 15 height 15
click at [244, 270] on input "checkbox" at bounding box center [243, 267] width 1 height 11
checkbox input "true"
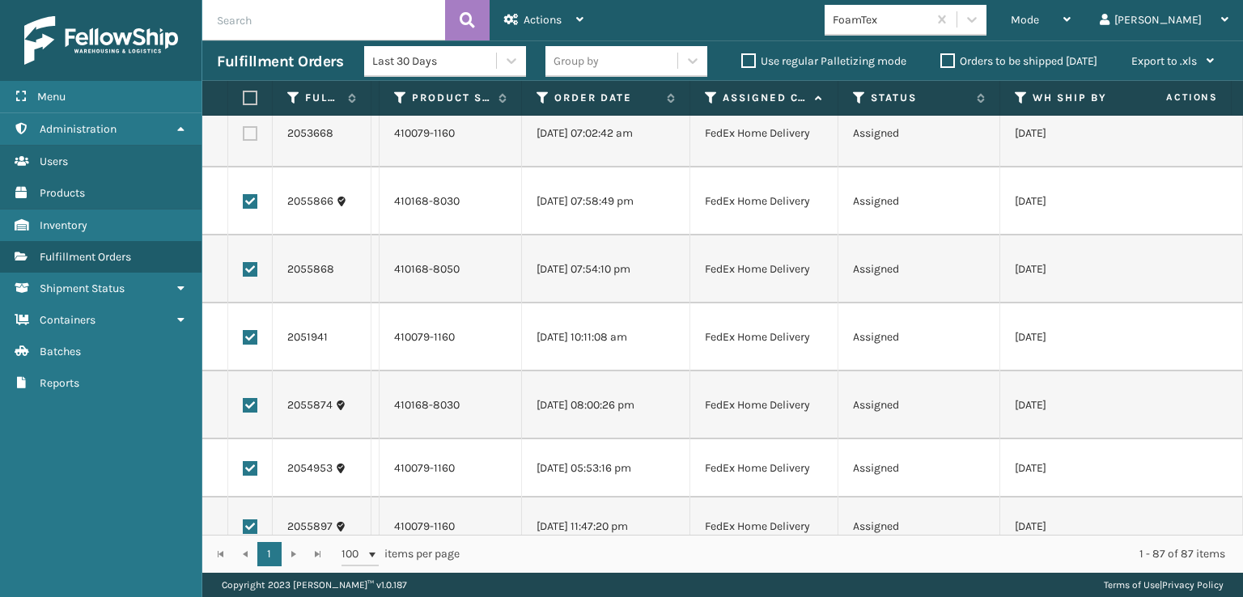
click at [252, 127] on label at bounding box center [250, 133] width 15 height 15
click at [244, 127] on input "checkbox" at bounding box center [243, 131] width 1 height 11
checkbox input "true"
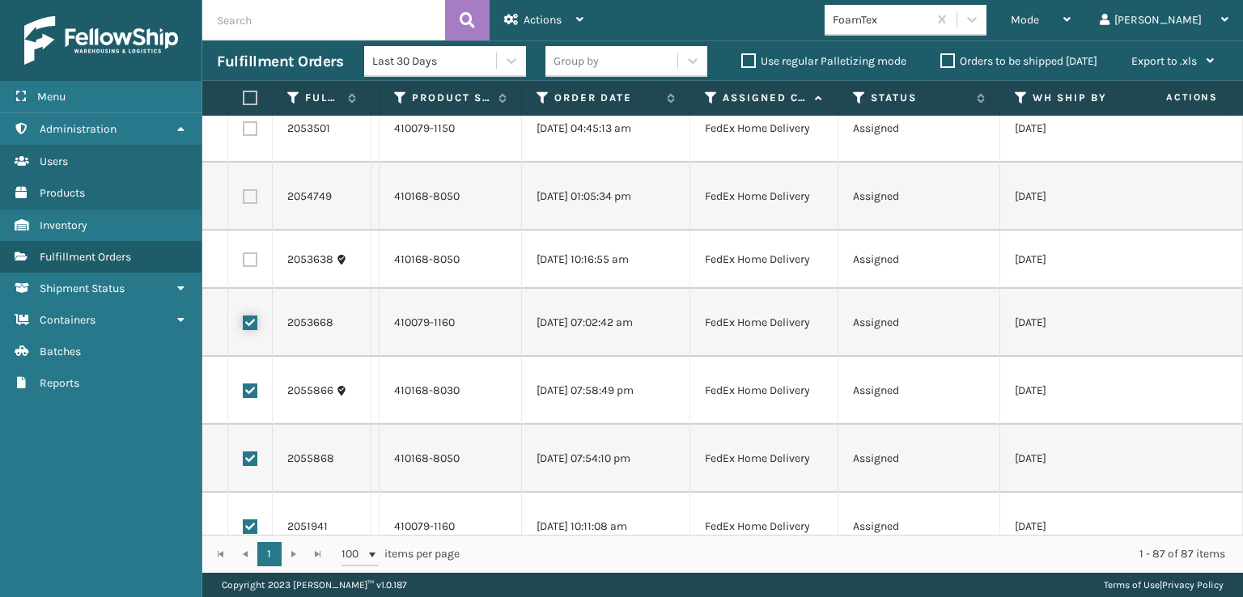
scroll to position [3341, 0]
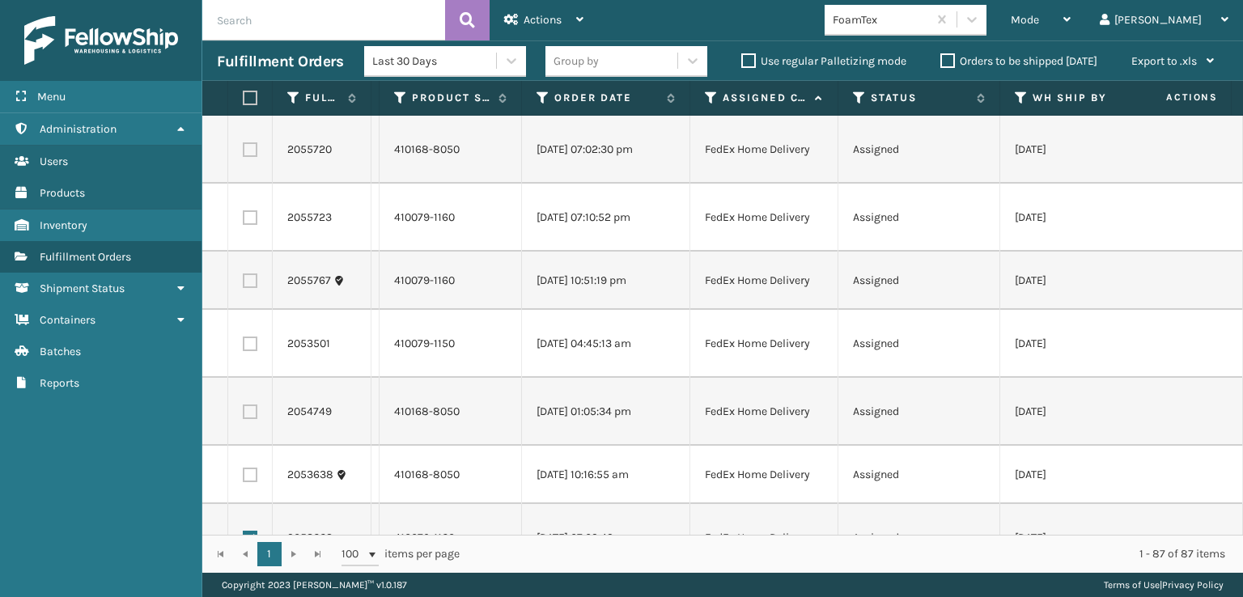
drag, startPoint x: 253, startPoint y: 477, endPoint x: 250, endPoint y: 430, distance: 47.1
click at [253, 474] on label at bounding box center [250, 475] width 15 height 15
click at [244, 474] on input "checkbox" at bounding box center [243, 473] width 1 height 11
checkbox input "true"
click at [250, 414] on label at bounding box center [250, 412] width 15 height 15
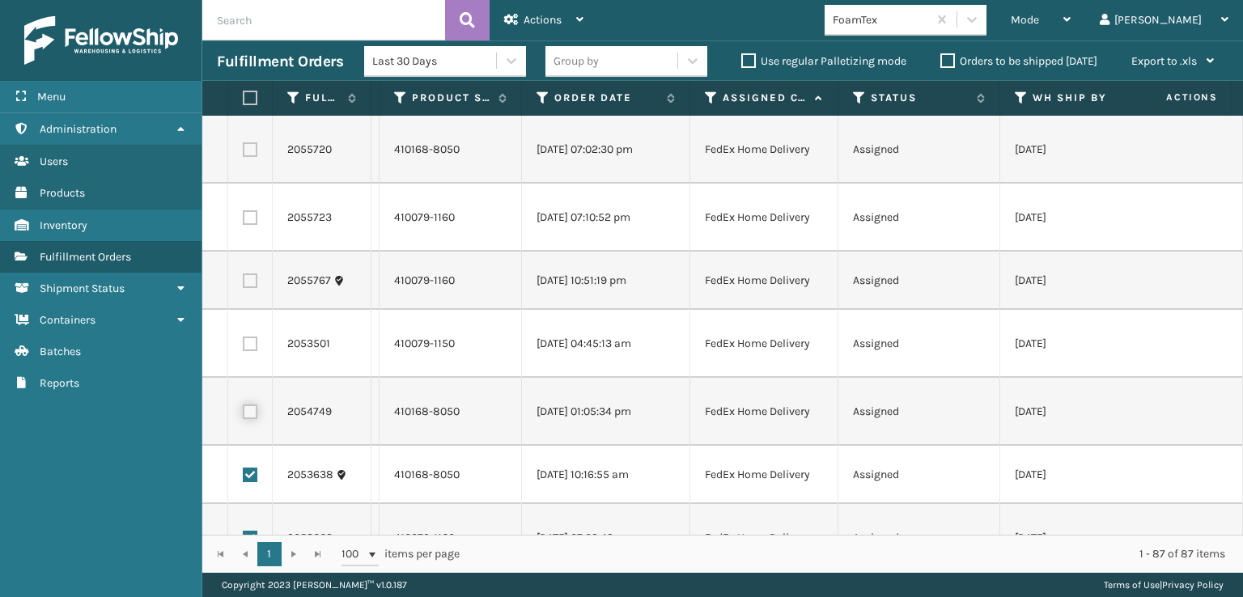
click at [244, 414] on input "checkbox" at bounding box center [243, 410] width 1 height 11
checkbox input "true"
click at [249, 343] on label at bounding box center [250, 344] width 15 height 15
click at [244, 343] on input "checkbox" at bounding box center [243, 342] width 1 height 11
checkbox input "true"
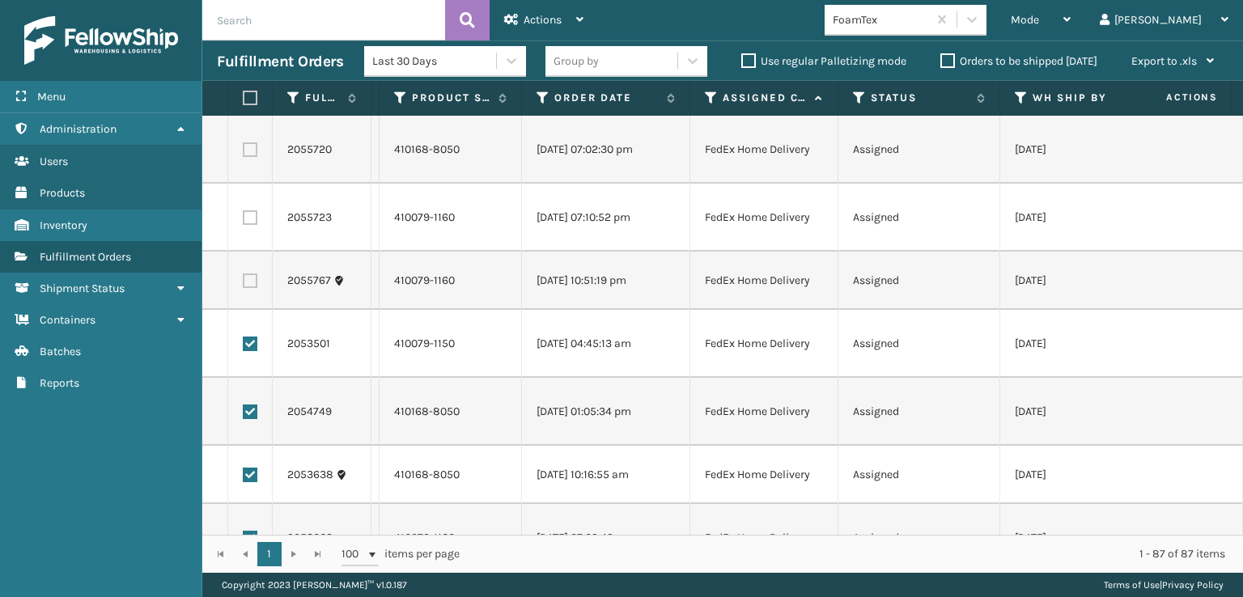
click at [249, 284] on label at bounding box center [250, 281] width 15 height 15
click at [244, 284] on input "checkbox" at bounding box center [243, 279] width 1 height 11
checkbox input "true"
click at [249, 224] on td at bounding box center [250, 218] width 45 height 68
click at [253, 150] on label at bounding box center [250, 149] width 15 height 15
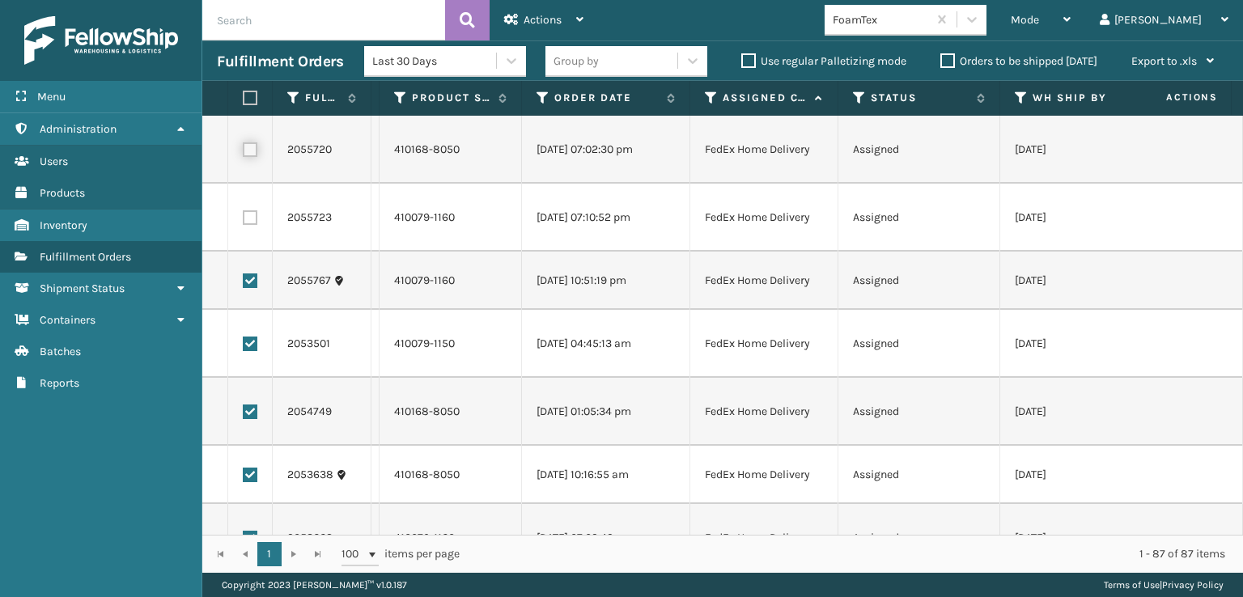
click at [244, 150] on input "checkbox" at bounding box center [243, 147] width 1 height 11
checkbox input "true"
click at [247, 218] on label at bounding box center [250, 217] width 15 height 15
click at [244, 218] on input "checkbox" at bounding box center [243, 215] width 1 height 11
checkbox input "true"
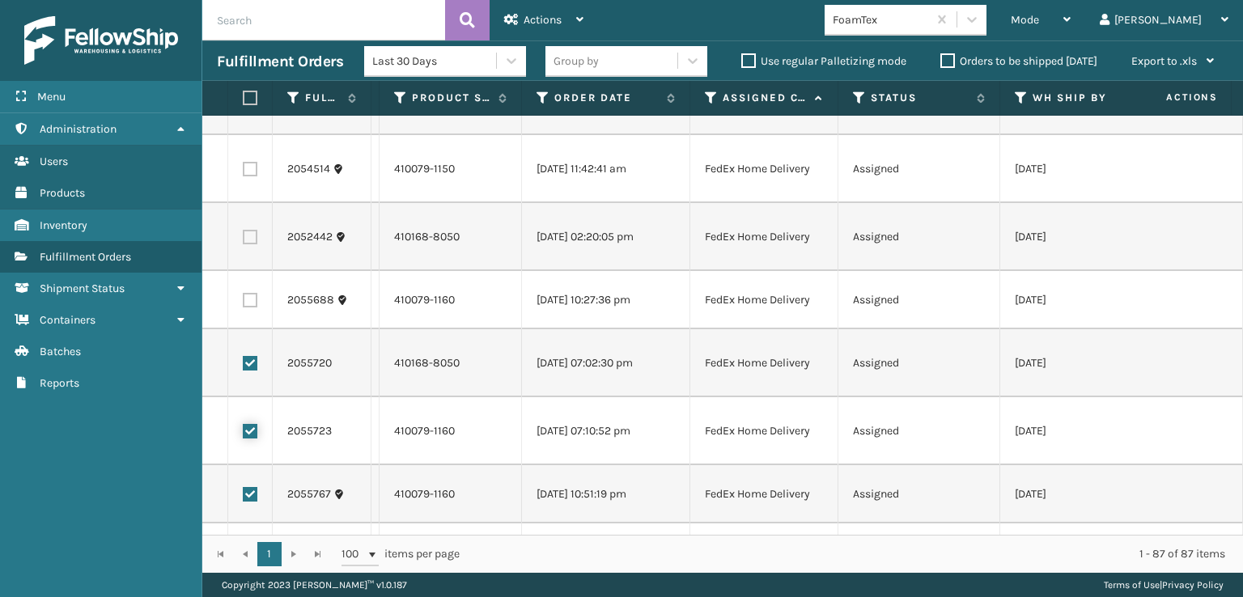
scroll to position [3098, 0]
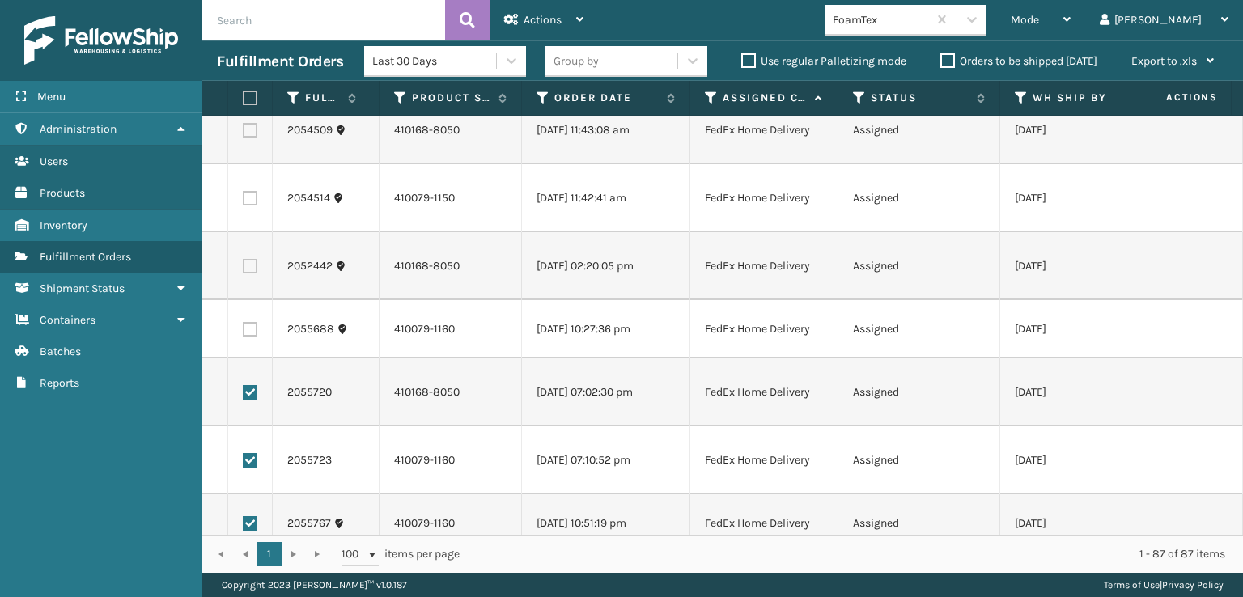
click at [252, 328] on label at bounding box center [250, 329] width 15 height 15
click at [244, 328] on input "checkbox" at bounding box center [243, 327] width 1 height 11
checkbox input "true"
click at [252, 265] on label at bounding box center [250, 266] width 15 height 15
click at [244, 265] on input "checkbox" at bounding box center [243, 264] width 1 height 11
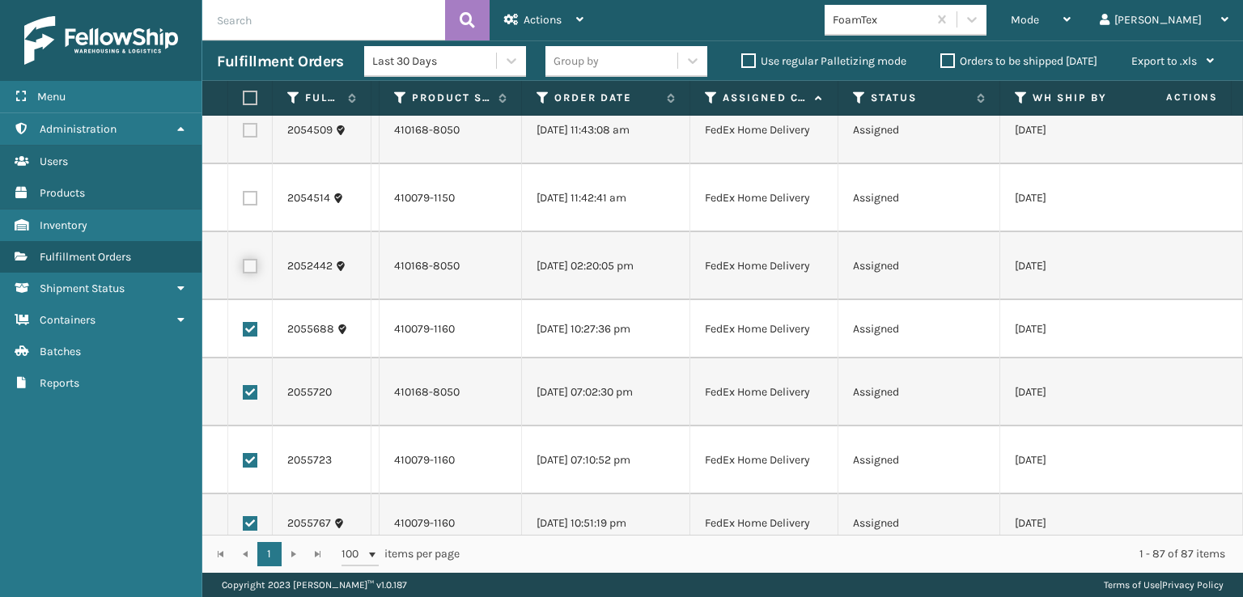
checkbox input "true"
click at [250, 202] on label at bounding box center [250, 198] width 15 height 15
click at [244, 202] on input "checkbox" at bounding box center [243, 196] width 1 height 11
checkbox input "true"
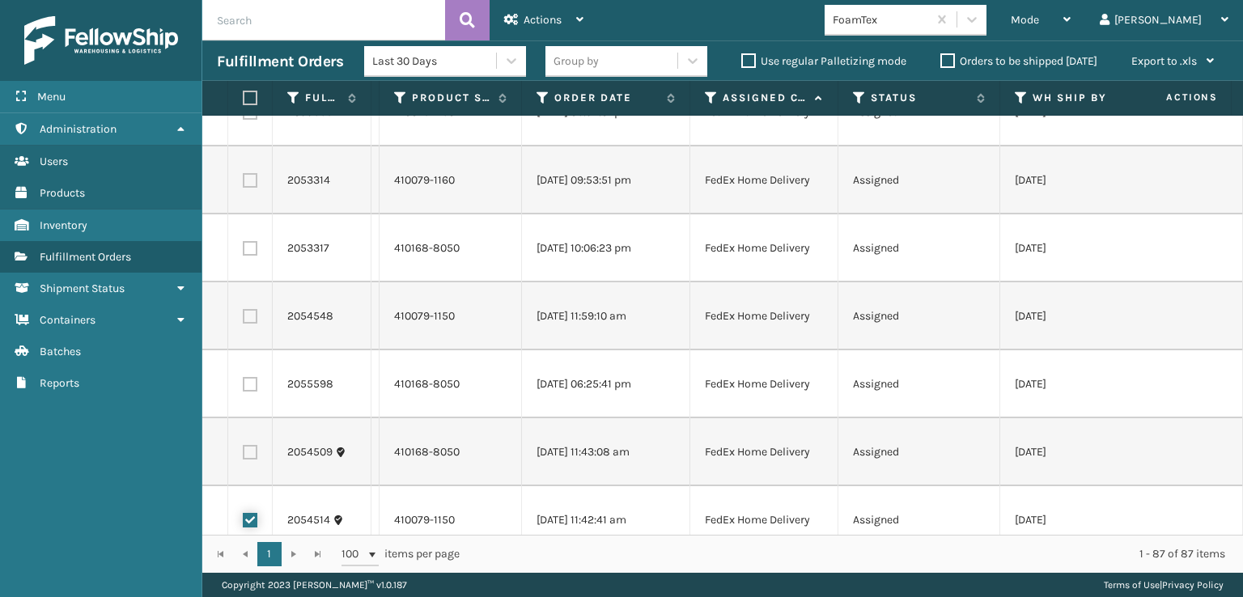
scroll to position [2775, 0]
click at [248, 453] on label at bounding box center [250, 454] width 15 height 15
click at [244, 453] on input "checkbox" at bounding box center [243, 452] width 1 height 11
checkbox input "true"
click at [249, 391] on label at bounding box center [250, 386] width 15 height 15
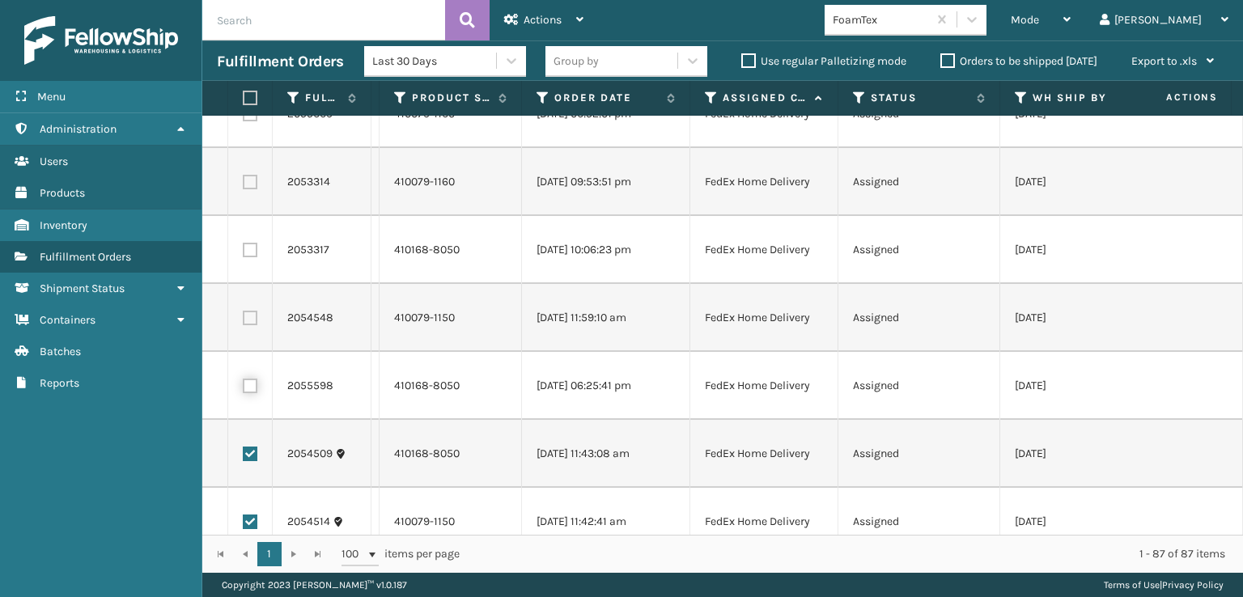
click at [244, 389] on input "checkbox" at bounding box center [243, 384] width 1 height 11
checkbox input "true"
click at [250, 317] on label at bounding box center [250, 318] width 15 height 15
click at [244, 317] on input "checkbox" at bounding box center [243, 316] width 1 height 11
checkbox input "true"
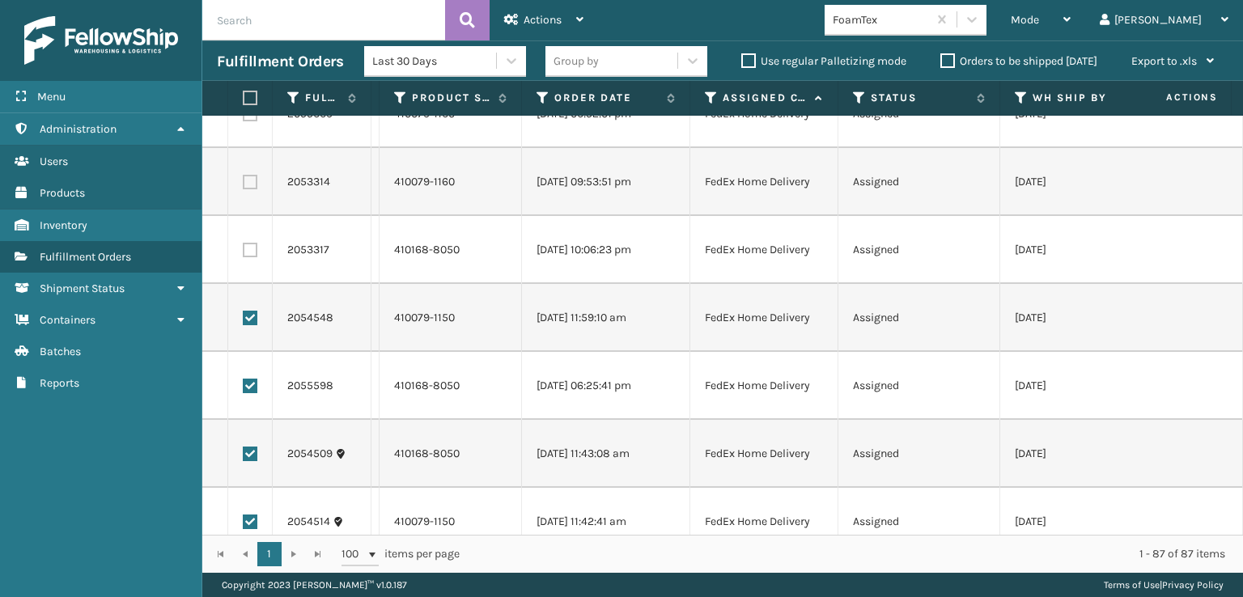
drag, startPoint x: 248, startPoint y: 253, endPoint x: 248, endPoint y: 234, distance: 19.4
click at [248, 253] on label at bounding box center [250, 250] width 15 height 15
click at [244, 253] on input "checkbox" at bounding box center [243, 248] width 1 height 11
checkbox input "true"
click at [250, 187] on label at bounding box center [250, 182] width 15 height 15
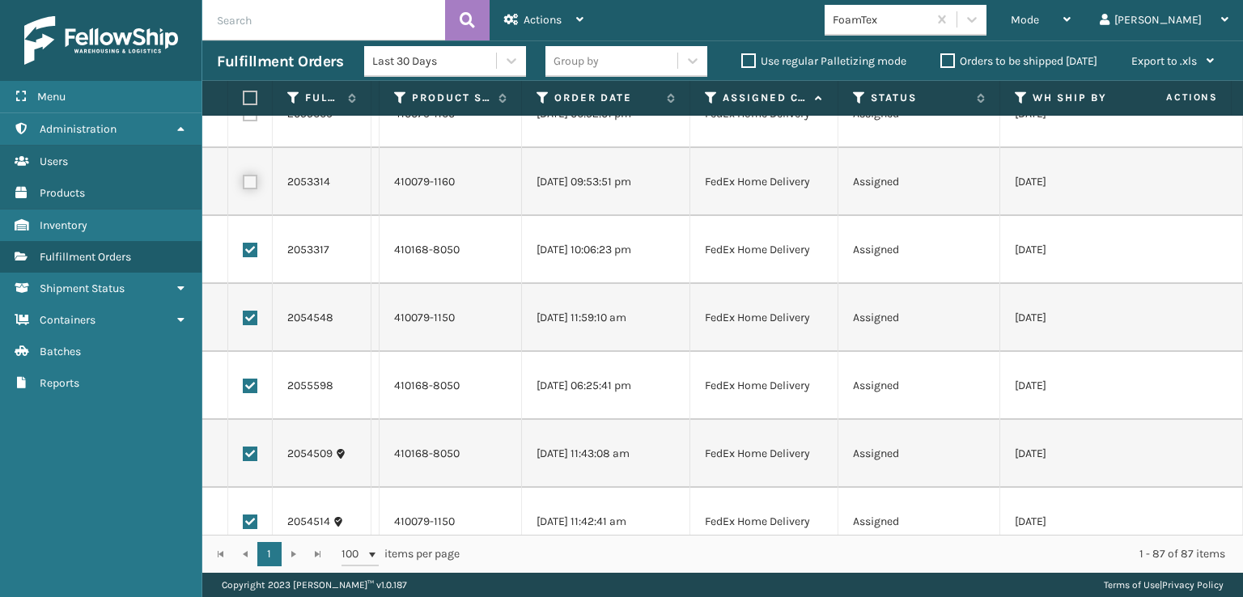
click at [244, 185] on input "checkbox" at bounding box center [243, 180] width 1 height 11
checkbox input "true"
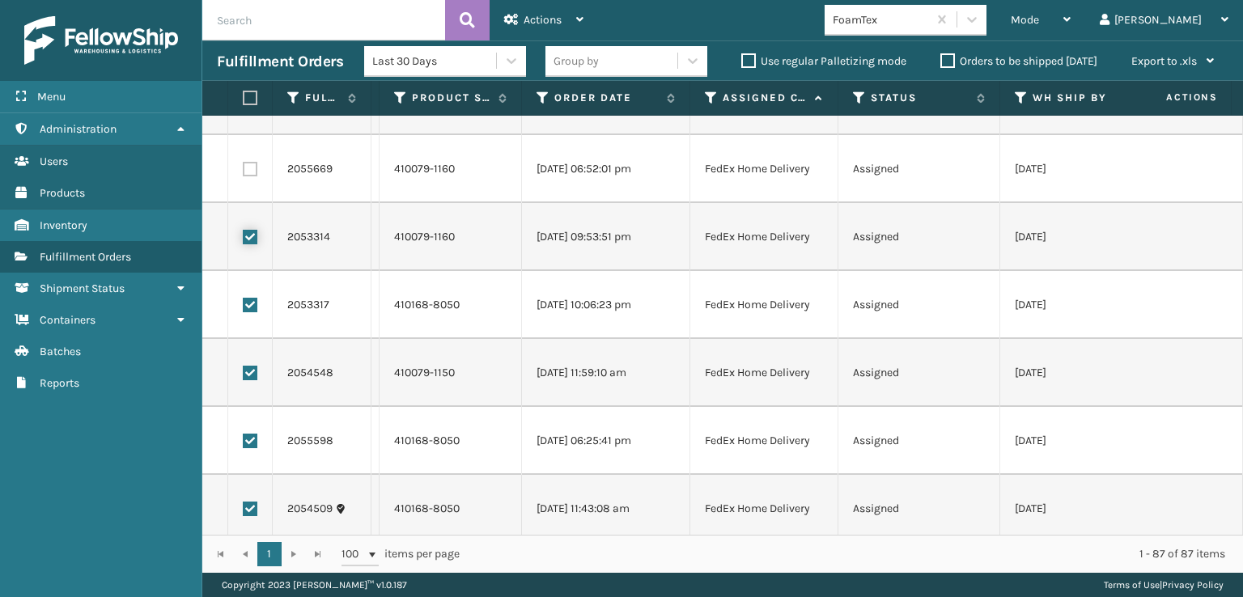
scroll to position [2451, 0]
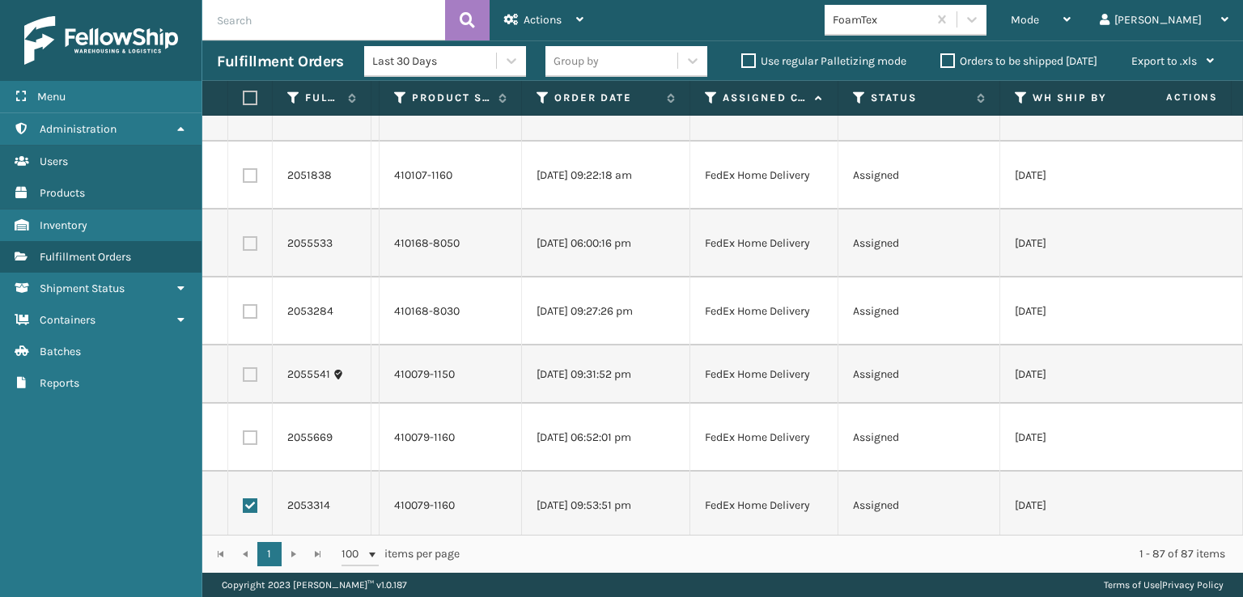
drag, startPoint x: 249, startPoint y: 444, endPoint x: 249, endPoint y: 427, distance: 17.0
click at [249, 444] on td at bounding box center [250, 438] width 45 height 68
click at [251, 371] on label at bounding box center [250, 374] width 15 height 15
click at [244, 371] on input "checkbox" at bounding box center [243, 372] width 1 height 11
checkbox input "true"
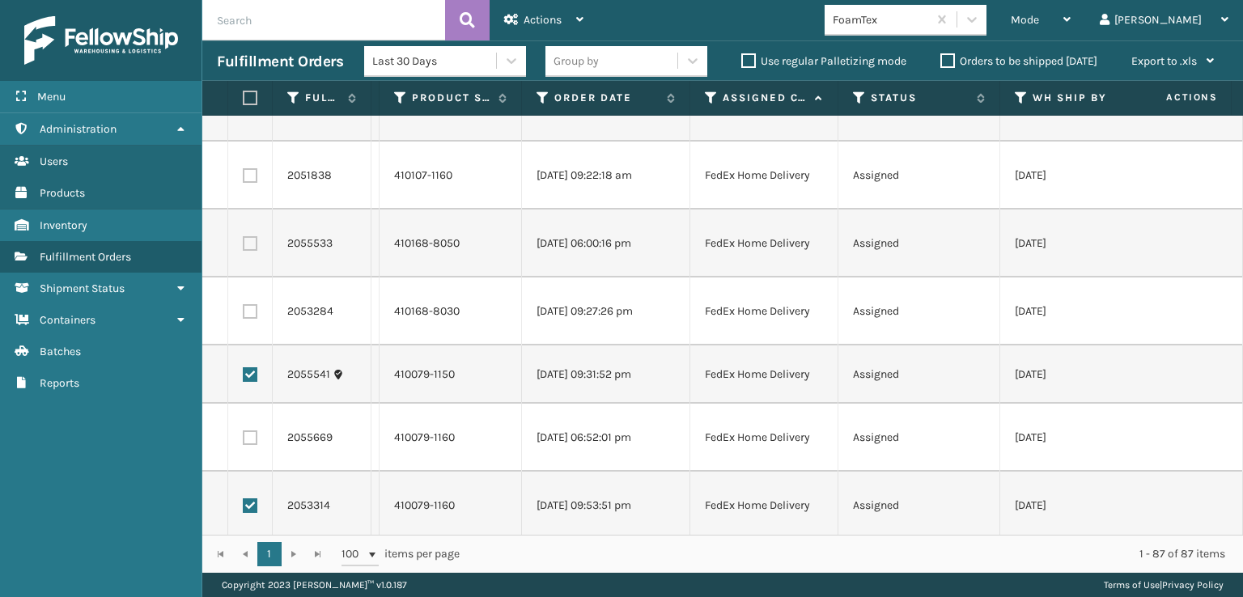
click at [251, 437] on label at bounding box center [250, 438] width 15 height 15
click at [244, 437] on input "checkbox" at bounding box center [243, 436] width 1 height 11
checkbox input "true"
click at [248, 312] on label at bounding box center [250, 311] width 15 height 15
click at [244, 312] on input "checkbox" at bounding box center [243, 309] width 1 height 11
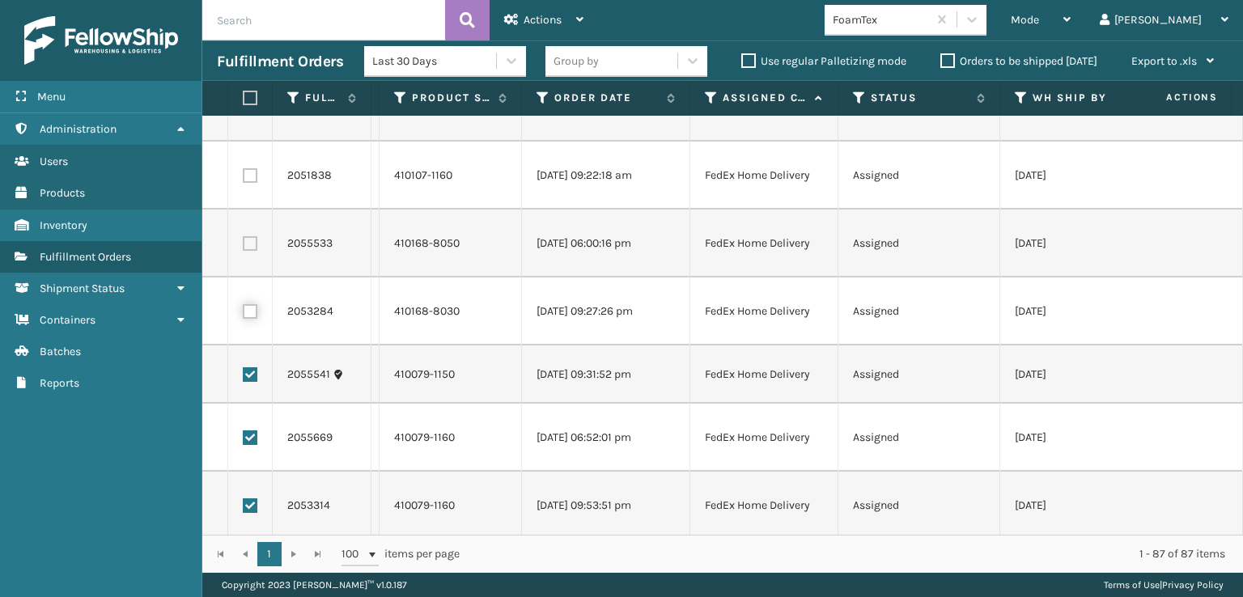
checkbox input "true"
click at [249, 249] on label at bounding box center [250, 243] width 15 height 15
click at [244, 247] on input "checkbox" at bounding box center [243, 241] width 1 height 11
checkbox input "true"
click at [253, 179] on label at bounding box center [250, 175] width 15 height 15
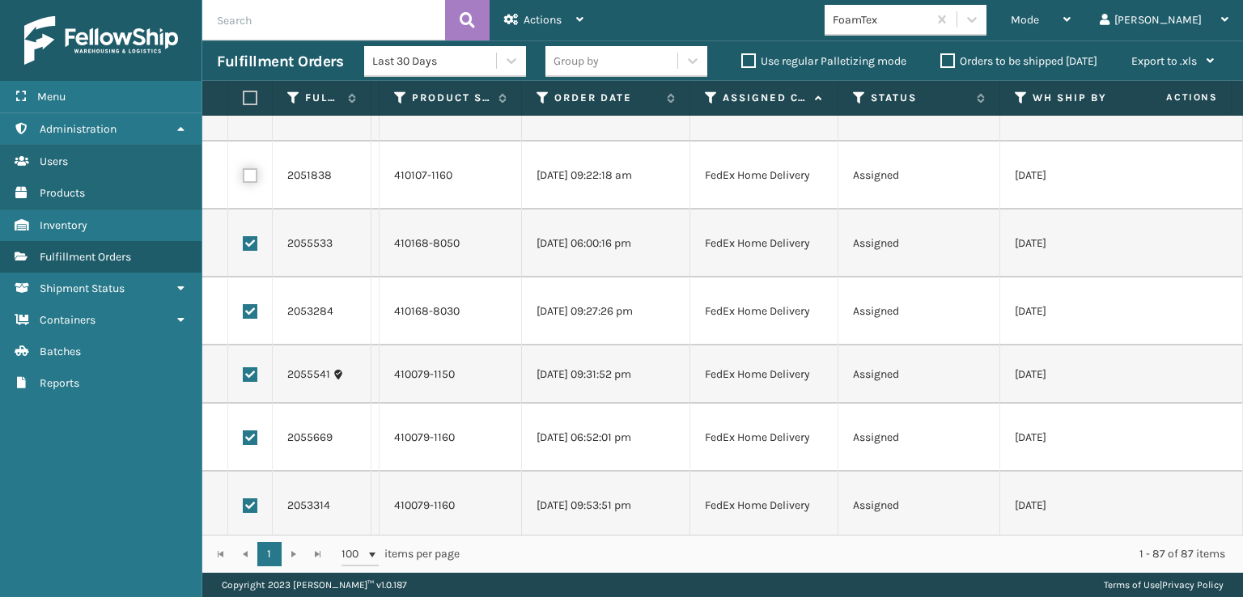
click at [244, 179] on input "checkbox" at bounding box center [243, 173] width 1 height 11
checkbox input "true"
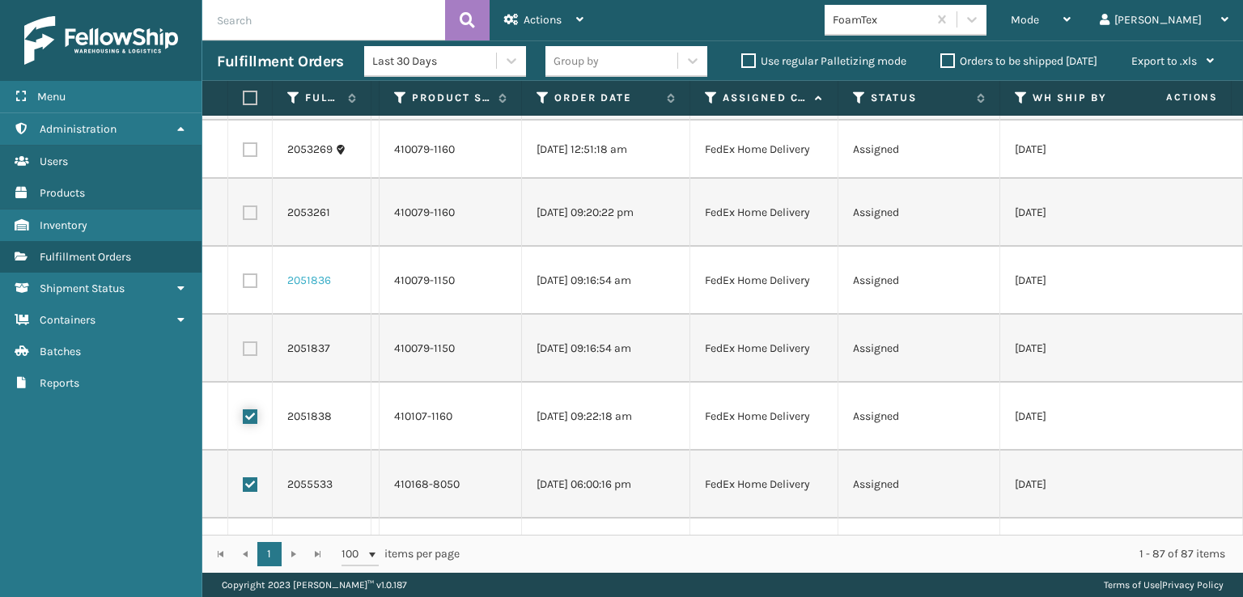
scroll to position [2208, 0]
click at [248, 347] on label at bounding box center [250, 350] width 15 height 15
click at [244, 347] on input "checkbox" at bounding box center [243, 348] width 1 height 11
checkbox input "true"
click at [249, 284] on label at bounding box center [250, 282] width 15 height 15
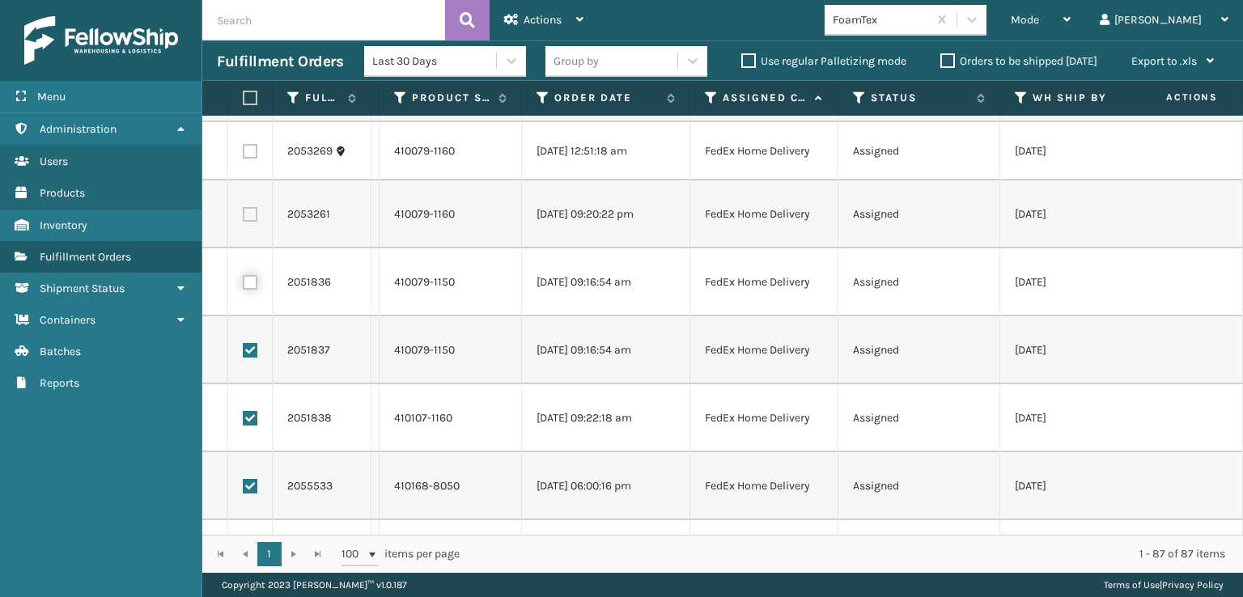
click at [244, 284] on input "checkbox" at bounding box center [243, 280] width 1 height 11
checkbox input "true"
click at [249, 221] on td at bounding box center [250, 215] width 45 height 68
click at [251, 219] on label at bounding box center [250, 214] width 15 height 15
click at [244, 218] on input "checkbox" at bounding box center [243, 212] width 1 height 11
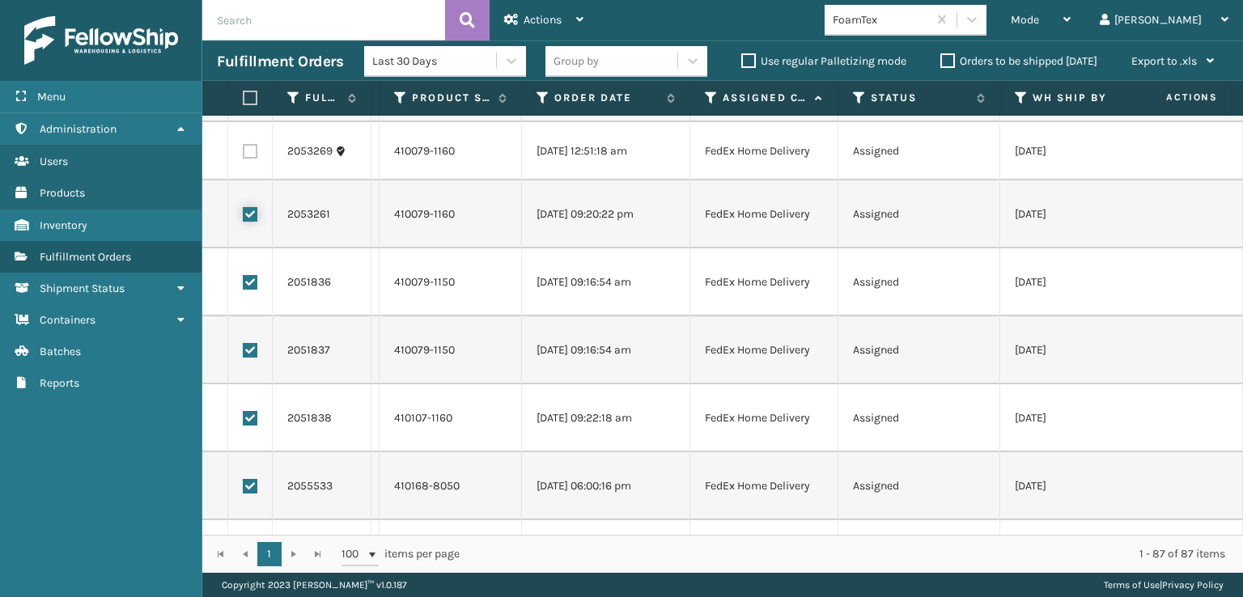
checkbox input "true"
click at [251, 144] on label at bounding box center [250, 151] width 15 height 15
click at [244, 144] on input "checkbox" at bounding box center [243, 149] width 1 height 11
checkbox input "true"
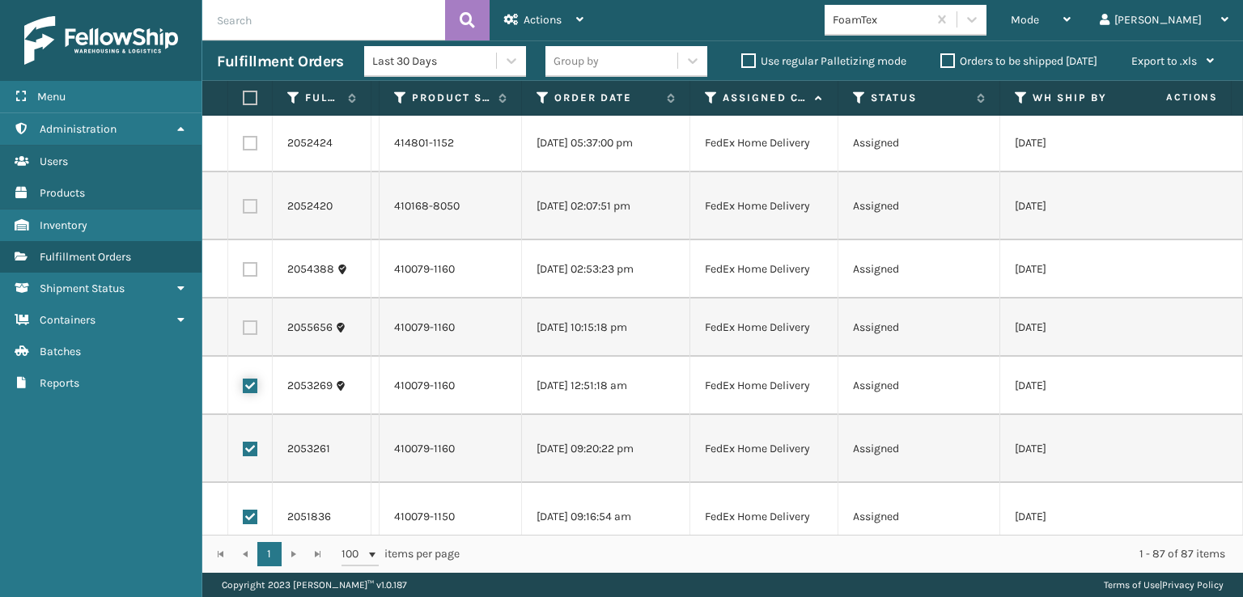
scroll to position [1965, 0]
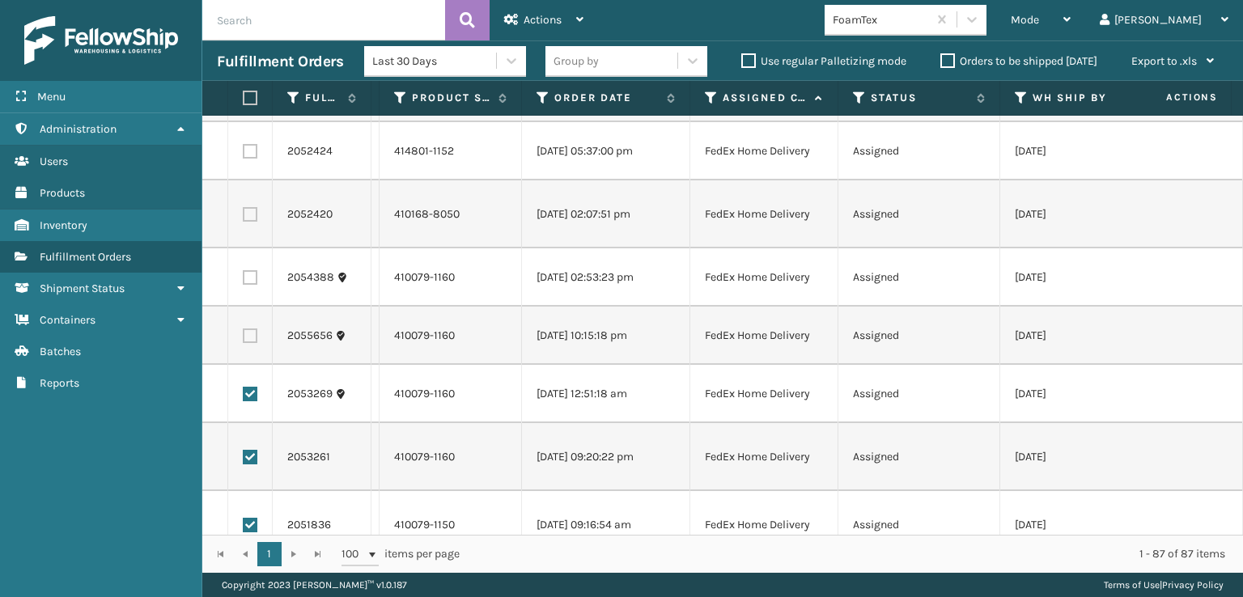
click at [253, 331] on label at bounding box center [250, 336] width 15 height 15
click at [244, 331] on input "checkbox" at bounding box center [243, 334] width 1 height 11
checkbox input "true"
click at [255, 276] on label at bounding box center [250, 277] width 15 height 15
click at [244, 276] on input "checkbox" at bounding box center [243, 275] width 1 height 11
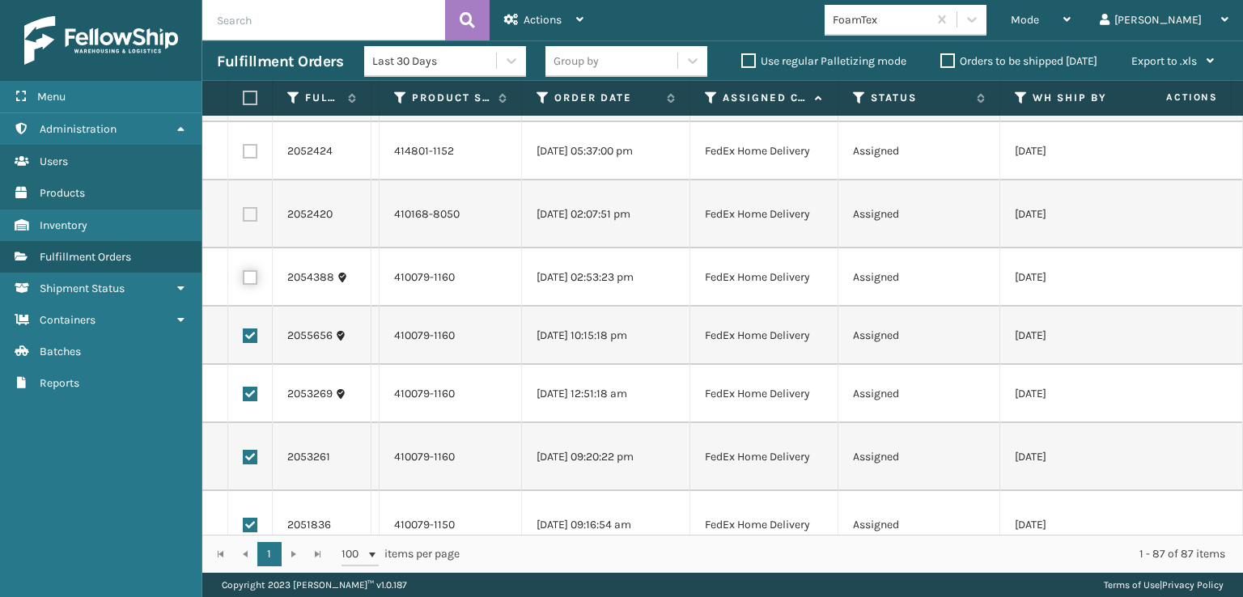
checkbox input "true"
click at [251, 220] on label at bounding box center [250, 214] width 15 height 15
click at [244, 218] on input "checkbox" at bounding box center [243, 212] width 1 height 11
checkbox input "true"
click at [253, 152] on label at bounding box center [250, 151] width 15 height 15
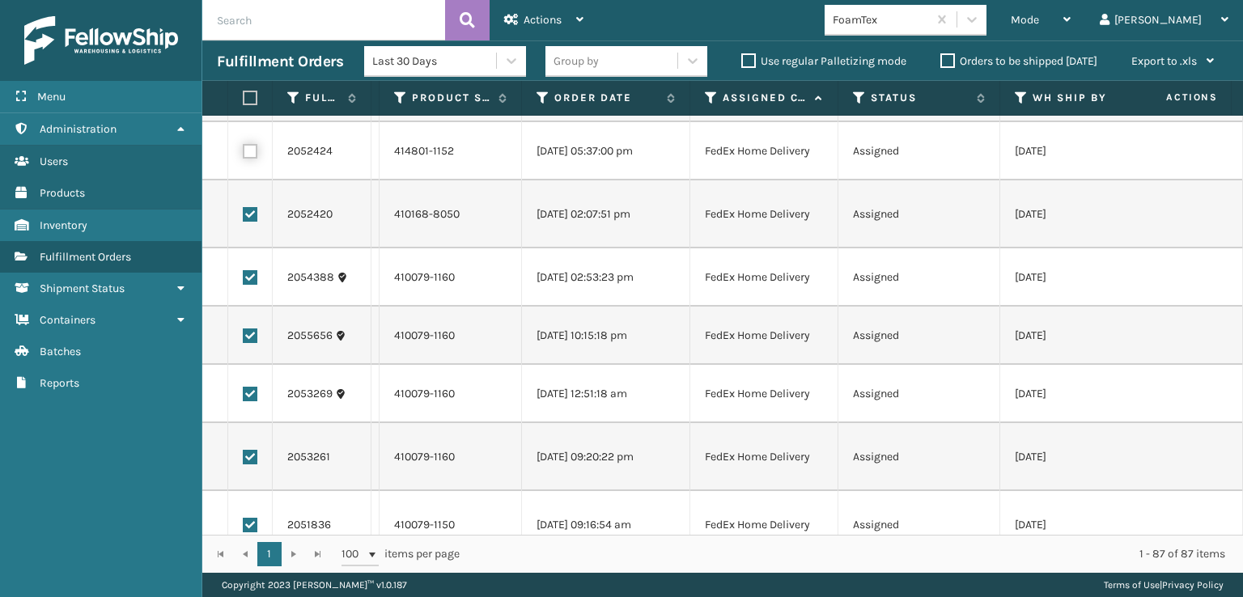
click at [244, 152] on input "checkbox" at bounding box center [243, 149] width 1 height 11
checkbox input "true"
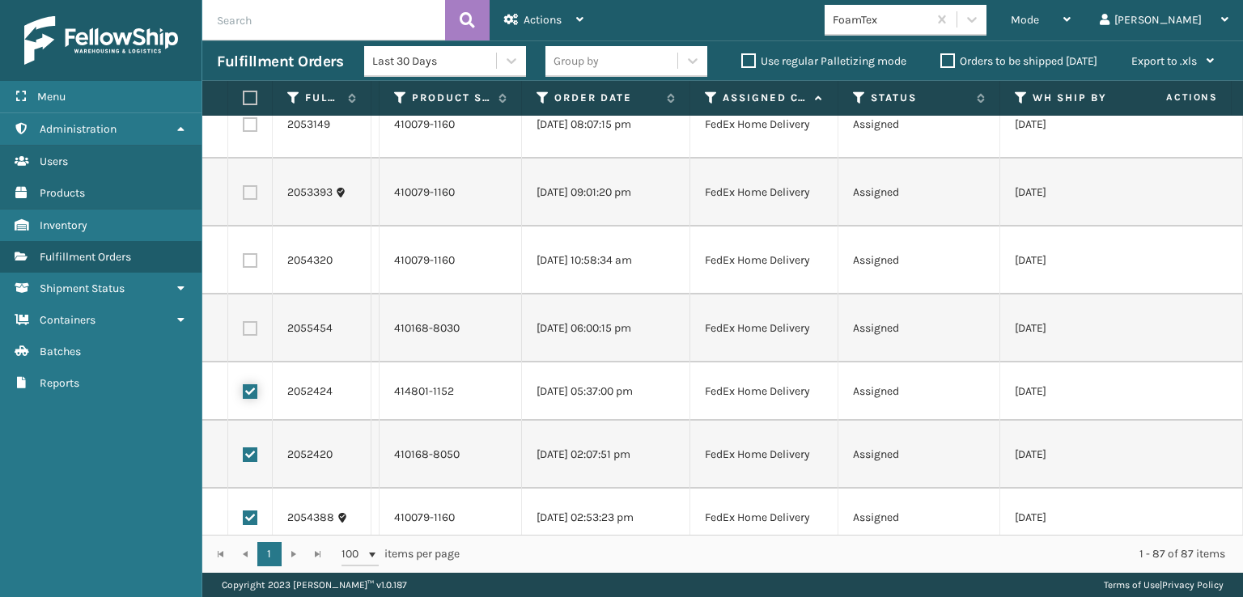
scroll to position [1722, 0]
click at [248, 333] on label at bounding box center [250, 331] width 15 height 15
click at [244, 333] on input "checkbox" at bounding box center [243, 329] width 1 height 11
checkbox input "true"
click at [248, 263] on label at bounding box center [250, 263] width 15 height 15
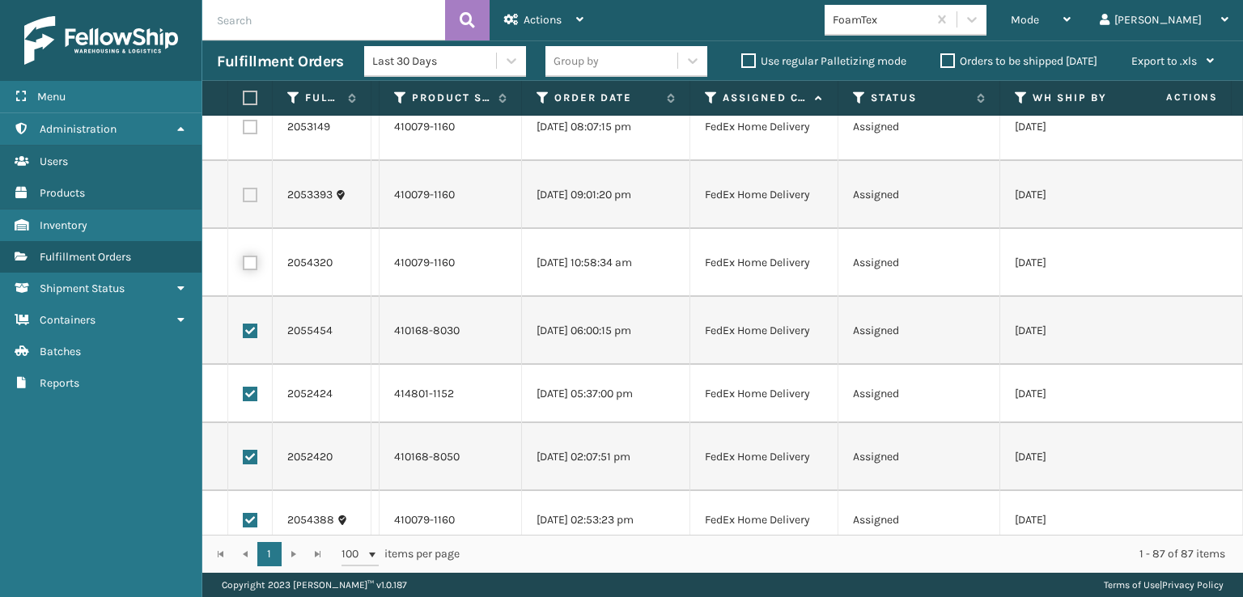
click at [244, 263] on input "checkbox" at bounding box center [243, 261] width 1 height 11
checkbox input "true"
click at [250, 198] on label at bounding box center [250, 195] width 15 height 15
click at [244, 198] on input "checkbox" at bounding box center [243, 193] width 1 height 11
checkbox input "true"
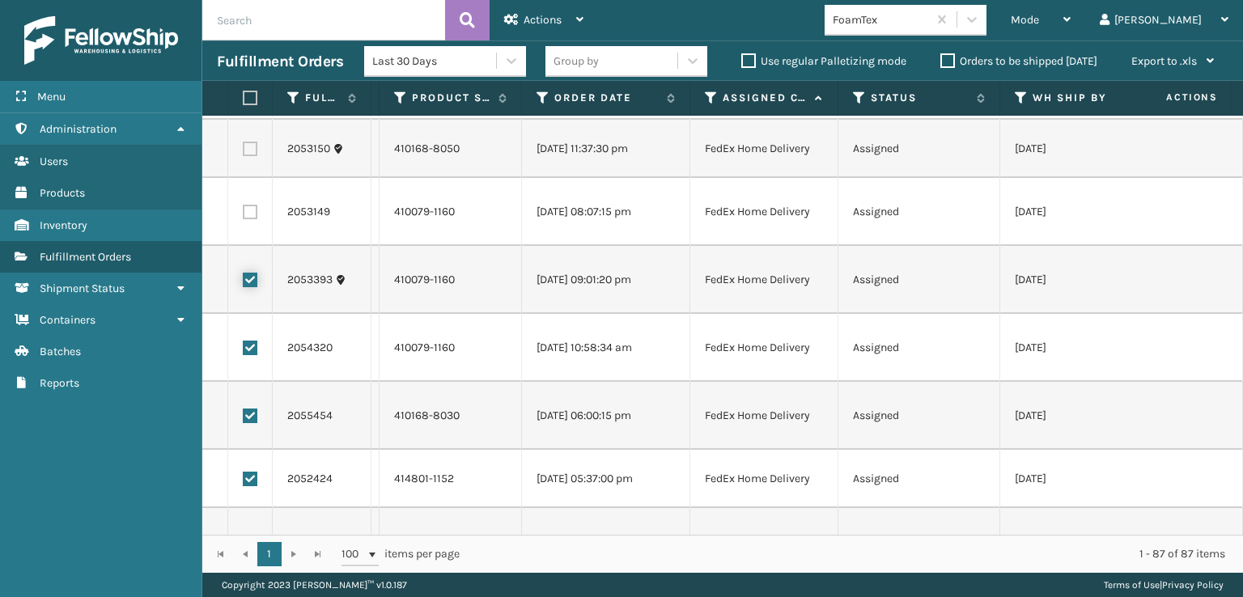
scroll to position [1480, 0]
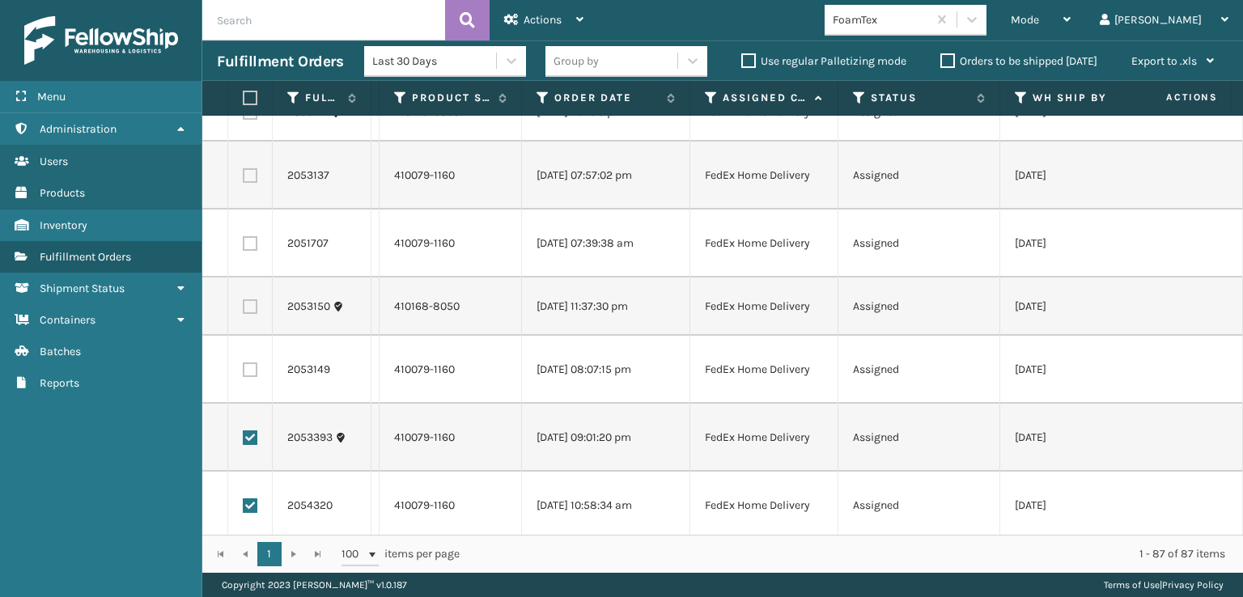
click at [248, 371] on label at bounding box center [250, 370] width 15 height 15
click at [244, 371] on input "checkbox" at bounding box center [243, 368] width 1 height 11
checkbox input "true"
click at [249, 308] on label at bounding box center [250, 306] width 15 height 15
click at [244, 308] on input "checkbox" at bounding box center [243, 304] width 1 height 11
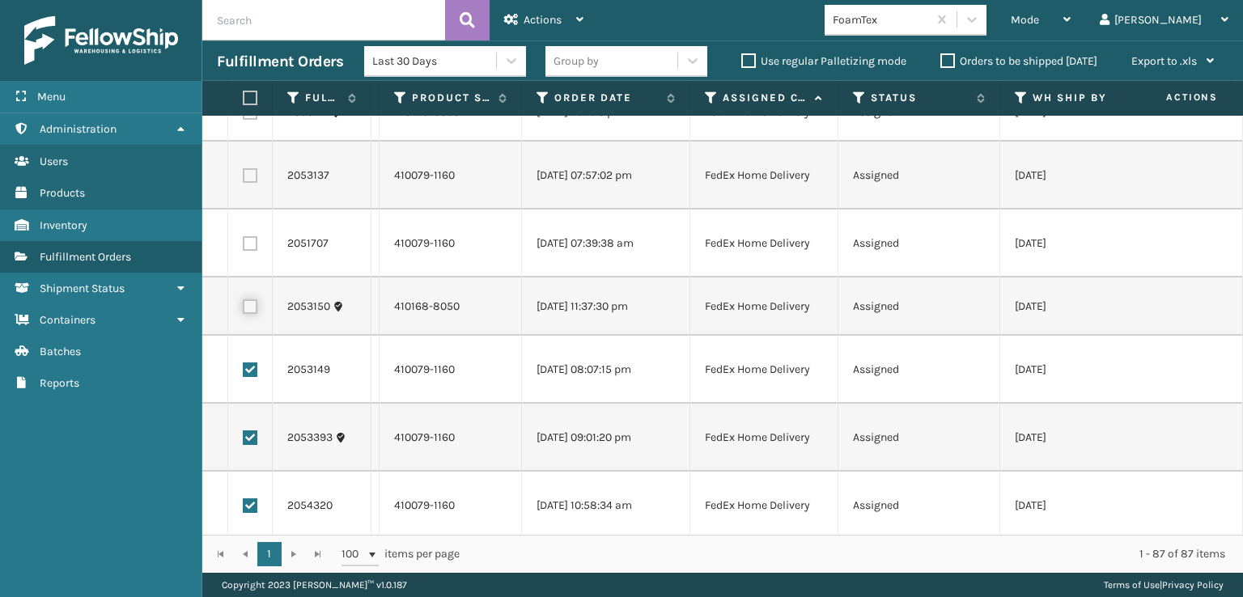
checkbox input "true"
click at [250, 241] on label at bounding box center [250, 243] width 15 height 15
click at [244, 241] on input "checkbox" at bounding box center [243, 241] width 1 height 11
checkbox input "true"
click at [248, 175] on label at bounding box center [250, 175] width 15 height 15
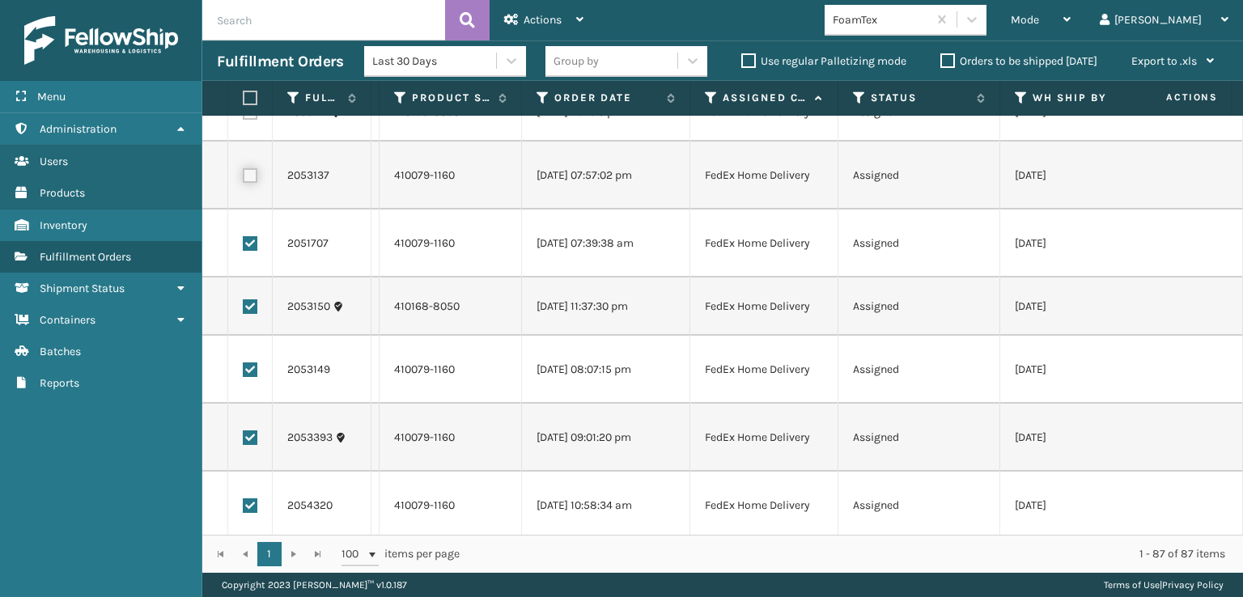
click at [244, 175] on input "checkbox" at bounding box center [243, 173] width 1 height 11
checkbox input "true"
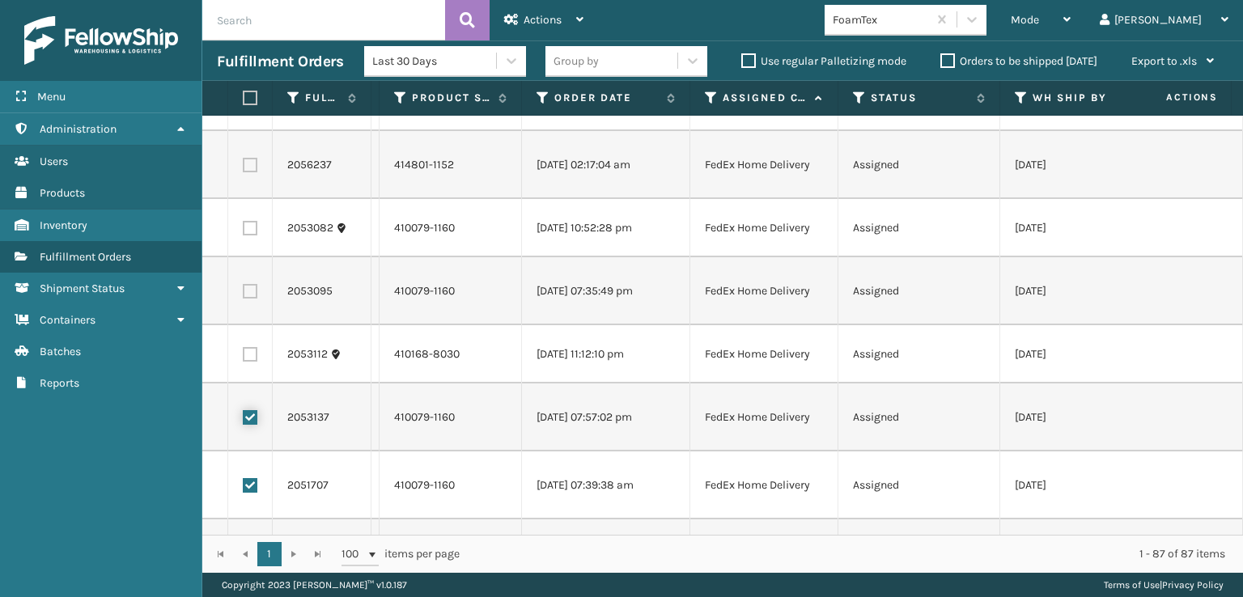
scroll to position [1237, 0]
click at [252, 354] on label at bounding box center [250, 355] width 15 height 15
click at [244, 354] on input "checkbox" at bounding box center [243, 353] width 1 height 11
checkbox input "true"
click at [249, 291] on label at bounding box center [250, 292] width 15 height 15
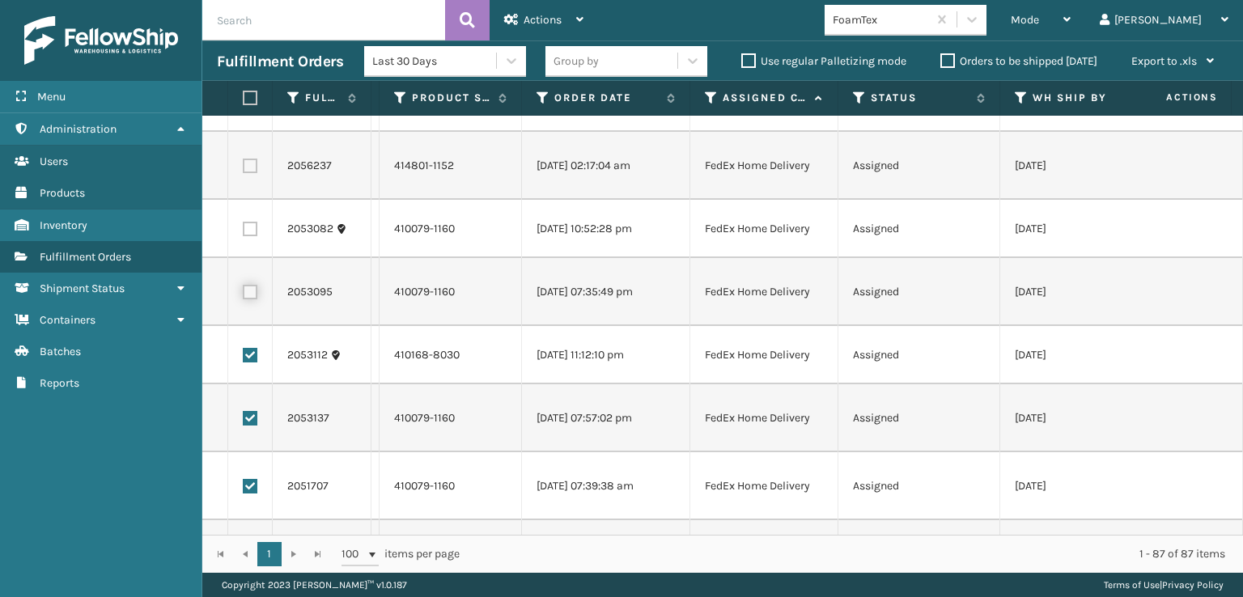
click at [244, 291] on input "checkbox" at bounding box center [243, 290] width 1 height 11
checkbox input "true"
click at [248, 230] on label at bounding box center [250, 229] width 15 height 15
click at [244, 230] on input "checkbox" at bounding box center [243, 227] width 1 height 11
checkbox input "true"
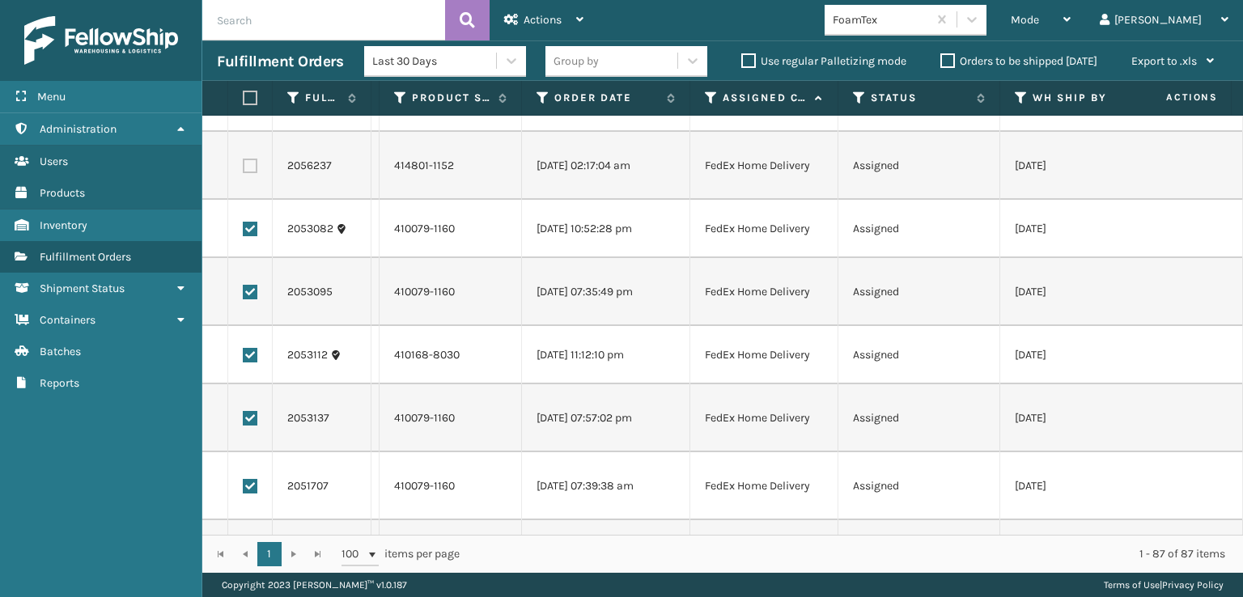
click at [248, 168] on label at bounding box center [250, 166] width 15 height 15
click at [244, 168] on input "checkbox" at bounding box center [243, 164] width 1 height 11
checkbox input "true"
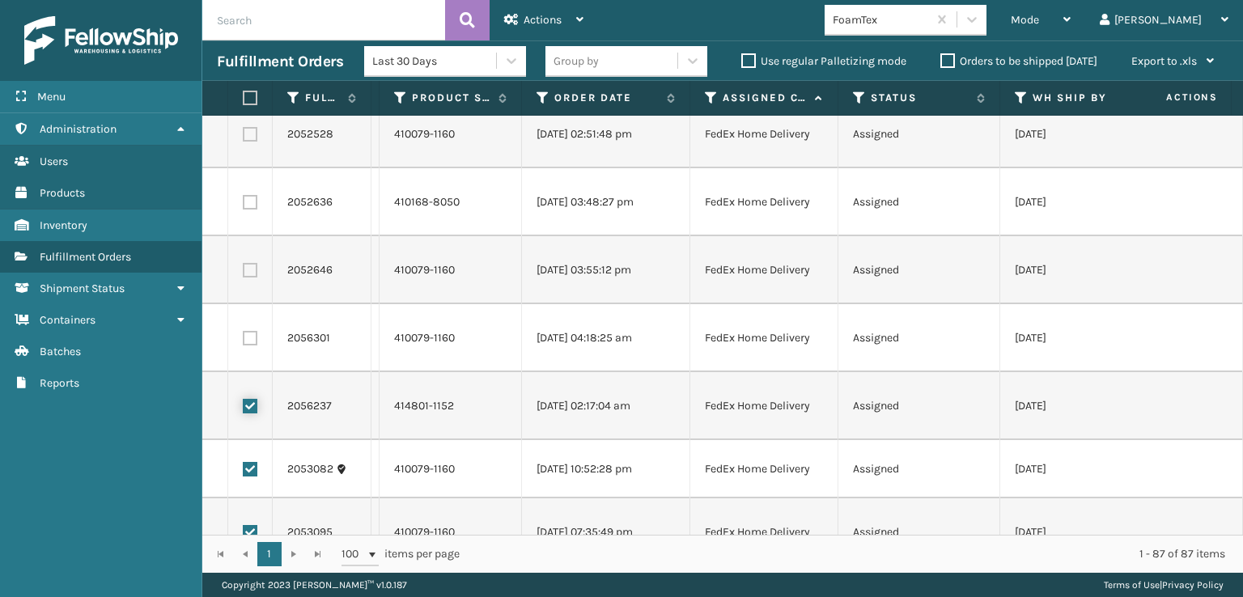
scroll to position [994, 0]
click at [250, 345] on label at bounding box center [250, 340] width 15 height 15
click at [244, 344] on input "checkbox" at bounding box center [243, 338] width 1 height 11
checkbox input "true"
click at [245, 276] on label at bounding box center [250, 272] width 15 height 15
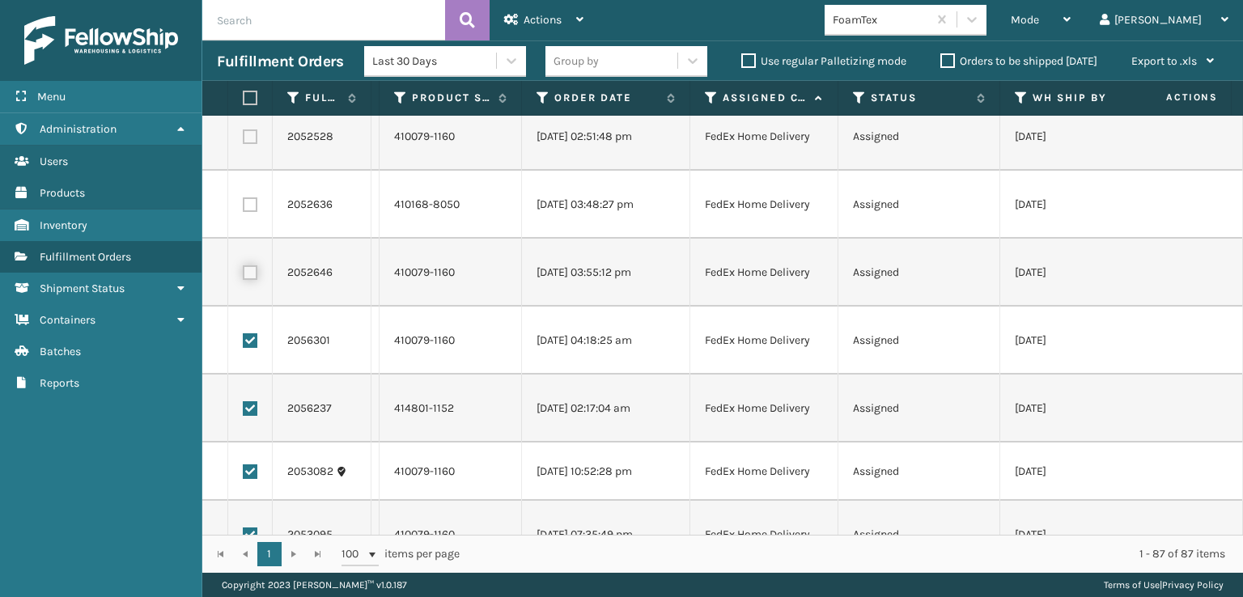
click at [244, 276] on input "checkbox" at bounding box center [243, 270] width 1 height 11
checkbox input "true"
click at [248, 195] on td at bounding box center [250, 205] width 45 height 68
click at [248, 140] on label at bounding box center [250, 137] width 15 height 15
click at [244, 140] on input "checkbox" at bounding box center [243, 135] width 1 height 11
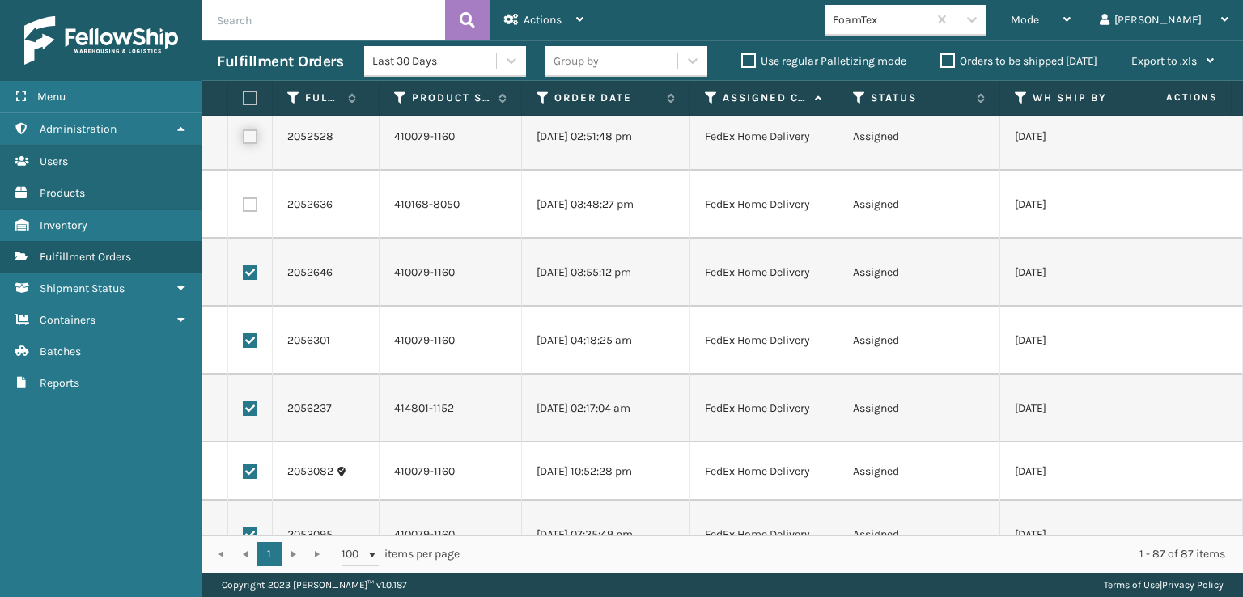
checkbox input "true"
click at [248, 202] on label at bounding box center [250, 205] width 15 height 15
click at [244, 202] on input "checkbox" at bounding box center [243, 203] width 1 height 11
checkbox input "true"
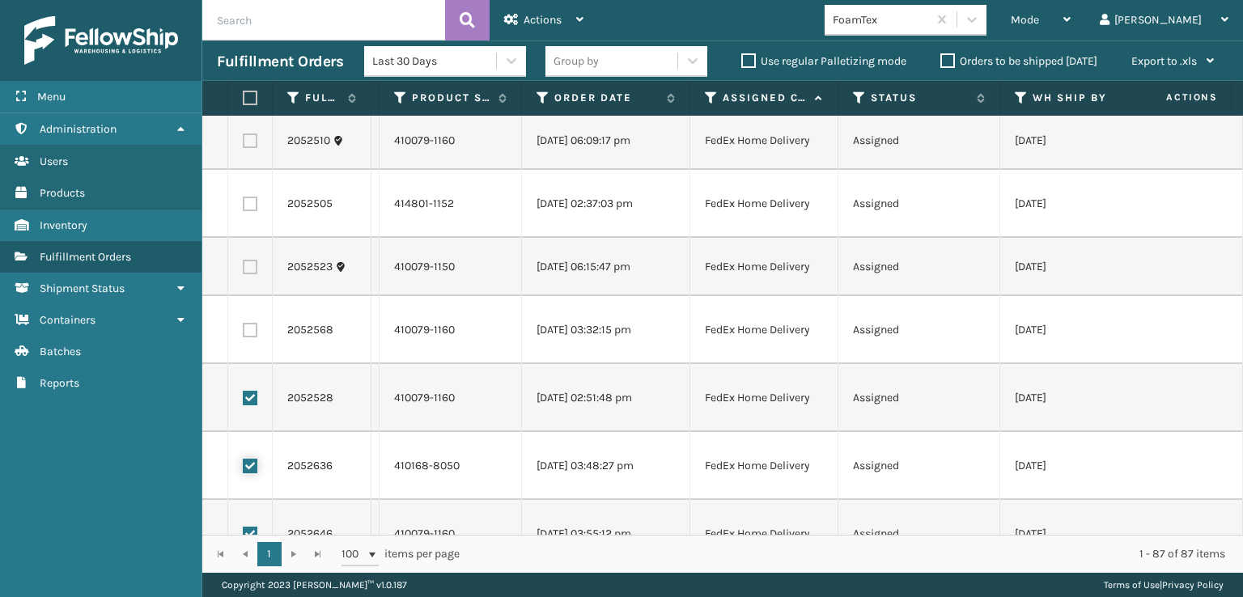
scroll to position [751, 0]
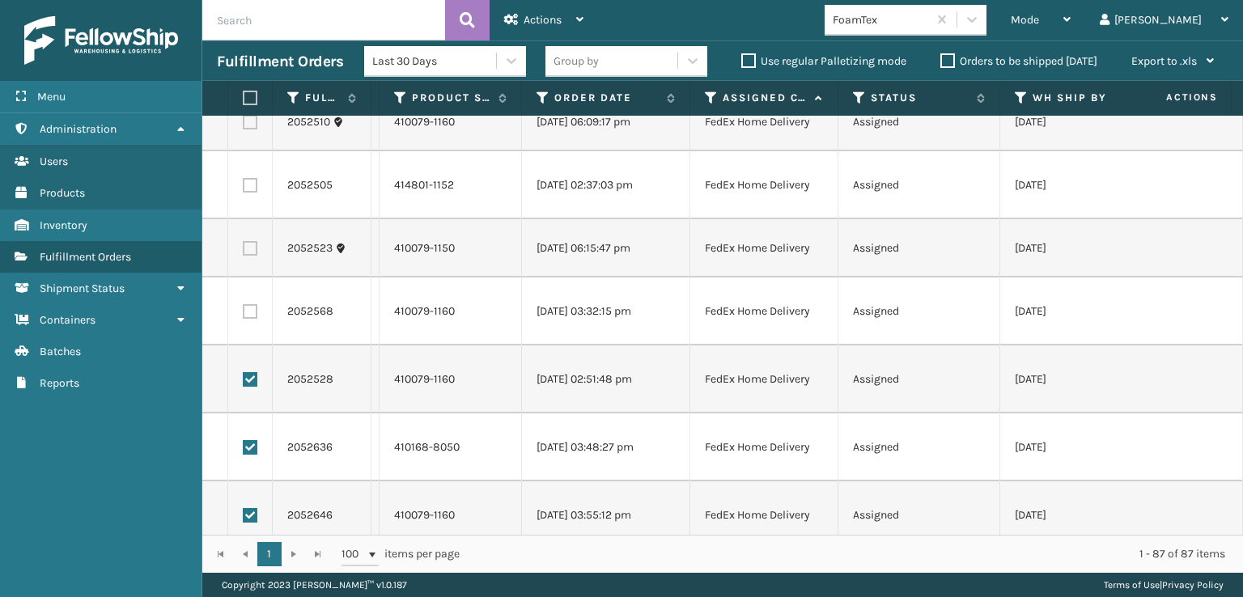
click at [248, 313] on label at bounding box center [250, 311] width 15 height 15
click at [244, 313] on input "checkbox" at bounding box center [243, 309] width 1 height 11
checkbox input "true"
click at [248, 246] on label at bounding box center [250, 248] width 15 height 15
click at [244, 246] on input "checkbox" at bounding box center [243, 246] width 1 height 11
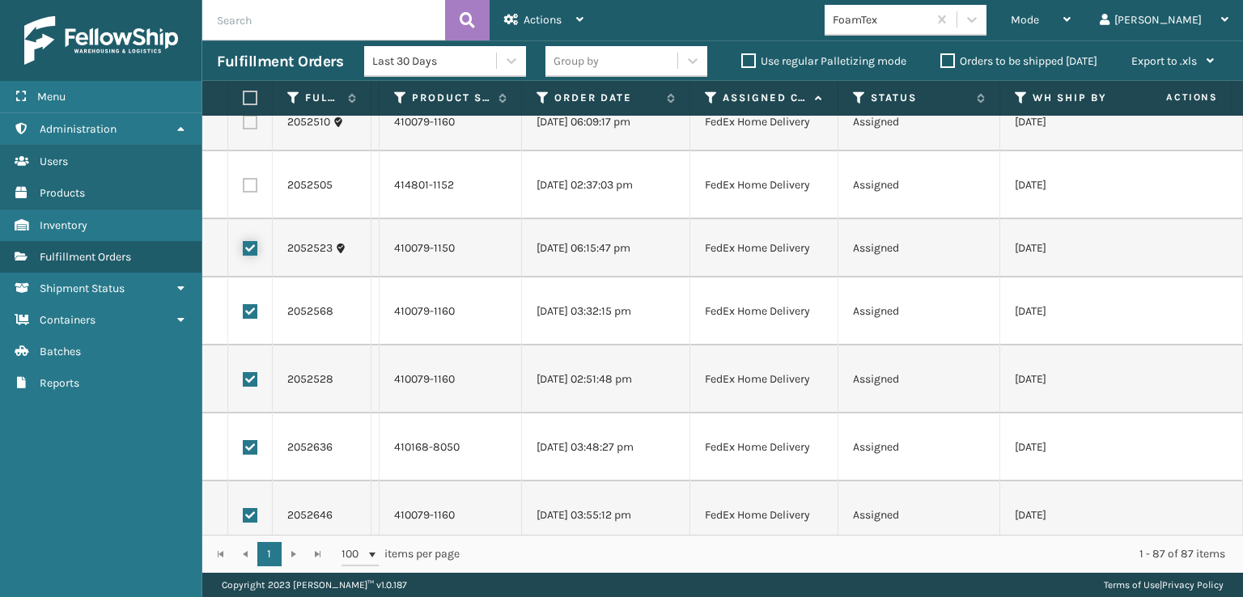
checkbox input "true"
click at [247, 189] on label at bounding box center [250, 185] width 15 height 15
click at [244, 189] on input "checkbox" at bounding box center [243, 183] width 1 height 11
checkbox input "true"
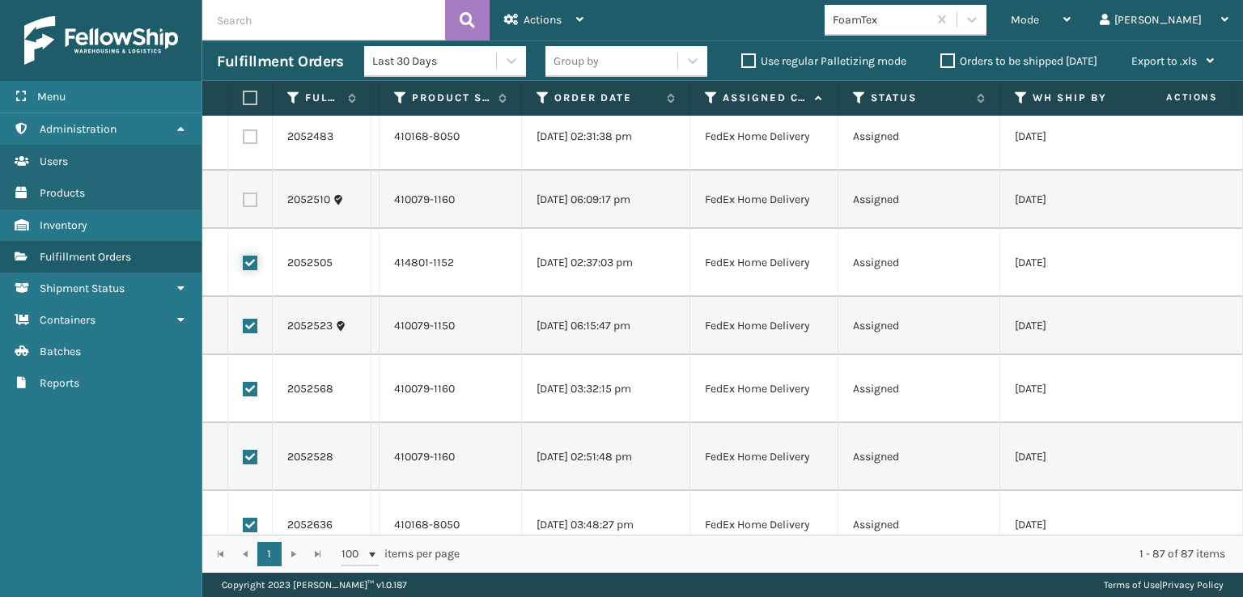
scroll to position [589, 0]
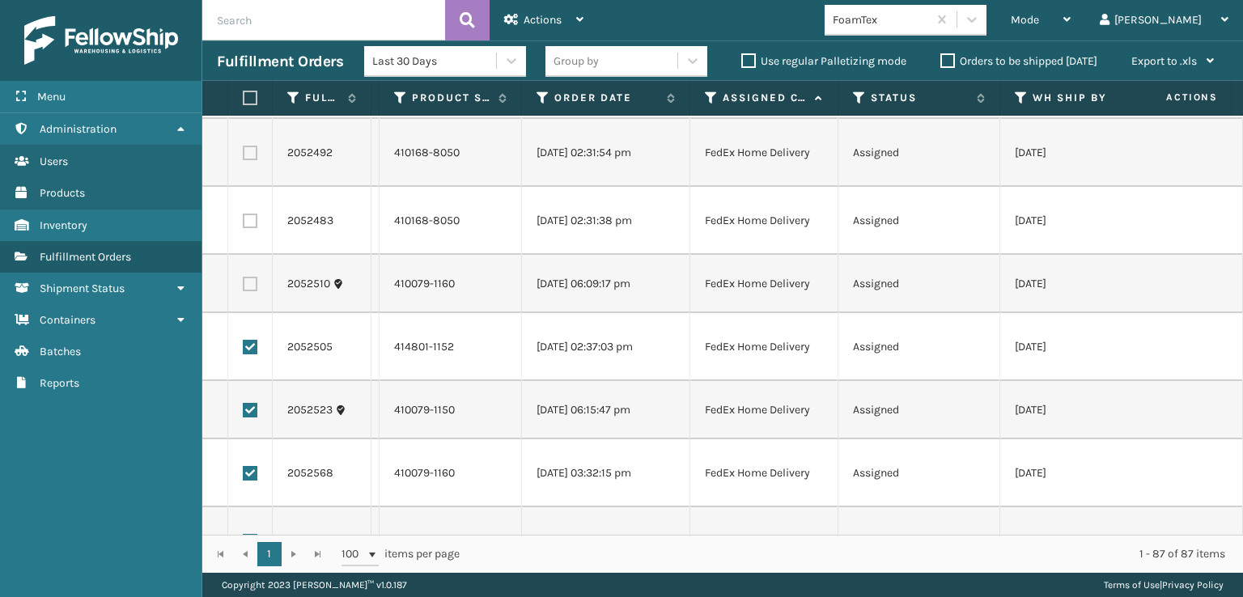
click at [253, 283] on label at bounding box center [250, 284] width 15 height 15
click at [244, 283] on input "checkbox" at bounding box center [243, 282] width 1 height 11
checkbox input "true"
click at [250, 226] on label at bounding box center [250, 221] width 15 height 15
click at [244, 224] on input "checkbox" at bounding box center [243, 219] width 1 height 11
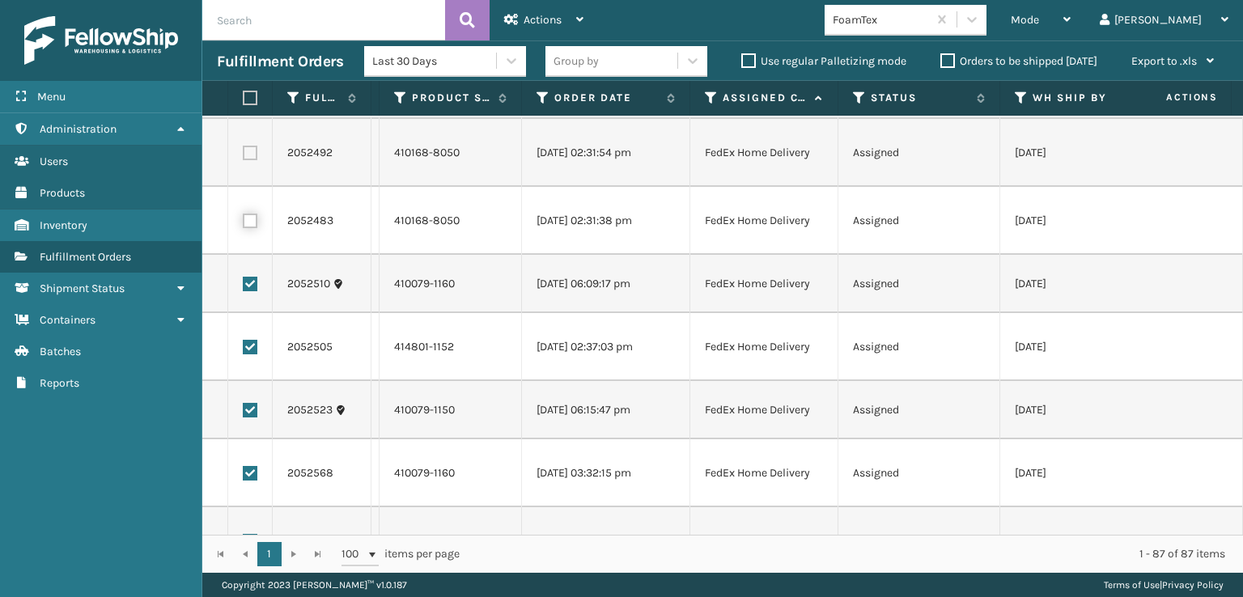
checkbox input "true"
click at [250, 159] on label at bounding box center [250, 153] width 15 height 15
click at [244, 156] on input "checkbox" at bounding box center [243, 151] width 1 height 11
checkbox input "true"
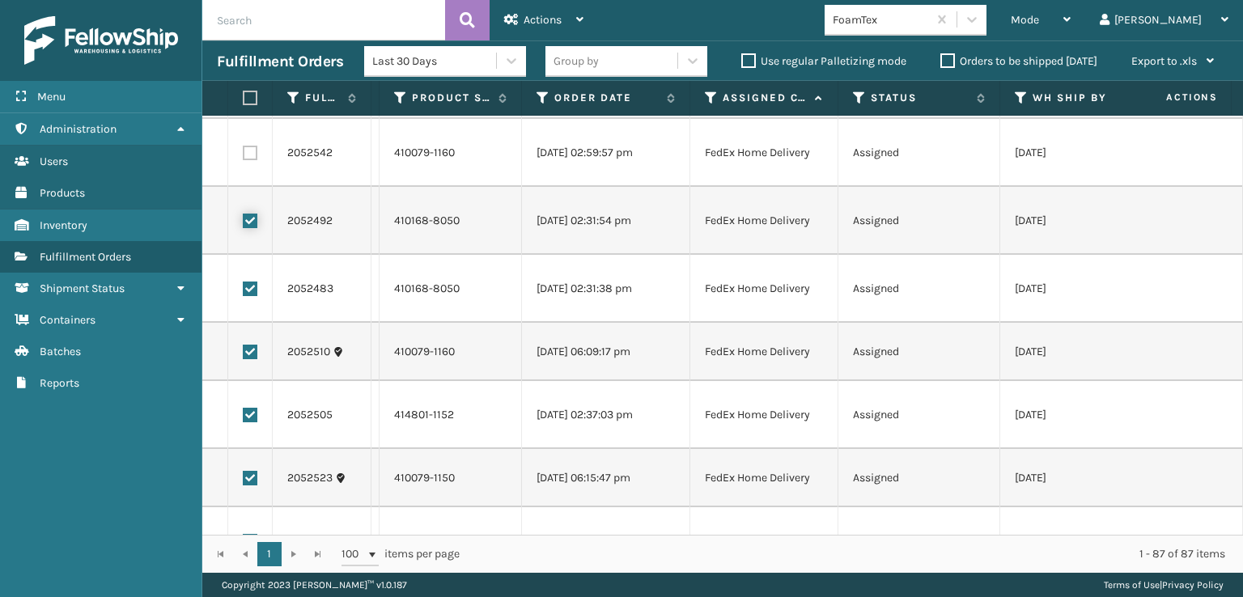
scroll to position [346, 0]
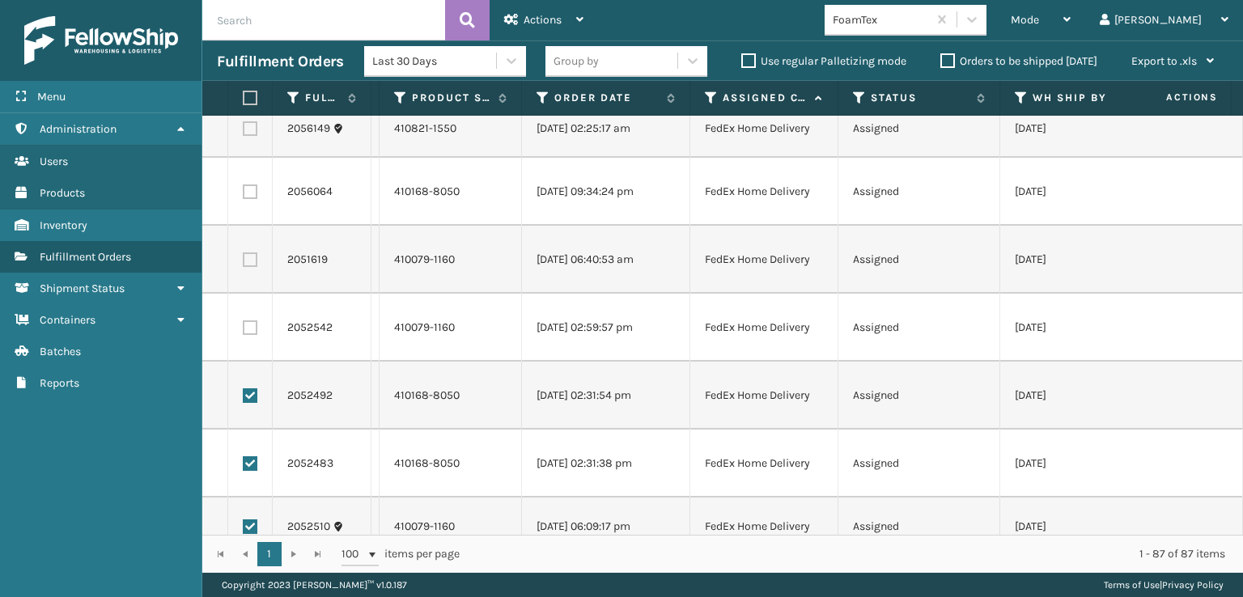
click at [250, 328] on label at bounding box center [250, 328] width 15 height 15
click at [244, 328] on input "checkbox" at bounding box center [243, 326] width 1 height 11
checkbox input "true"
click at [250, 253] on label at bounding box center [250, 260] width 15 height 15
click at [244, 253] on input "checkbox" at bounding box center [243, 258] width 1 height 11
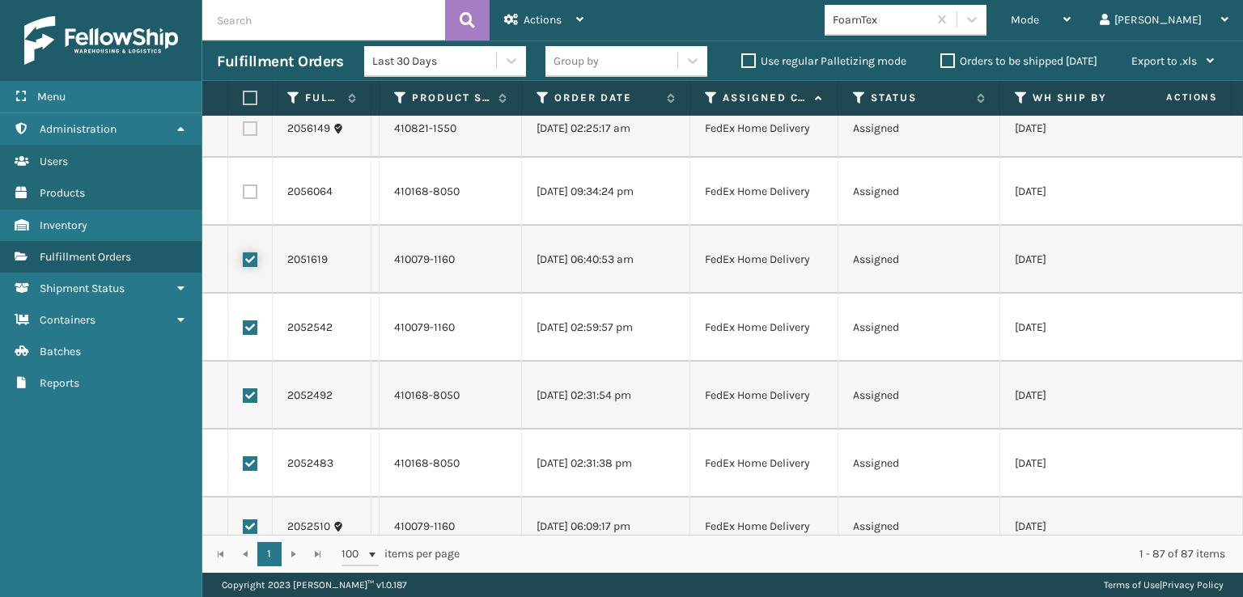
checkbox input "true"
click at [249, 198] on td at bounding box center [250, 192] width 45 height 68
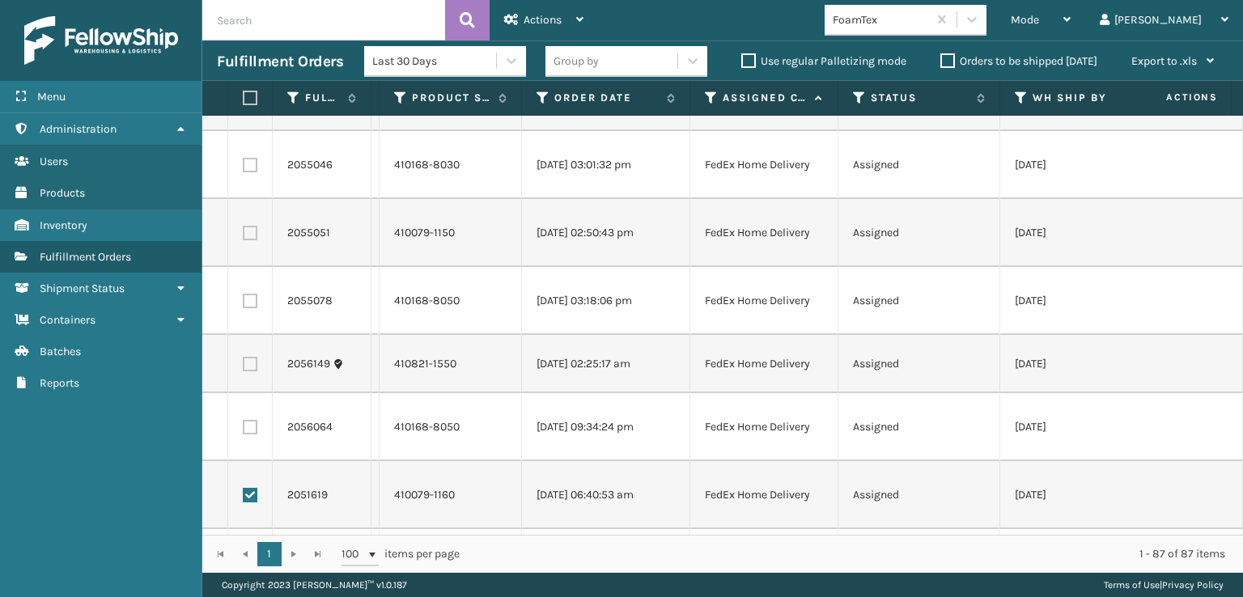
scroll to position [104, 0]
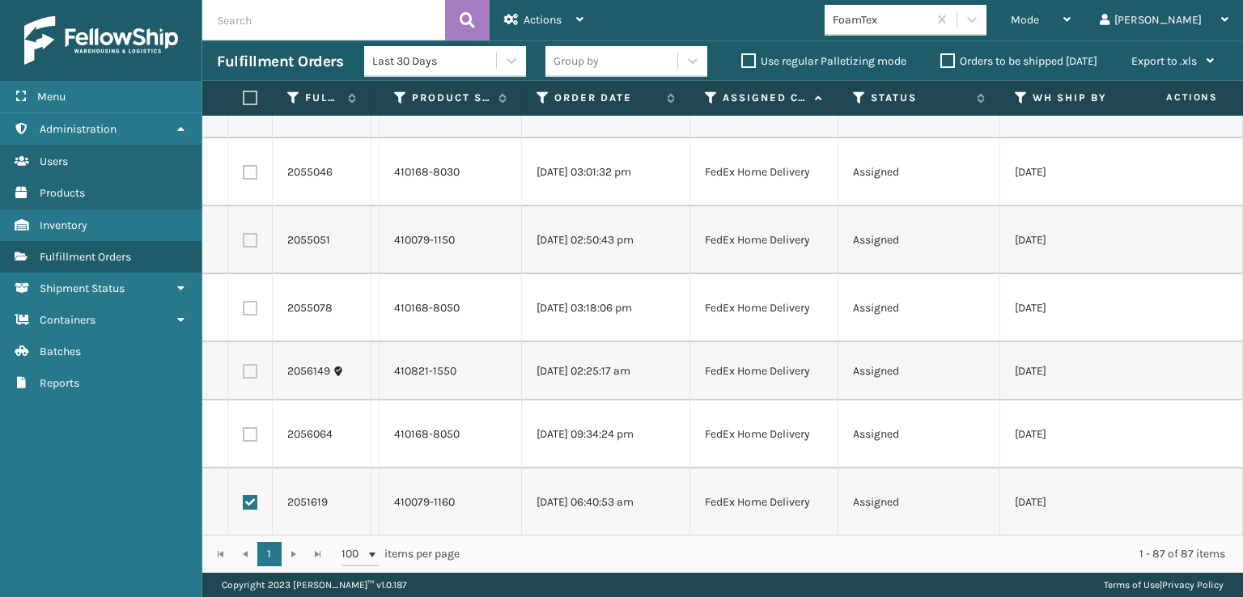
click at [246, 433] on label at bounding box center [250, 434] width 15 height 15
click at [244, 433] on input "checkbox" at bounding box center [243, 432] width 1 height 11
checkbox input "true"
click at [246, 369] on label at bounding box center [250, 371] width 15 height 15
click at [244, 369] on input "checkbox" at bounding box center [243, 369] width 1 height 11
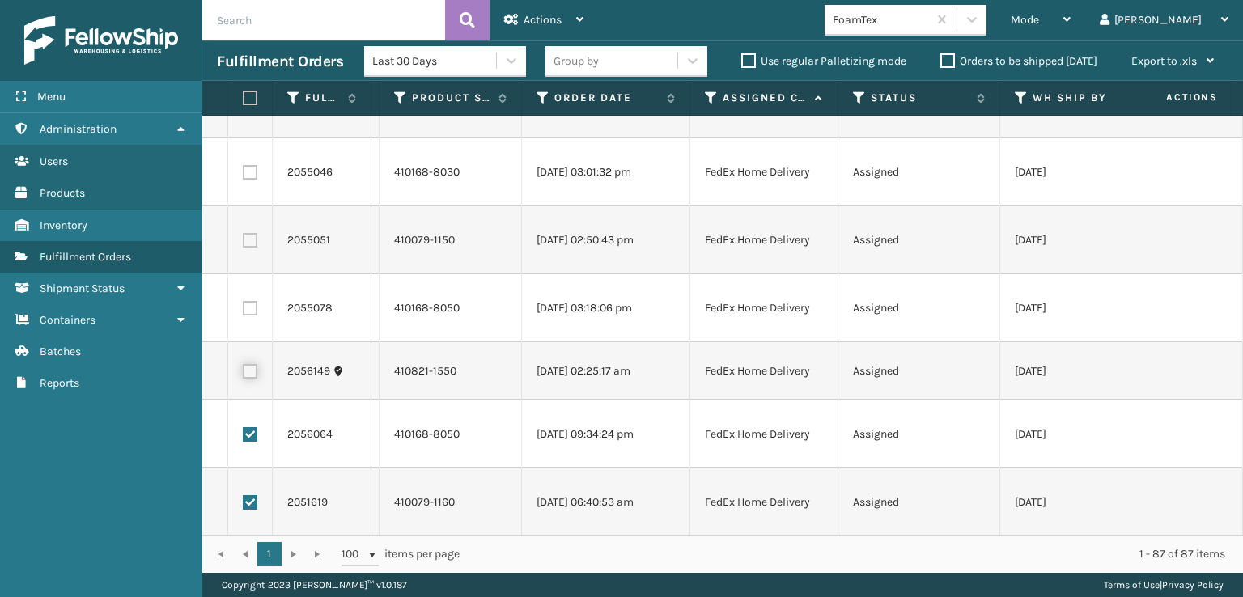
checkbox input "true"
click at [248, 307] on label at bounding box center [250, 308] width 15 height 15
click at [244, 307] on input "checkbox" at bounding box center [243, 306] width 1 height 11
checkbox input "true"
click at [249, 238] on label at bounding box center [250, 240] width 15 height 15
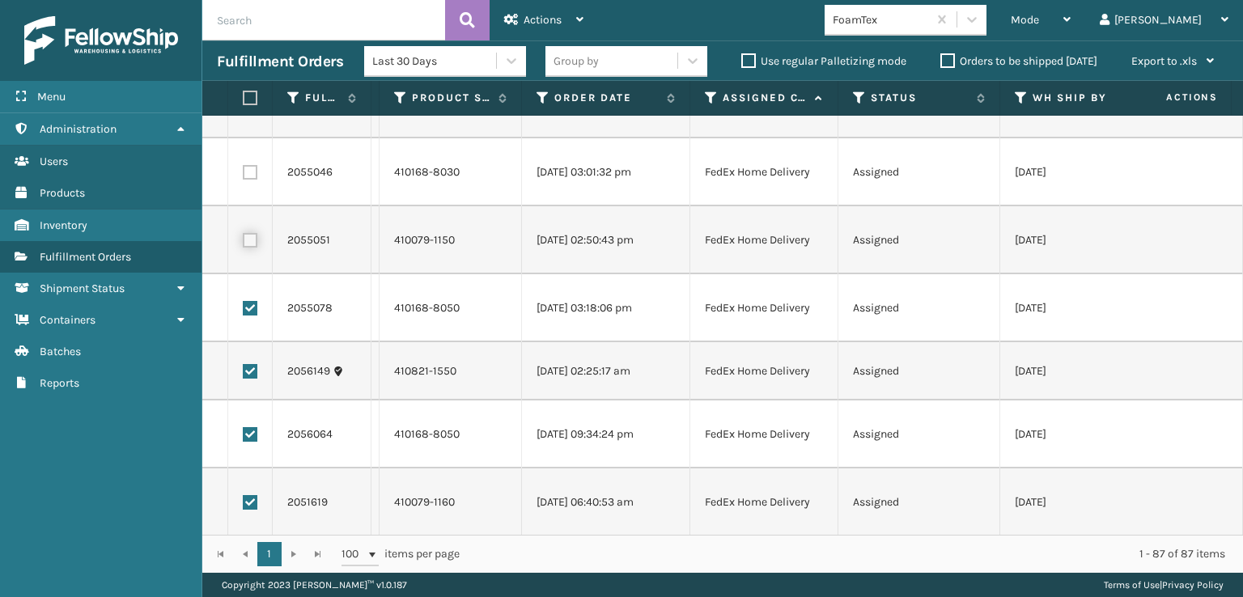
click at [244, 238] on input "checkbox" at bounding box center [243, 238] width 1 height 11
checkbox input "true"
click at [253, 166] on label at bounding box center [250, 172] width 15 height 15
click at [244, 166] on input "checkbox" at bounding box center [243, 170] width 1 height 11
checkbox input "true"
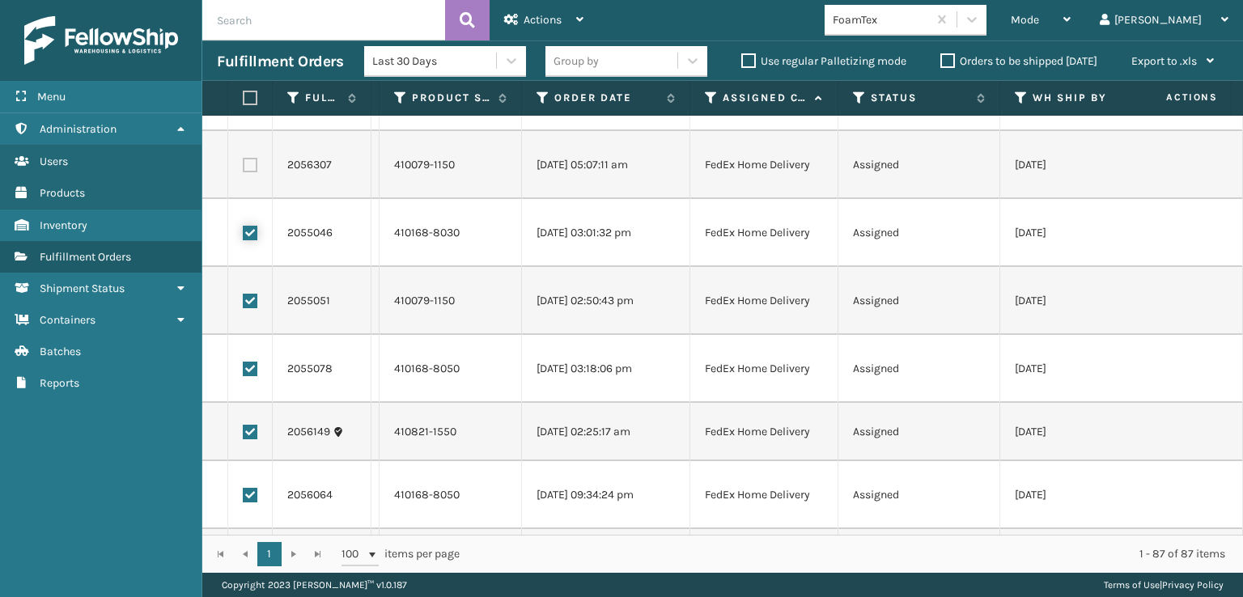
scroll to position [0, 0]
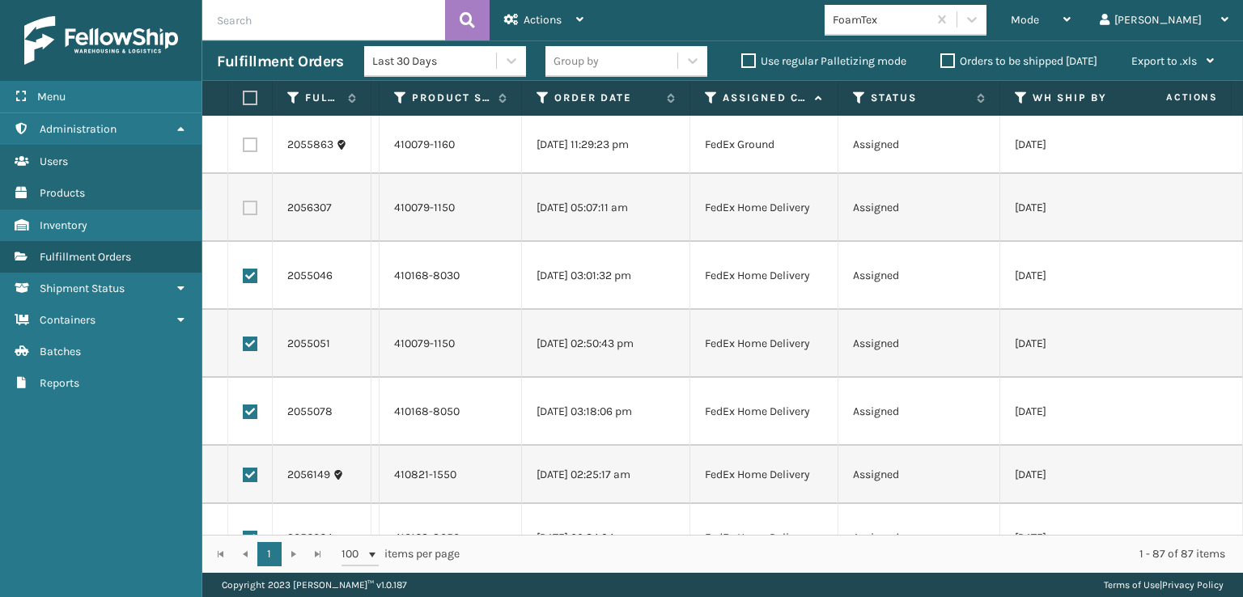
click at [251, 206] on label at bounding box center [250, 208] width 15 height 15
click at [244, 206] on input "checkbox" at bounding box center [243, 206] width 1 height 11
checkbox input "true"
click at [251, 143] on label at bounding box center [250, 145] width 15 height 15
click at [244, 143] on input "checkbox" at bounding box center [243, 143] width 1 height 11
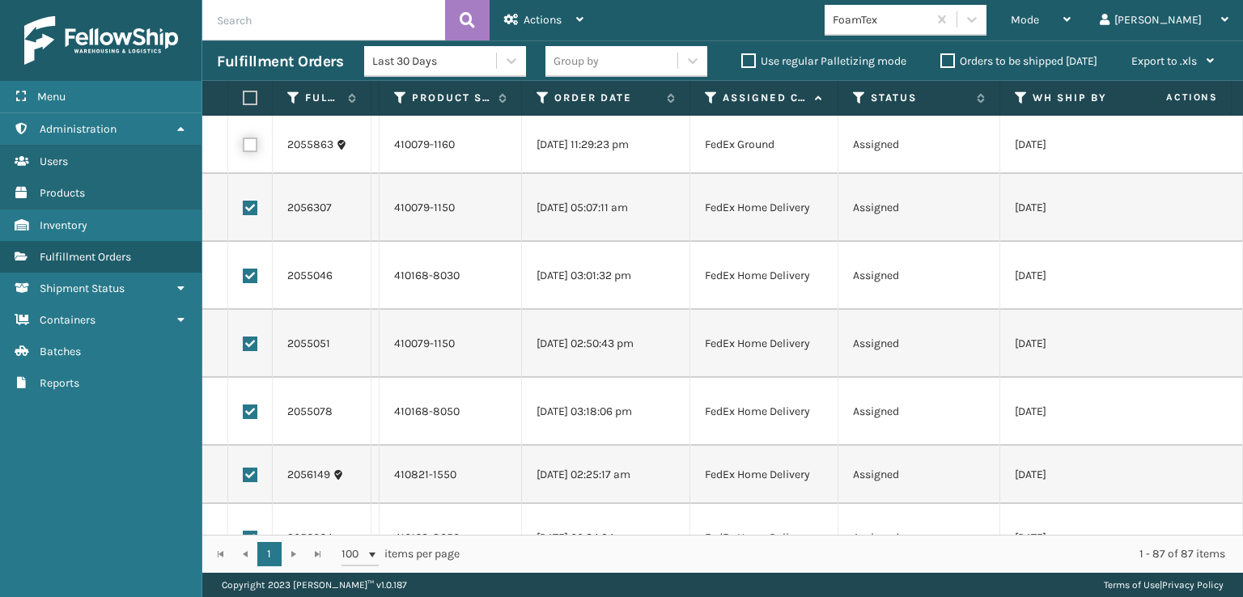
checkbox input "true"
click at [529, 24] on span "Actions" at bounding box center [543, 20] width 38 height 14
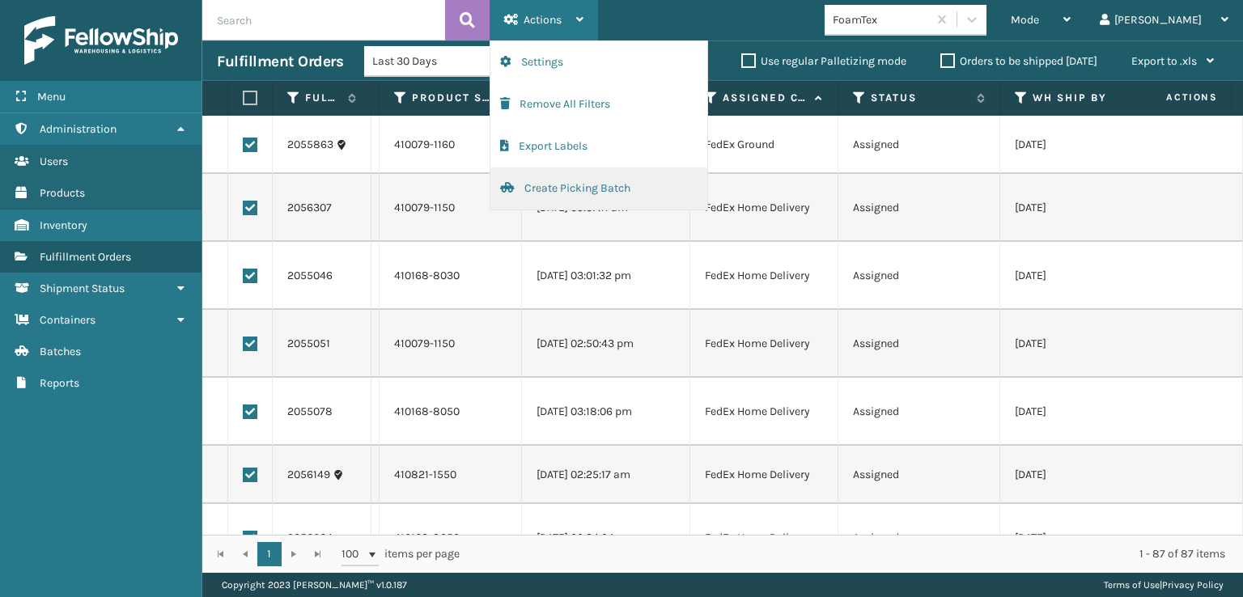
click at [557, 188] on button "Create Picking Batch" at bounding box center [599, 189] width 217 height 42
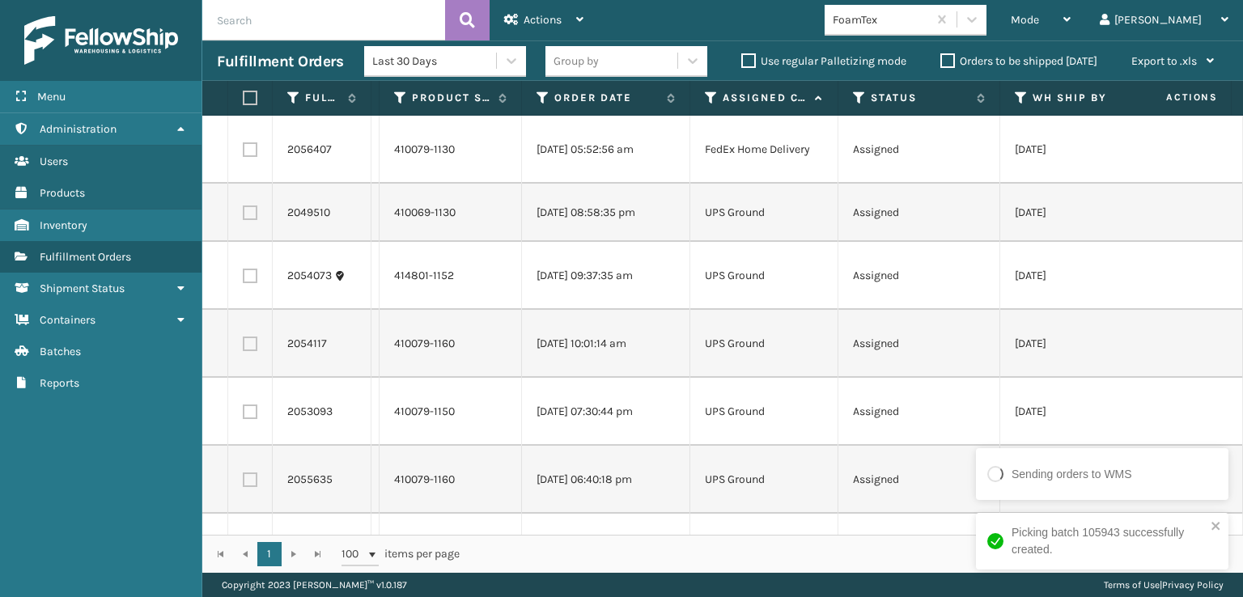
click at [253, 147] on label at bounding box center [250, 149] width 15 height 15
click at [244, 147] on input "checkbox" at bounding box center [243, 147] width 1 height 11
checkbox input "true"
click at [538, 15] on span "Actions" at bounding box center [543, 20] width 38 height 14
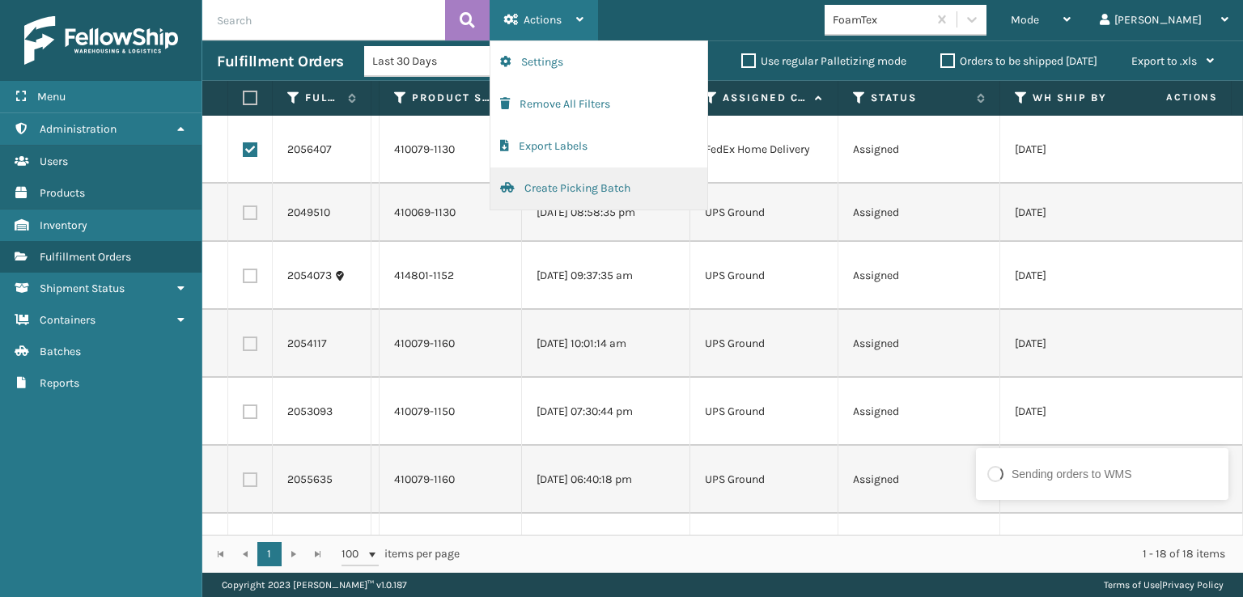
click at [567, 185] on button "Create Picking Batch" at bounding box center [599, 189] width 217 height 42
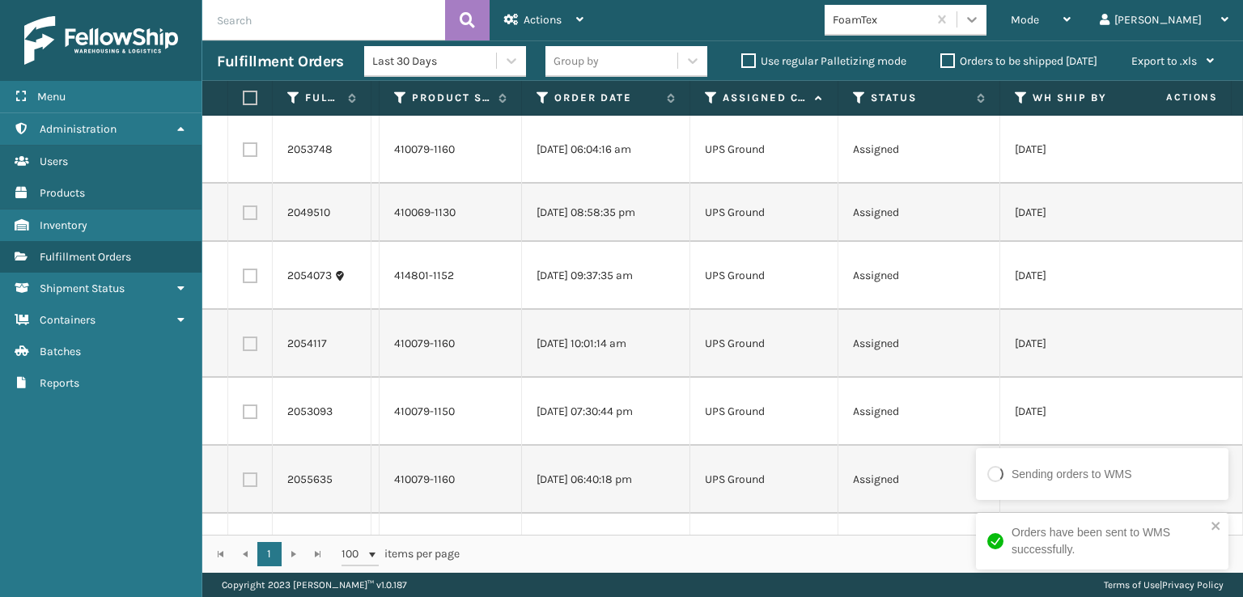
click at [980, 15] on icon at bounding box center [972, 19] width 16 height 16
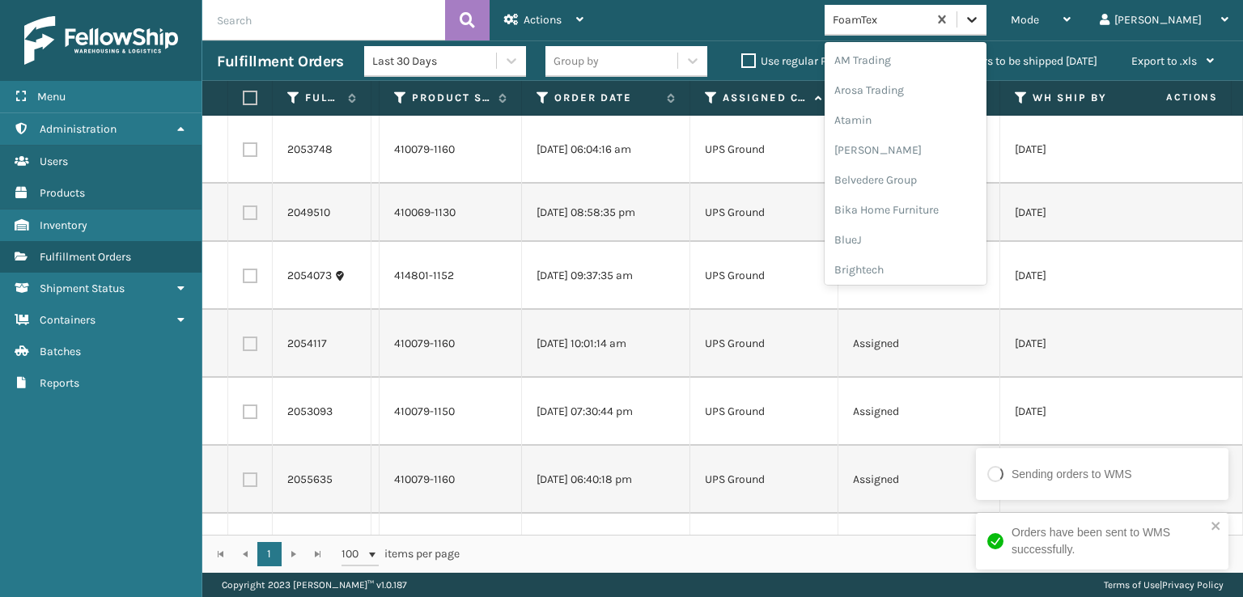
scroll to position [189, 0]
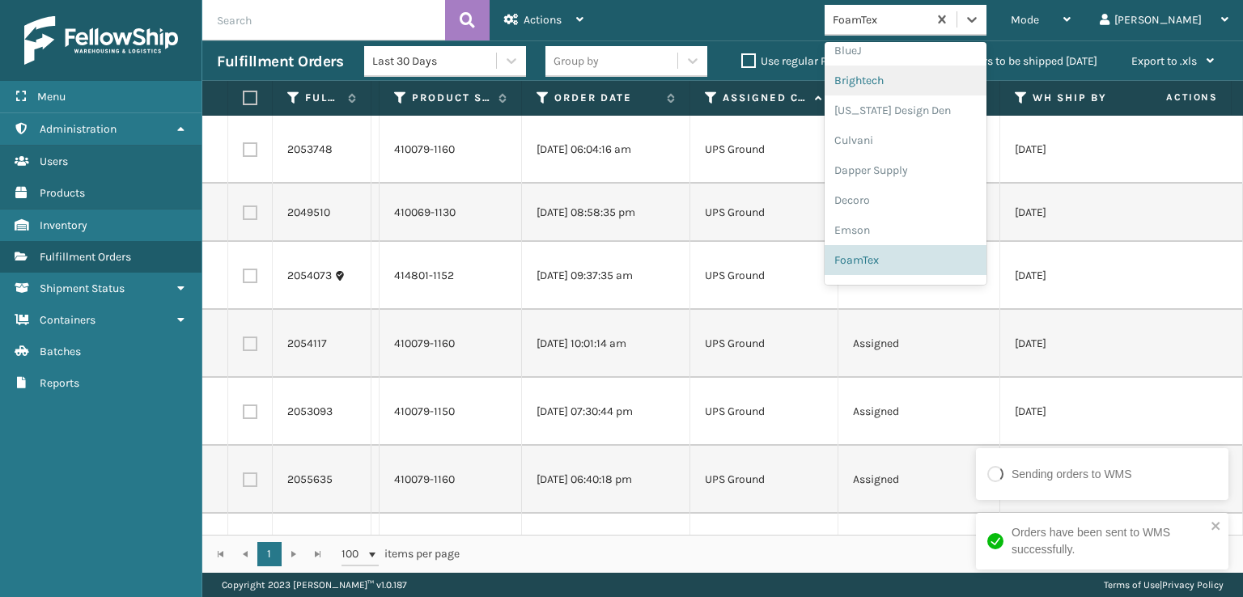
click at [745, 8] on div "Mode Regular Mode Picking Mode Labeling Mode Exit Scan Mode option FoamTex, sel…" at bounding box center [920, 20] width 645 height 40
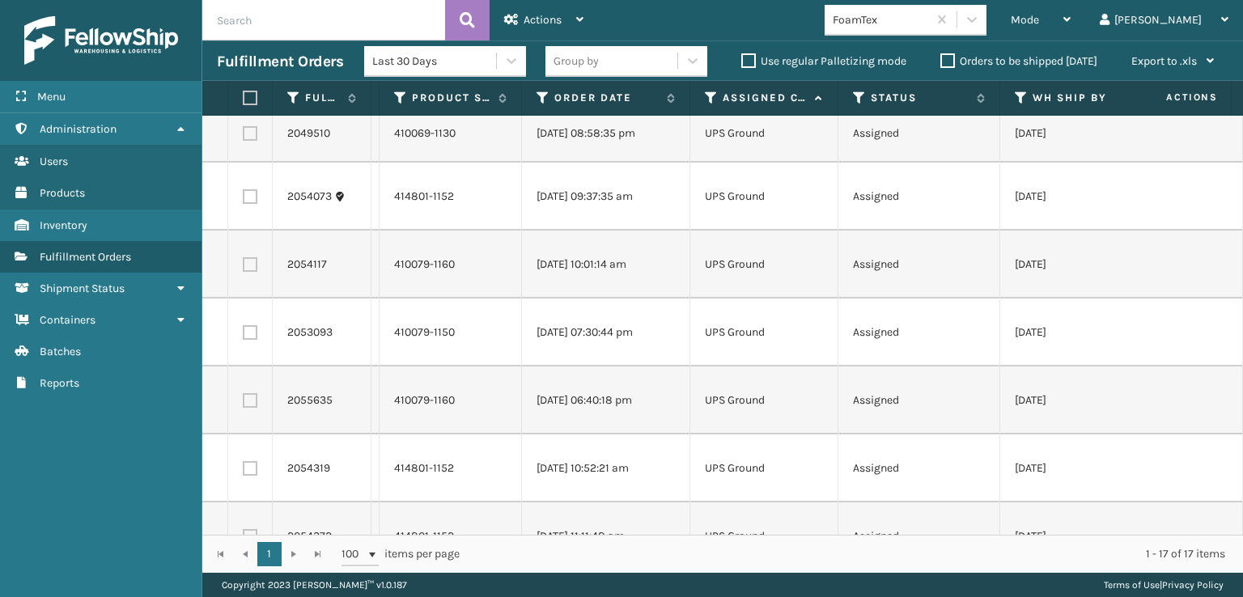
scroll to position [0, 0]
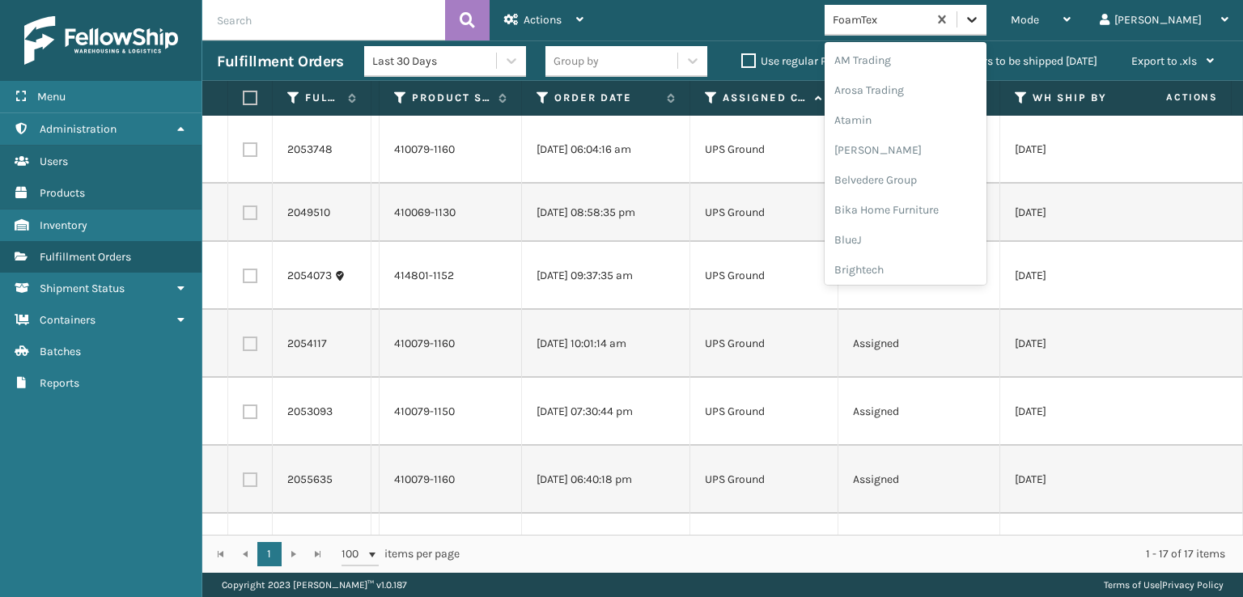
click at [980, 19] on icon at bounding box center [972, 19] width 16 height 16
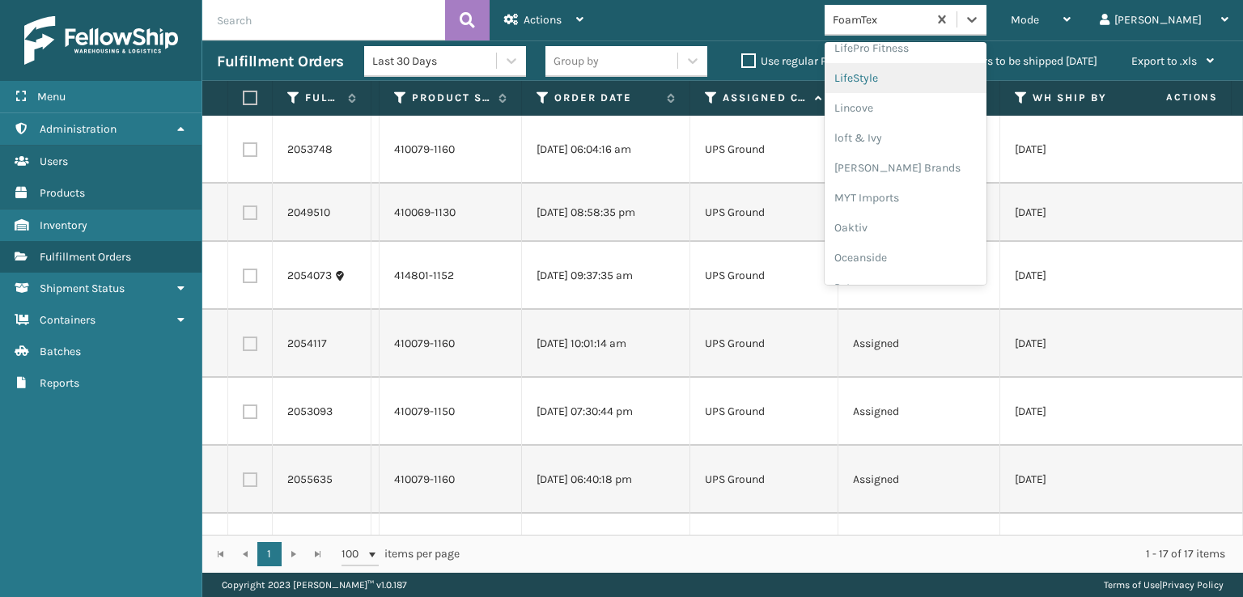
scroll to position [673, 0]
click at [942, 104] on div "[PERSON_NAME] Brands" at bounding box center [906, 106] width 162 height 30
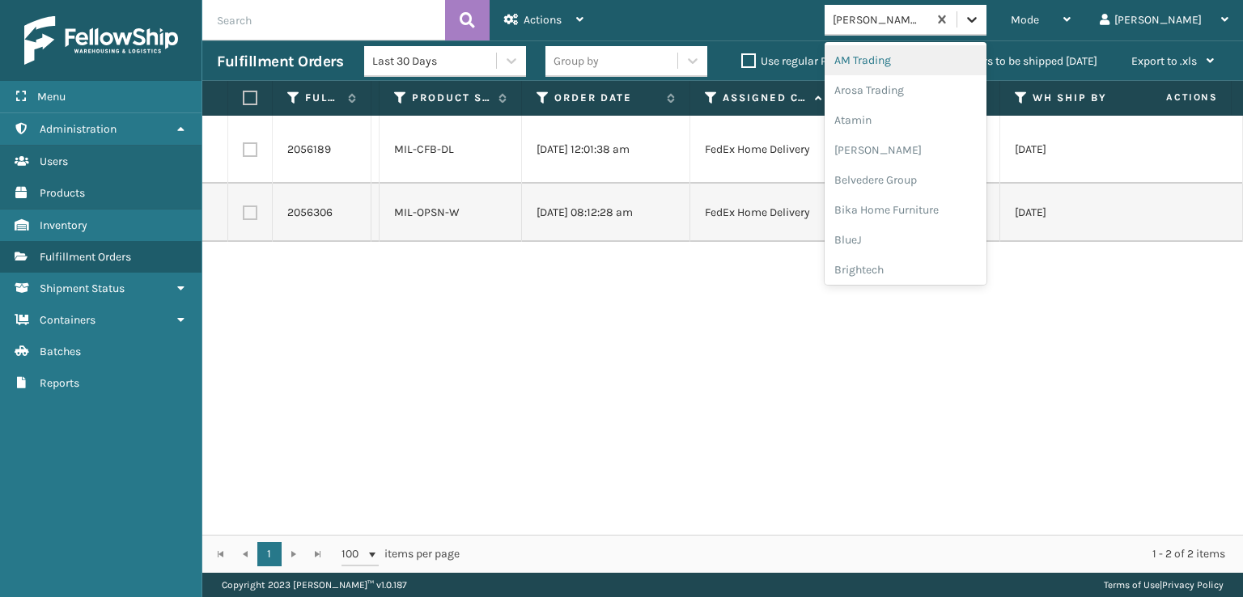
click at [980, 19] on icon at bounding box center [972, 19] width 16 height 16
click at [927, 177] on div "Plush Collections" at bounding box center [906, 177] width 162 height 30
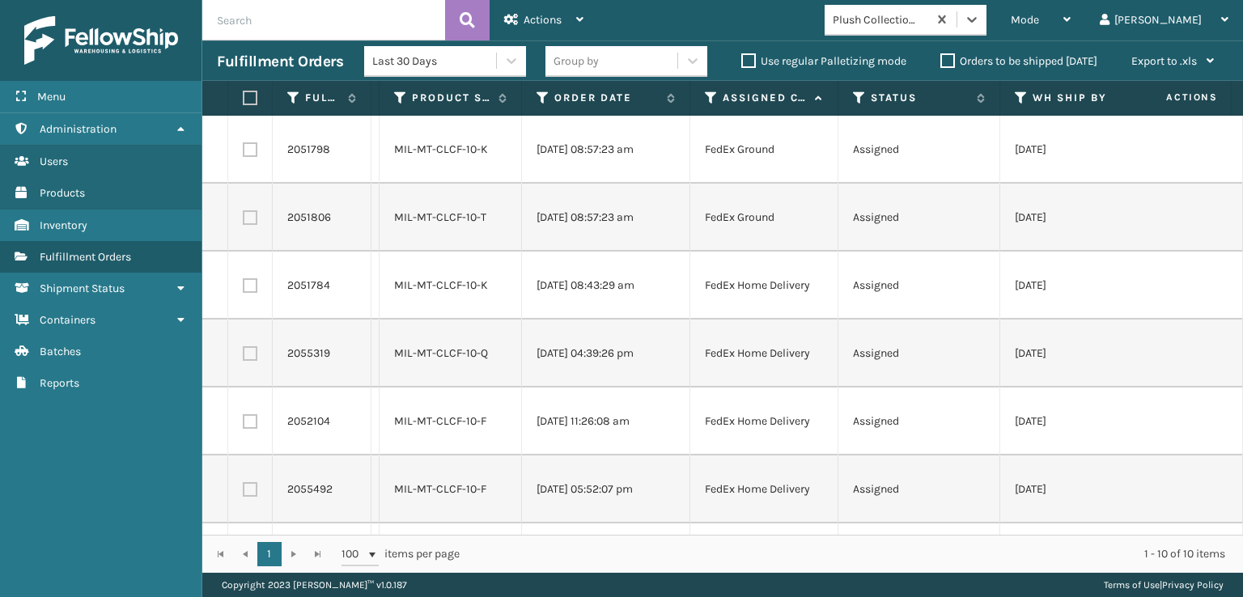
scroll to position [272, 0]
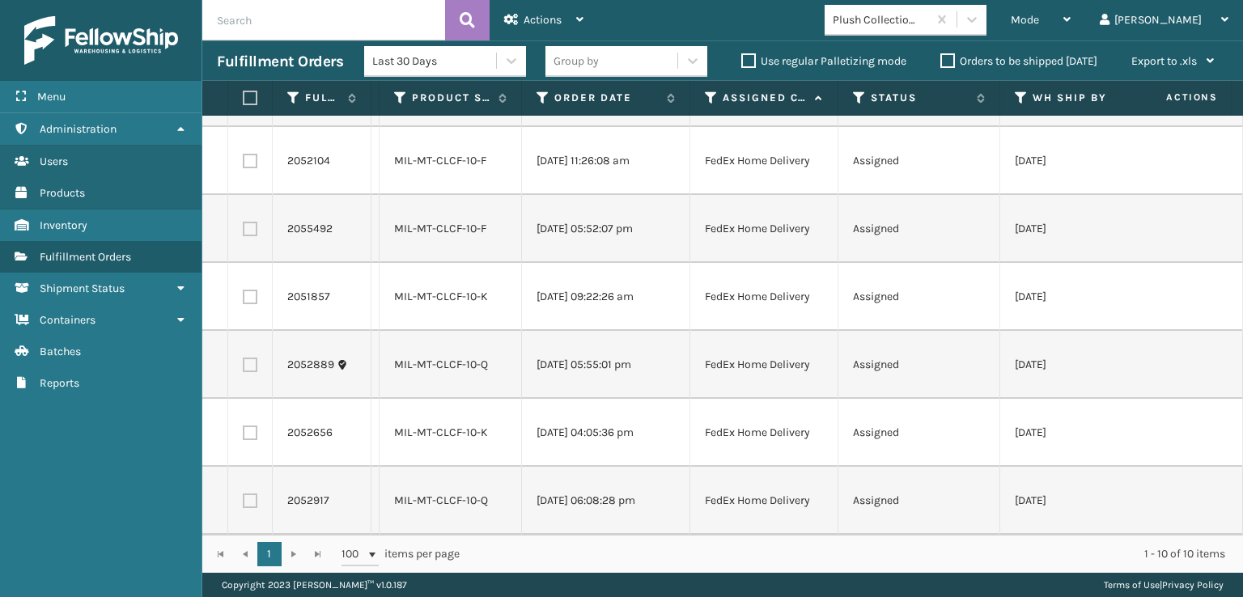
click at [247, 97] on label at bounding box center [248, 98] width 10 height 15
click at [244, 97] on input "checkbox" at bounding box center [243, 98] width 1 height 11
checkbox input "true"
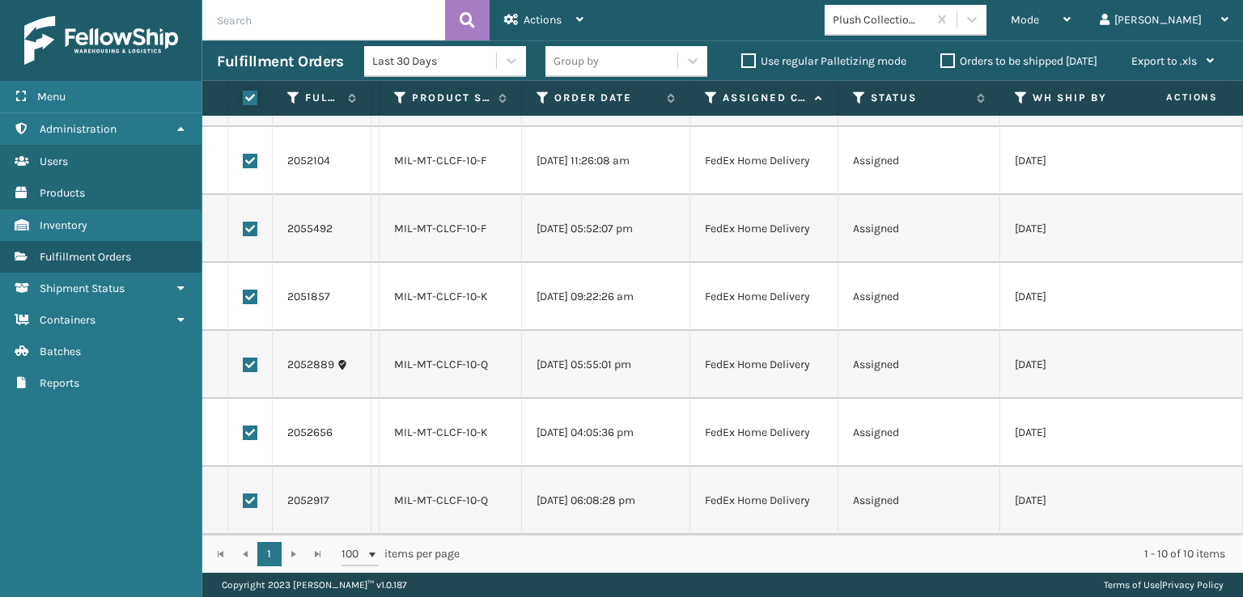
checkbox input "true"
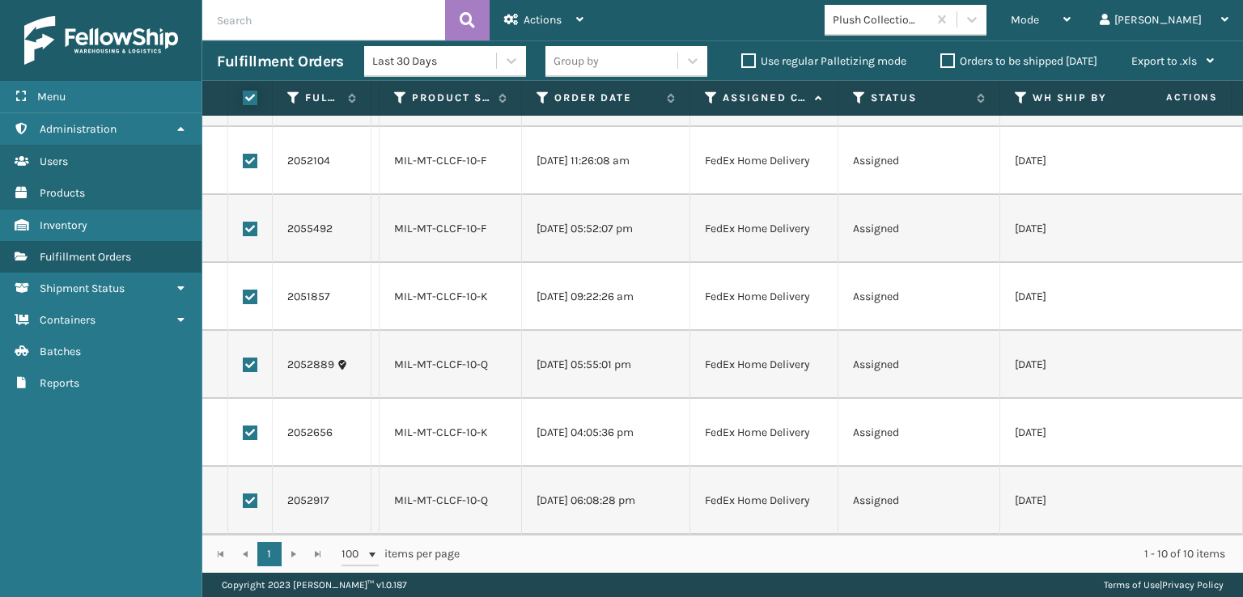
checkbox input "true"
click at [525, 14] on span "Actions" at bounding box center [543, 20] width 38 height 14
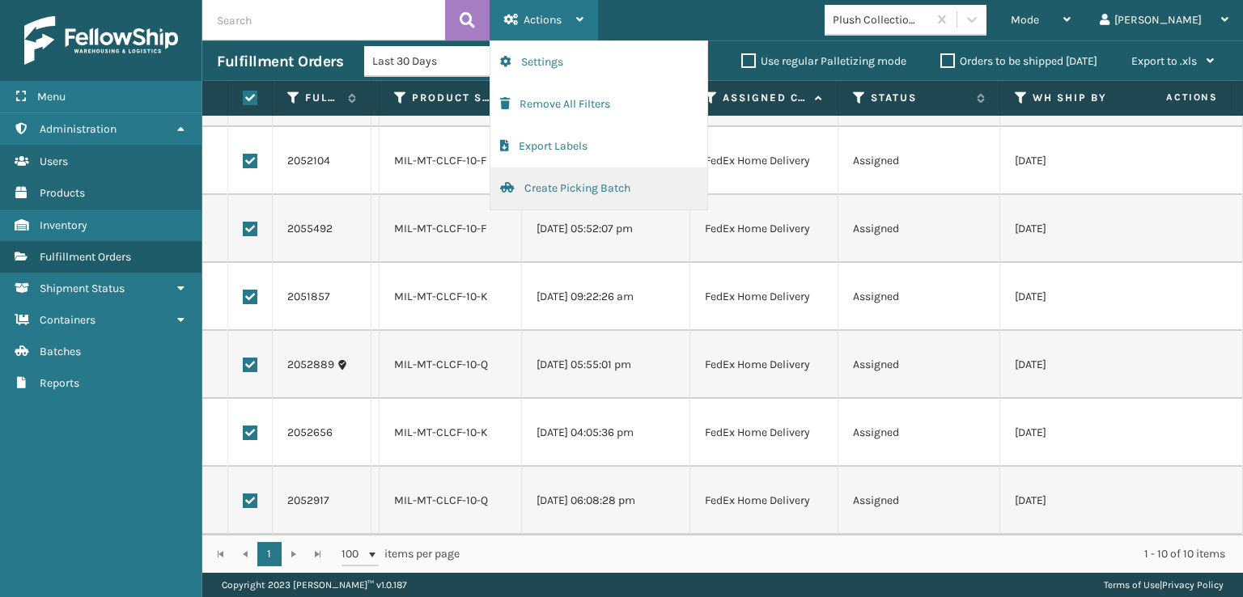
click at [559, 187] on button "Create Picking Batch" at bounding box center [599, 189] width 217 height 42
